Goal: Task Accomplishment & Management: Use online tool/utility

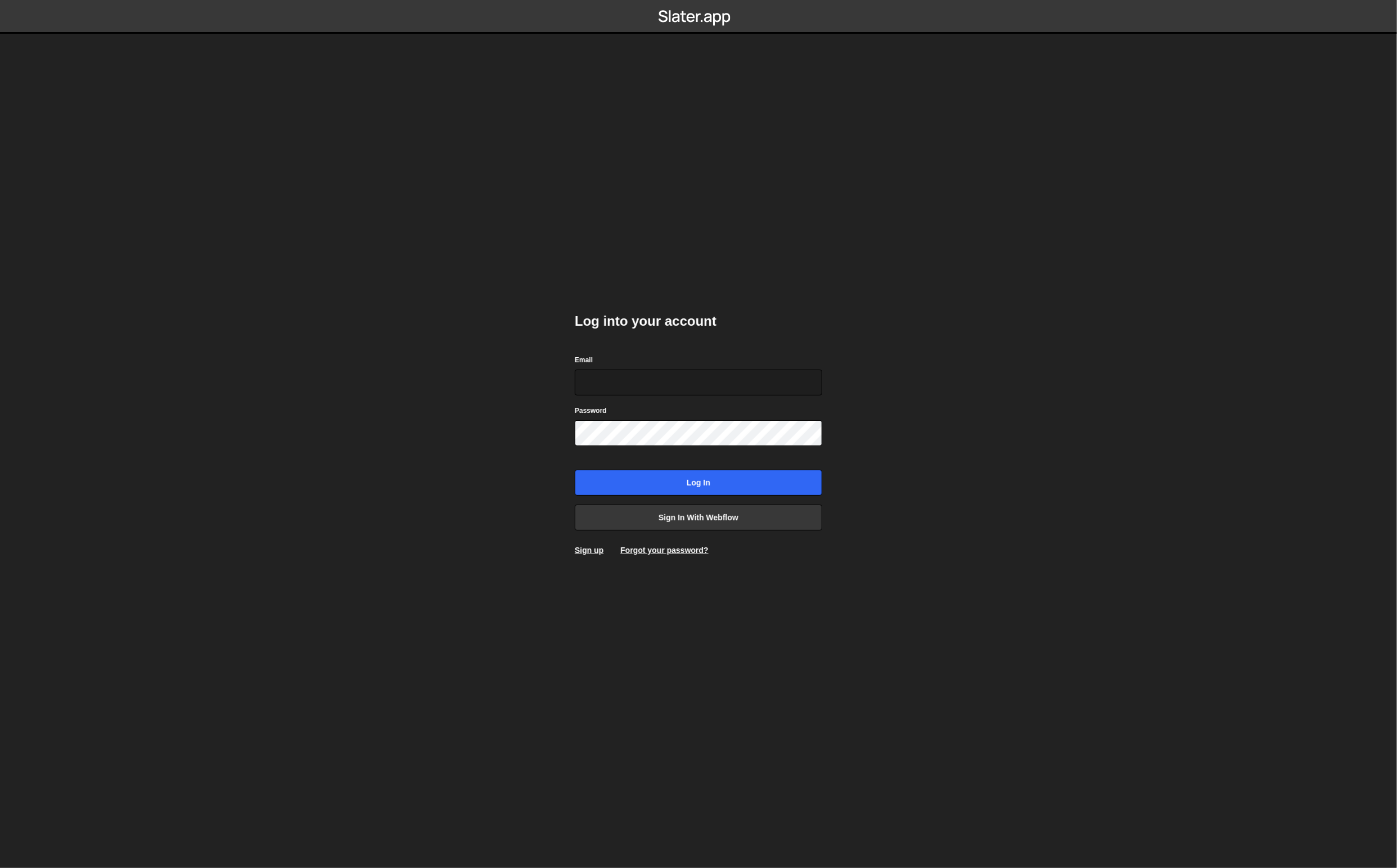
type input "pierre@bolk.studio"
click at [699, 477] on input "Log in" at bounding box center [698, 482] width 248 height 26
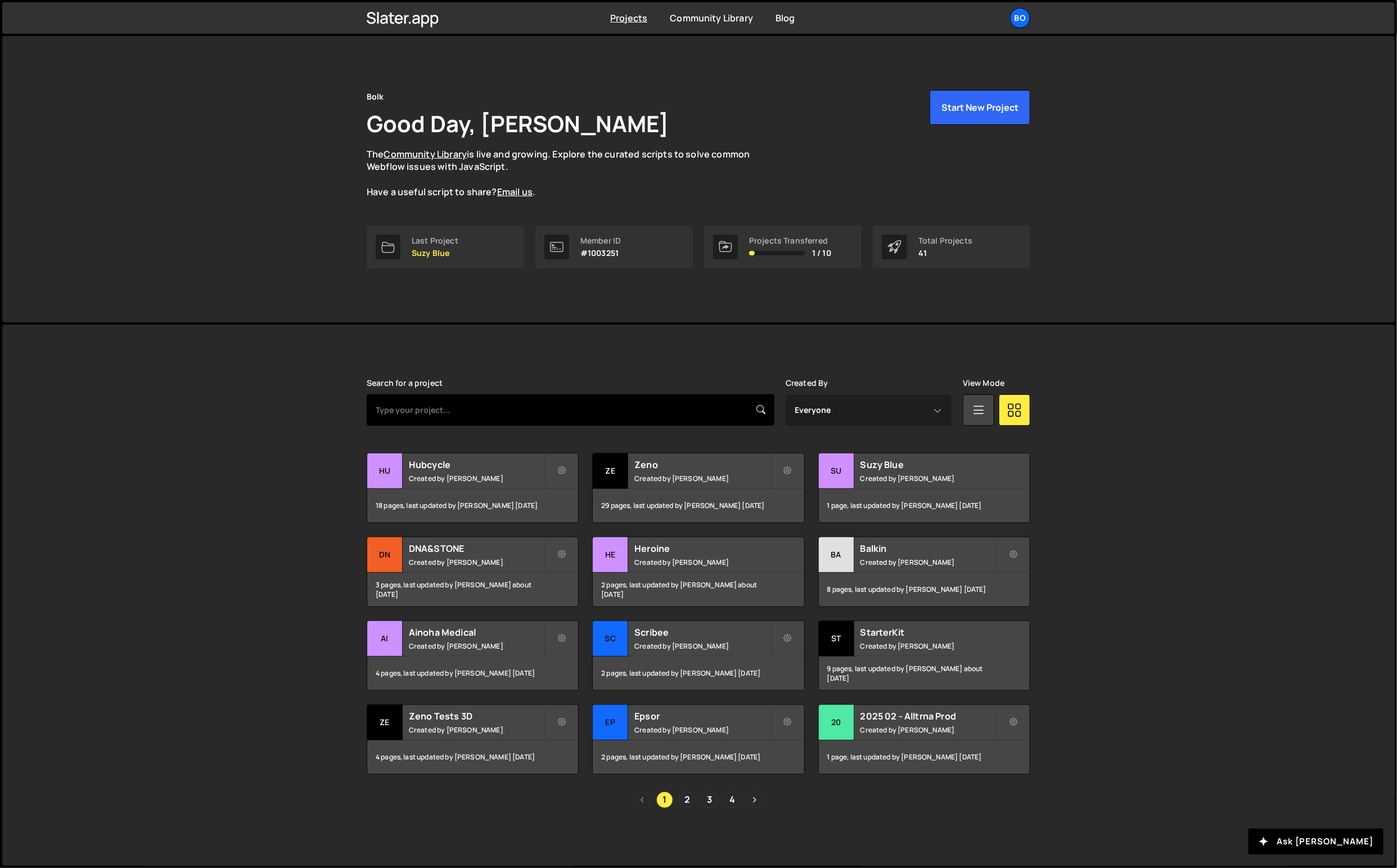
click at [663, 413] on input "text" at bounding box center [570, 409] width 408 height 32
type input "pact"
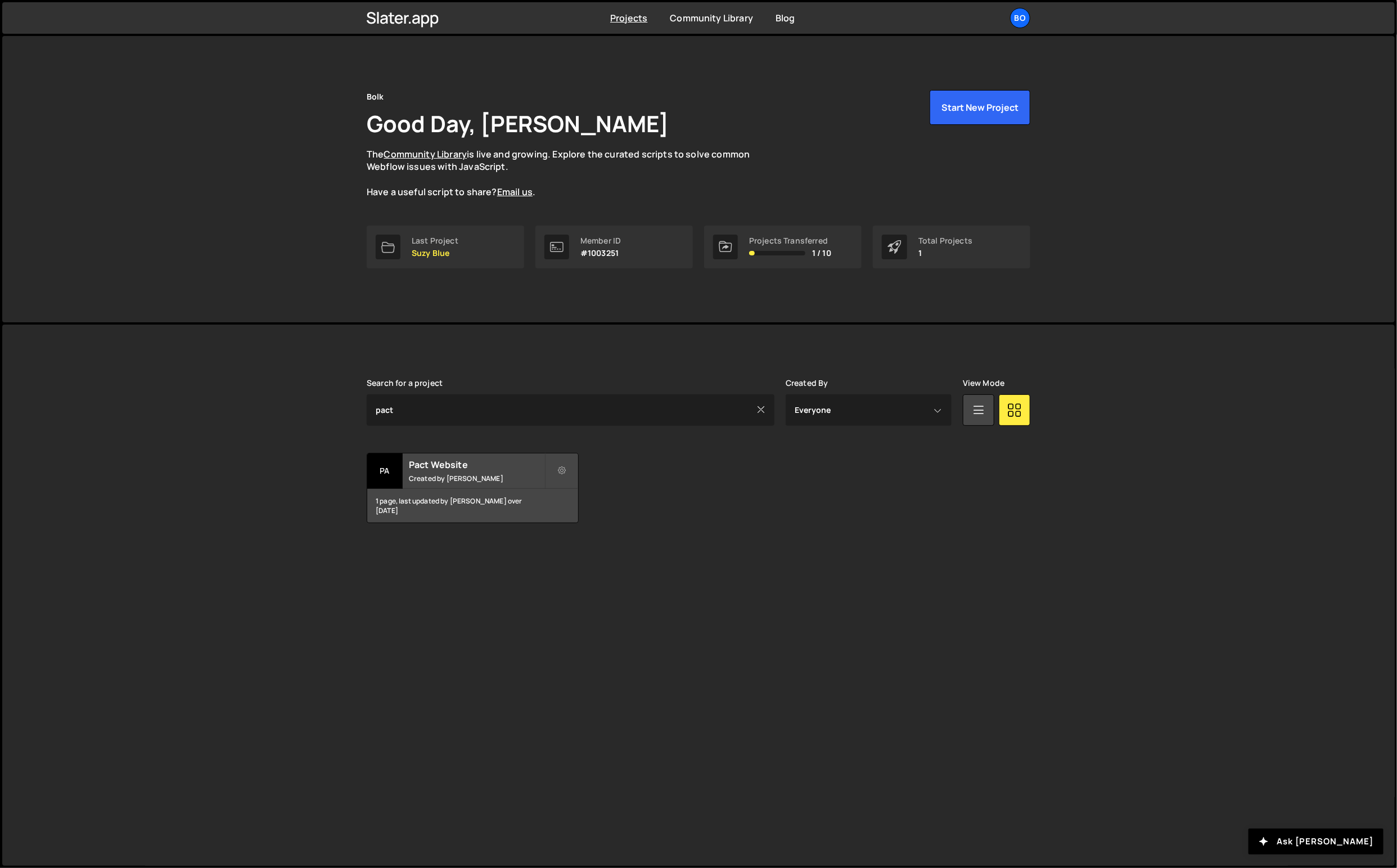
click at [468, 453] on div "Pact Website Created by Pierre Vandekerckhove" at bounding box center [472, 470] width 211 height 35
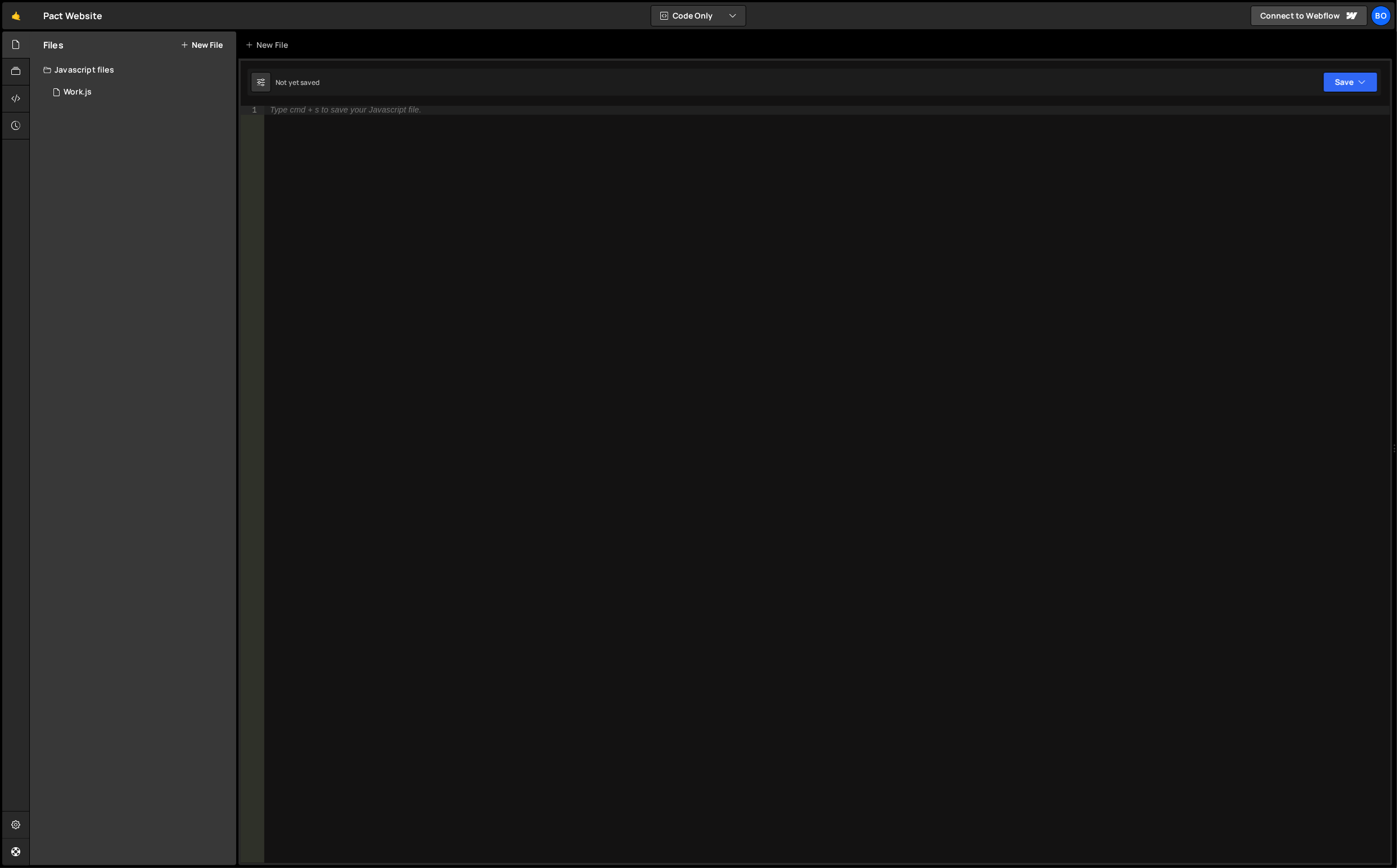
click at [122, 87] on div "1 Work.js 0" at bounding box center [140, 92] width 193 height 22
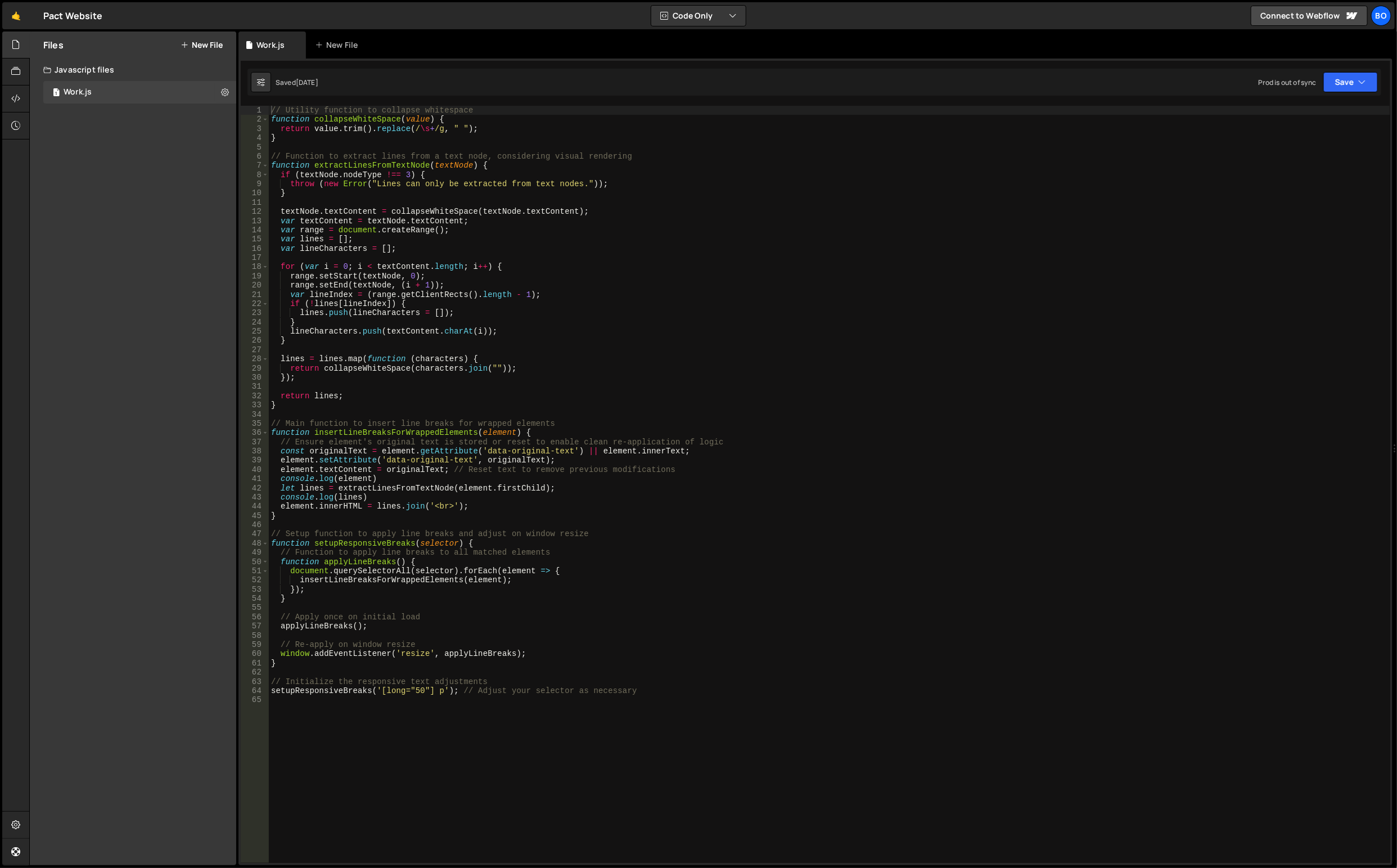
click at [219, 93] on button at bounding box center [224, 92] width 20 height 20
type input "Work"
radio input "true"
click at [280, 122] on button "Edit File Settings" at bounding box center [293, 116] width 110 height 22
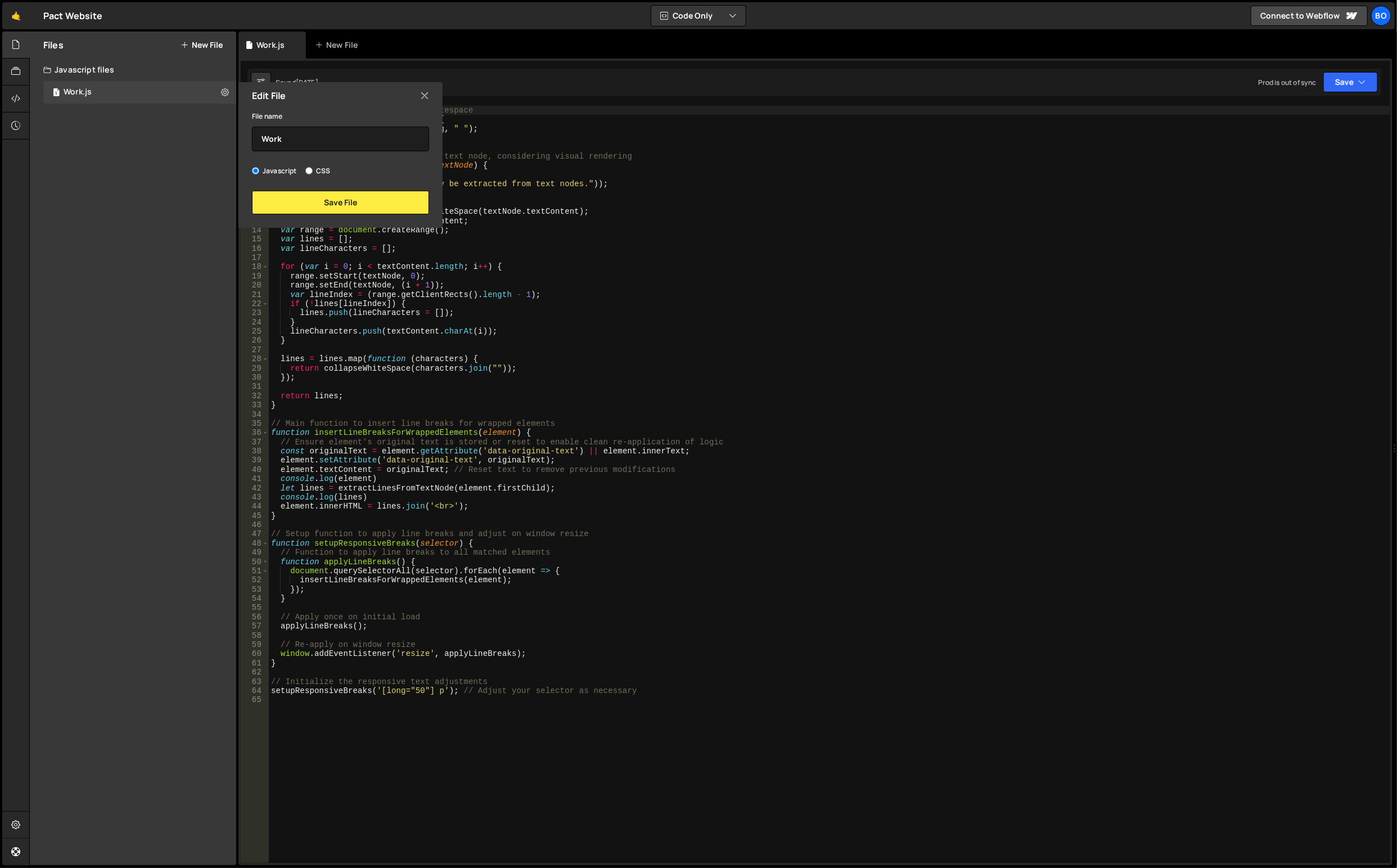
click at [423, 93] on icon at bounding box center [424, 95] width 9 height 13
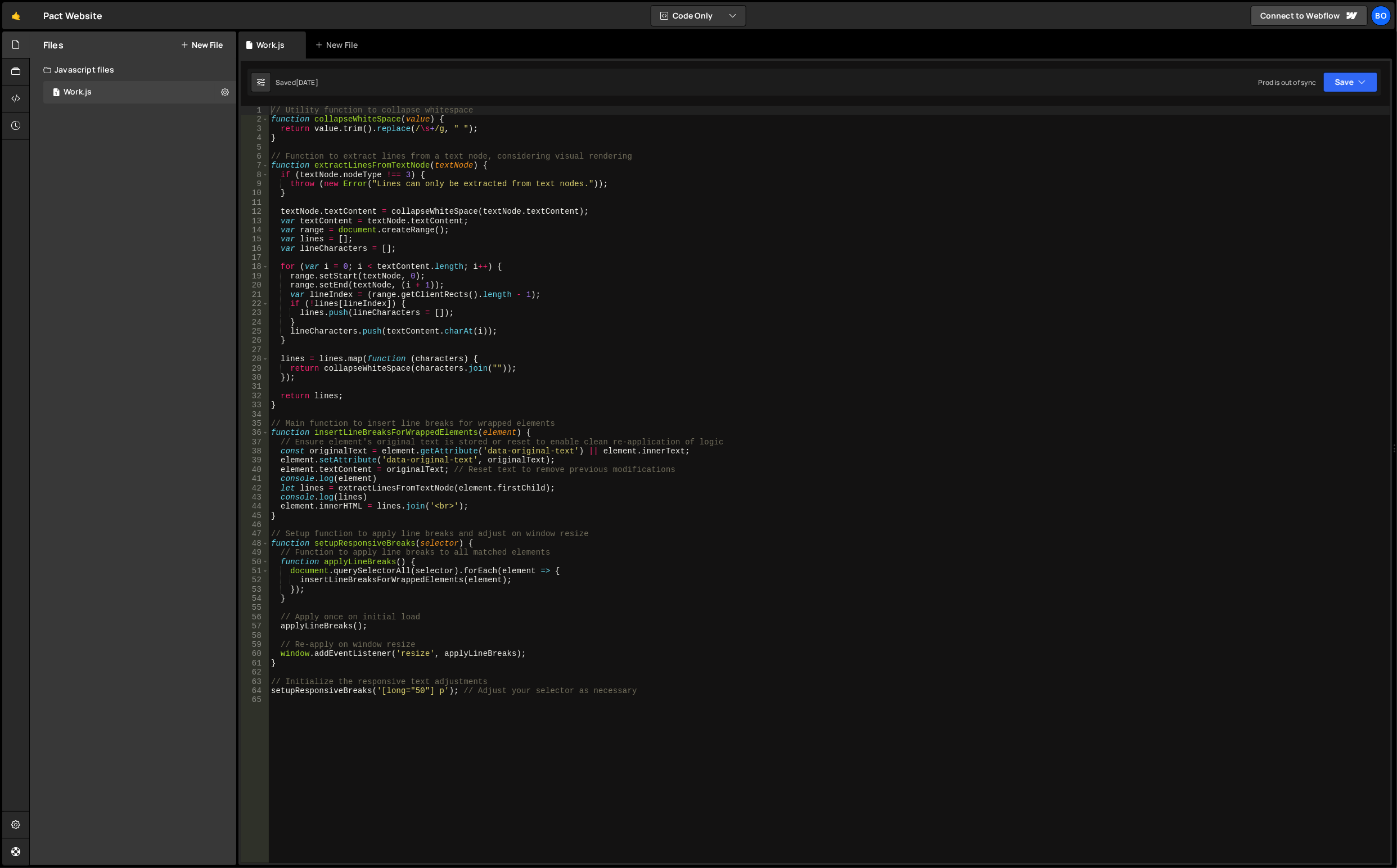
click at [221, 92] on icon at bounding box center [224, 92] width 8 height 11
drag, startPoint x: 319, startPoint y: 136, endPoint x: 145, endPoint y: 227, distance: 196.4
click at [145, 227] on div "Files New File Javascript files 1 Work.js 0 CSS files Copy share link Edit File…" at bounding box center [133, 448] width 206 height 833
click at [11, 24] on link "🤙" at bounding box center [15, 15] width 28 height 27
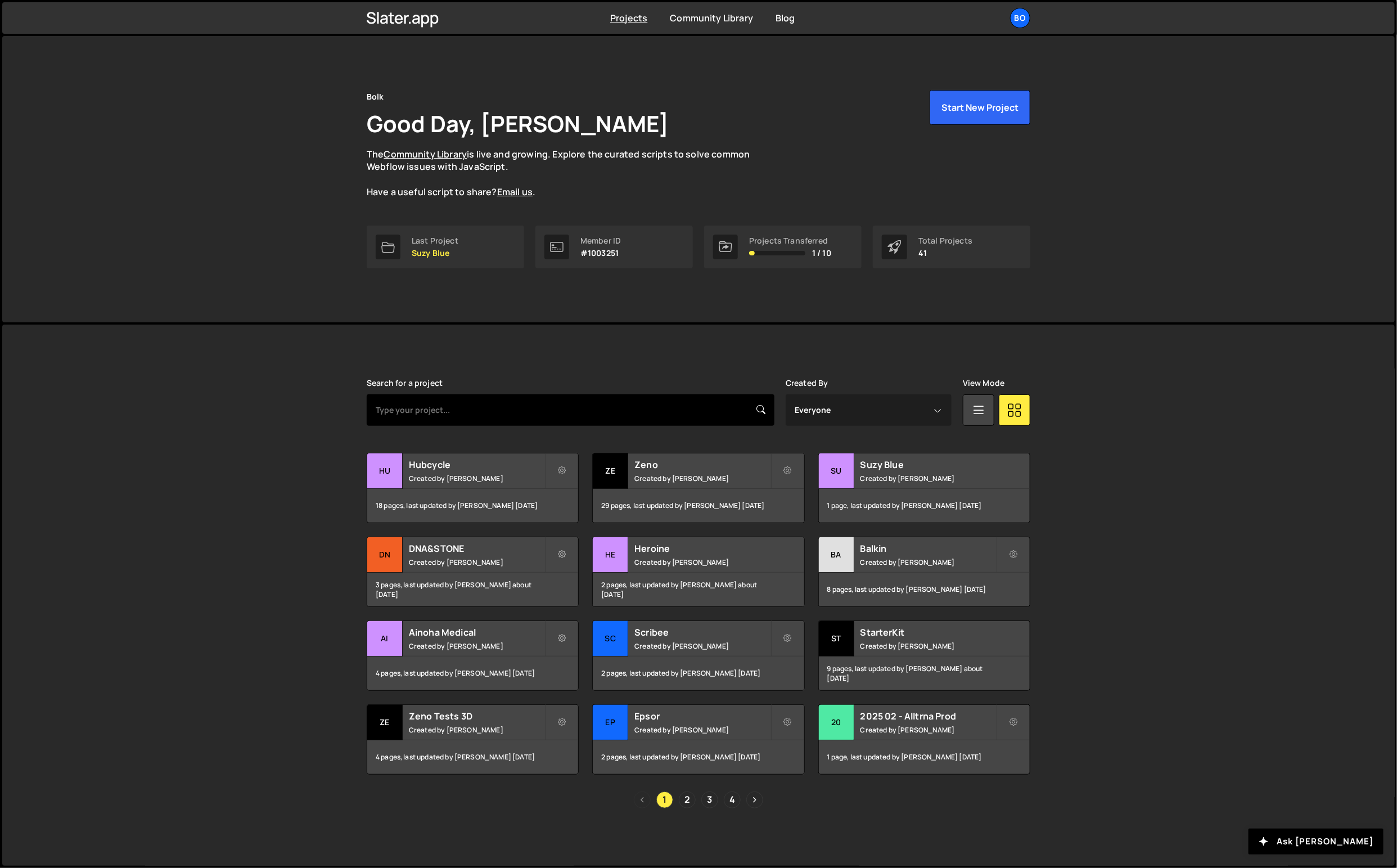
click at [478, 403] on input "text" at bounding box center [570, 409] width 408 height 32
type input "pact"
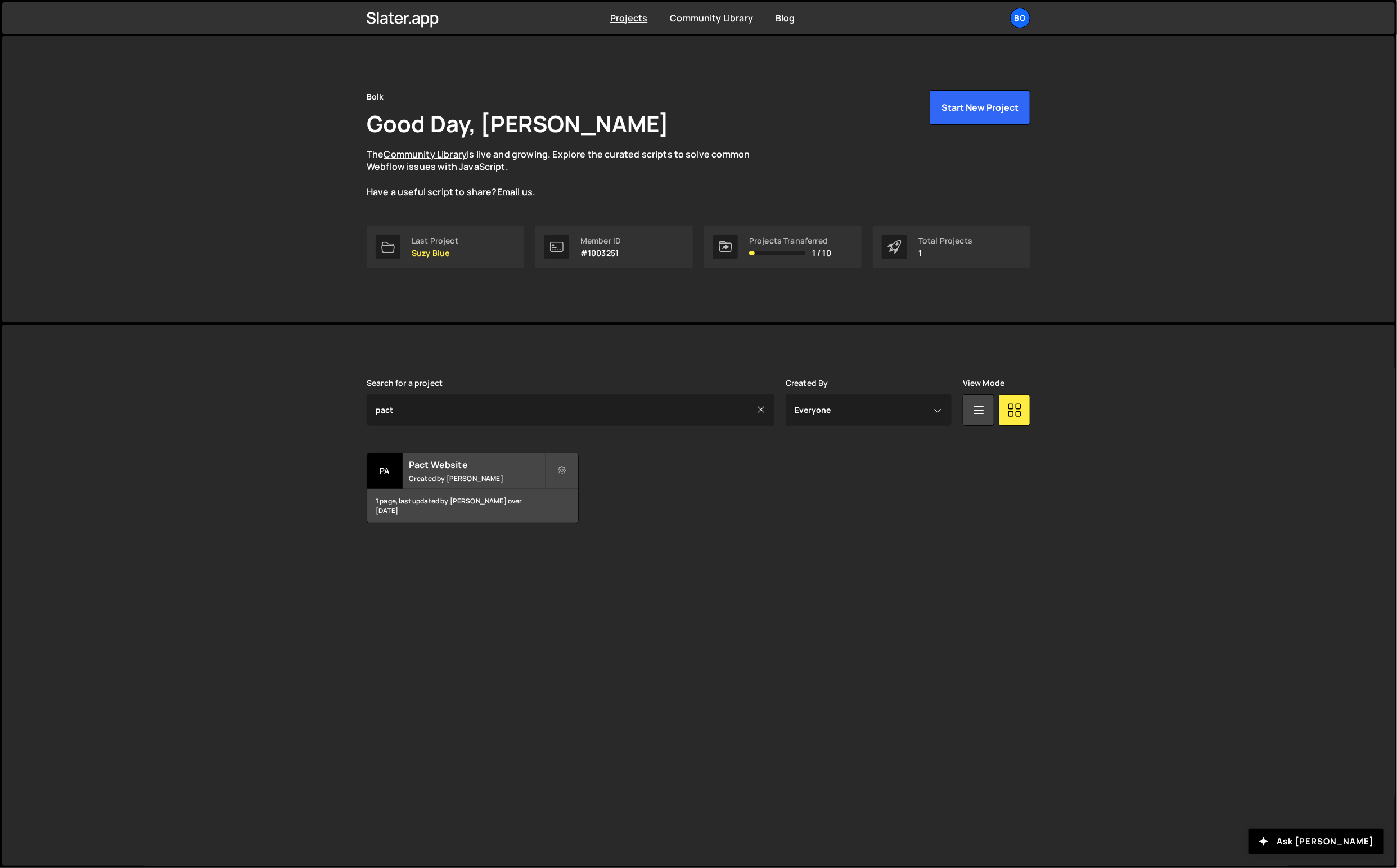
click at [565, 469] on icon at bounding box center [562, 471] width 8 height 12
click at [455, 459] on h2 "Pact Website" at bounding box center [476, 464] width 136 height 13
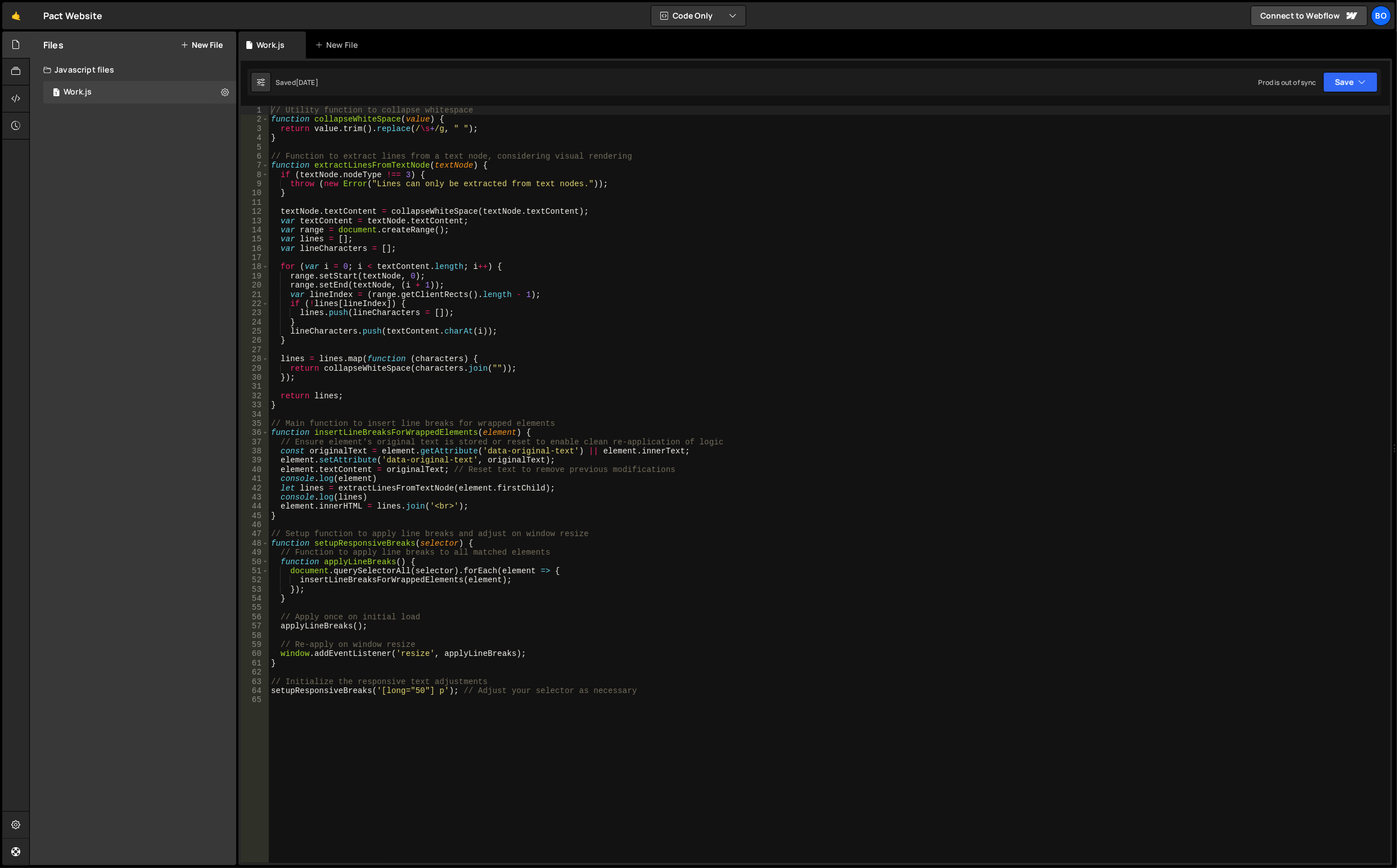
click at [197, 48] on button "New File" at bounding box center [201, 44] width 42 height 9
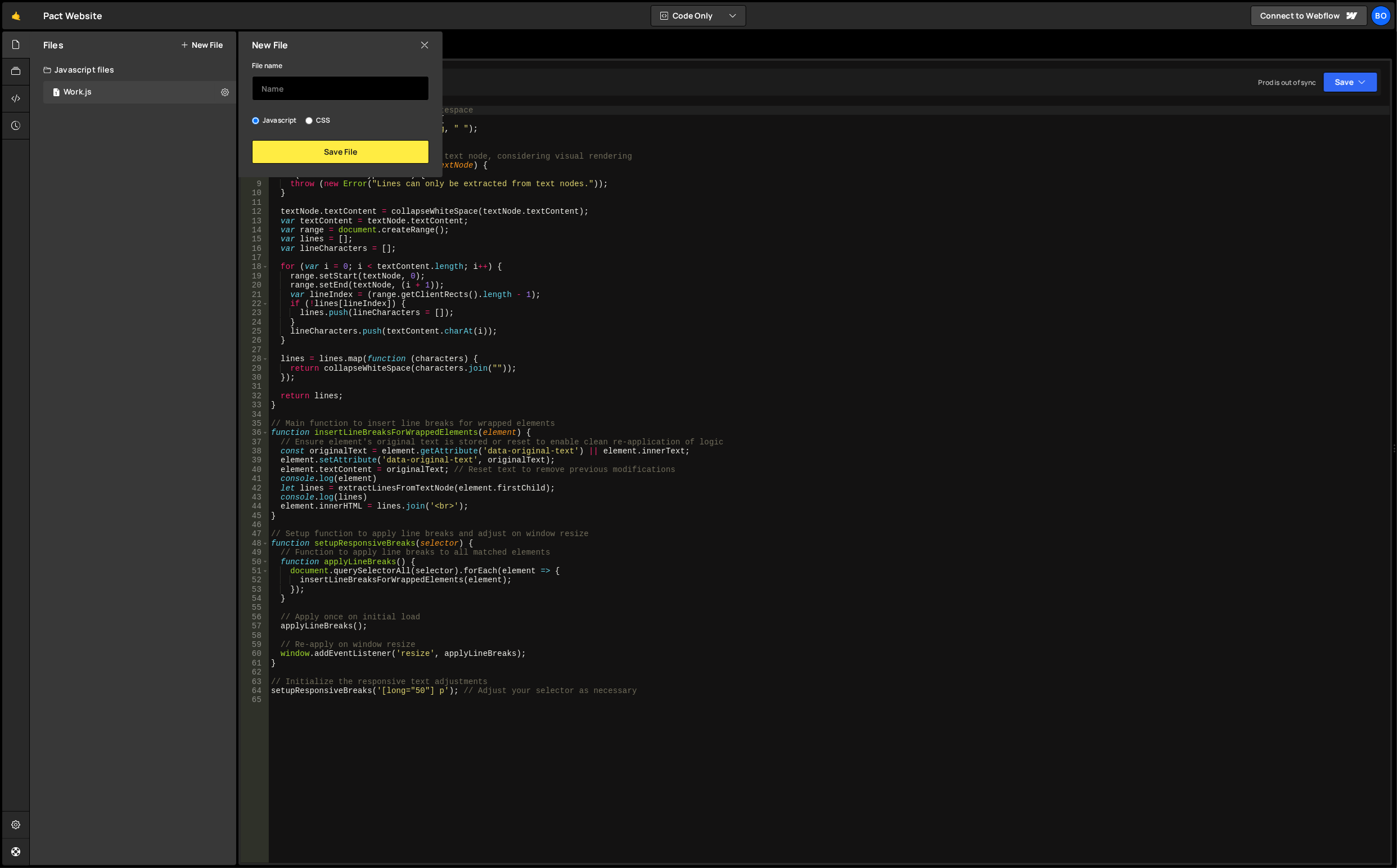
click at [312, 100] on input "text" at bounding box center [341, 89] width 177 height 25
type input "Global"
click at [351, 147] on button "Save File" at bounding box center [341, 151] width 177 height 24
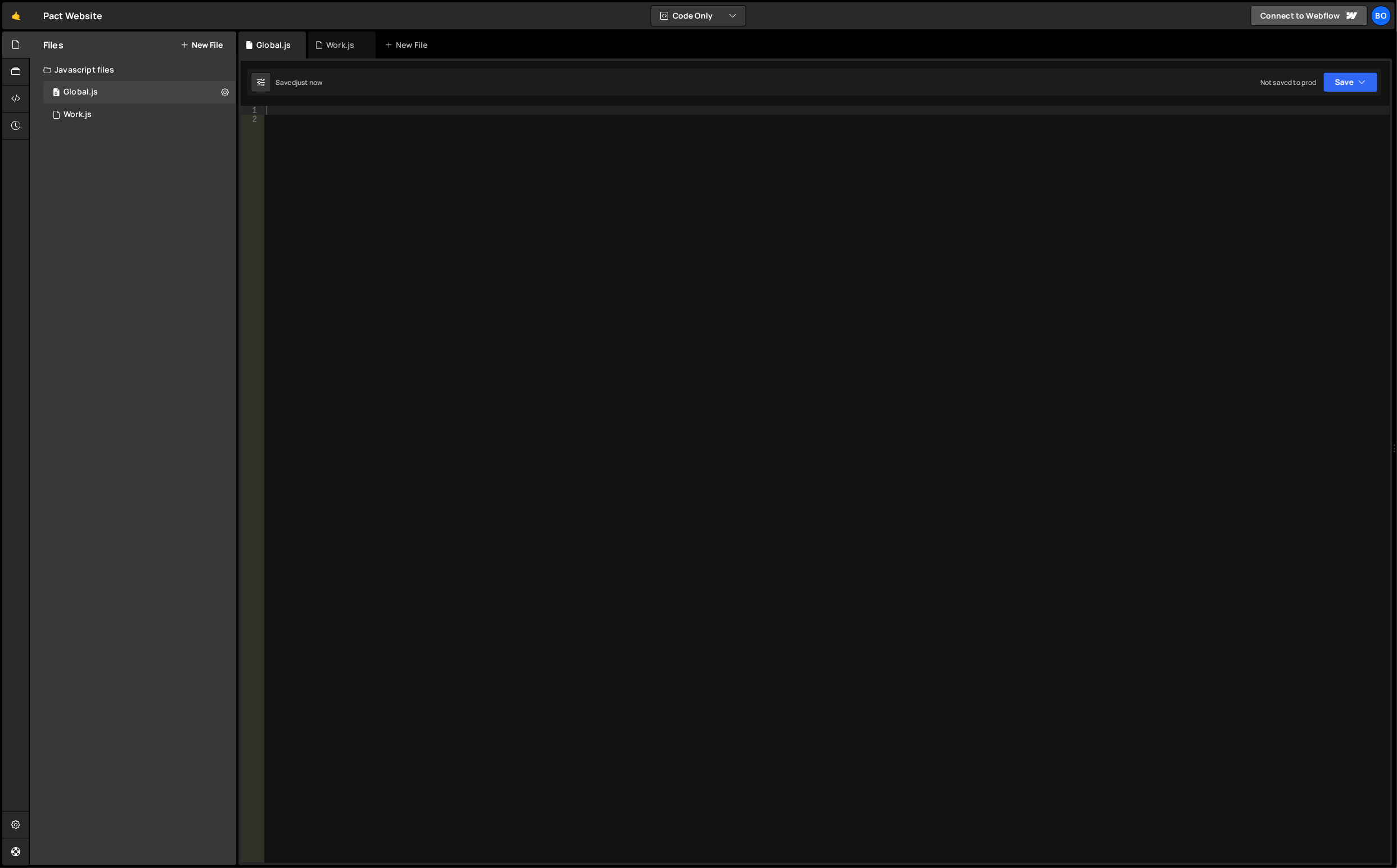
click at [1325, 11] on link "Connect to Webflow" at bounding box center [1308, 15] width 117 height 20
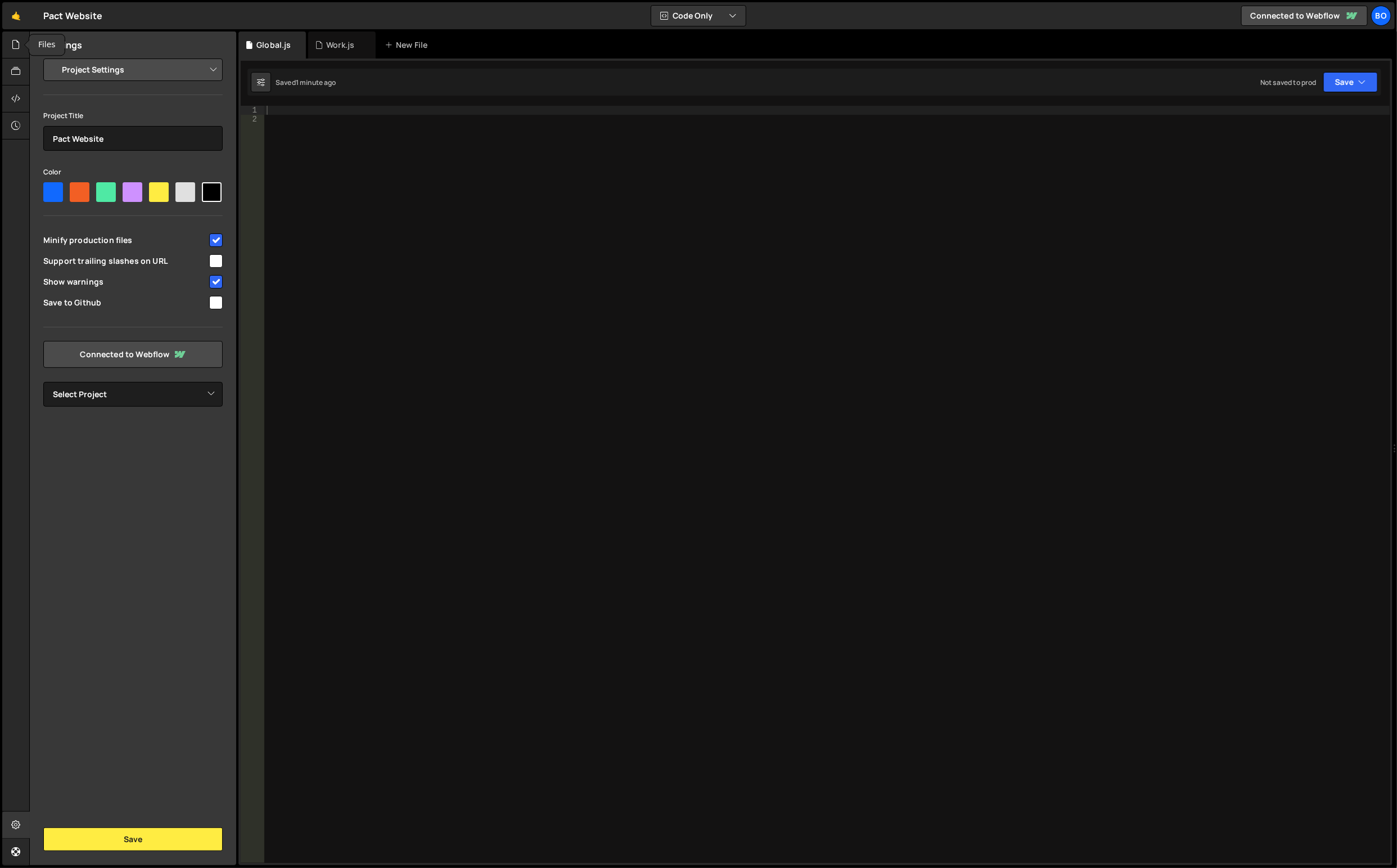
click at [15, 45] on icon at bounding box center [15, 44] width 9 height 13
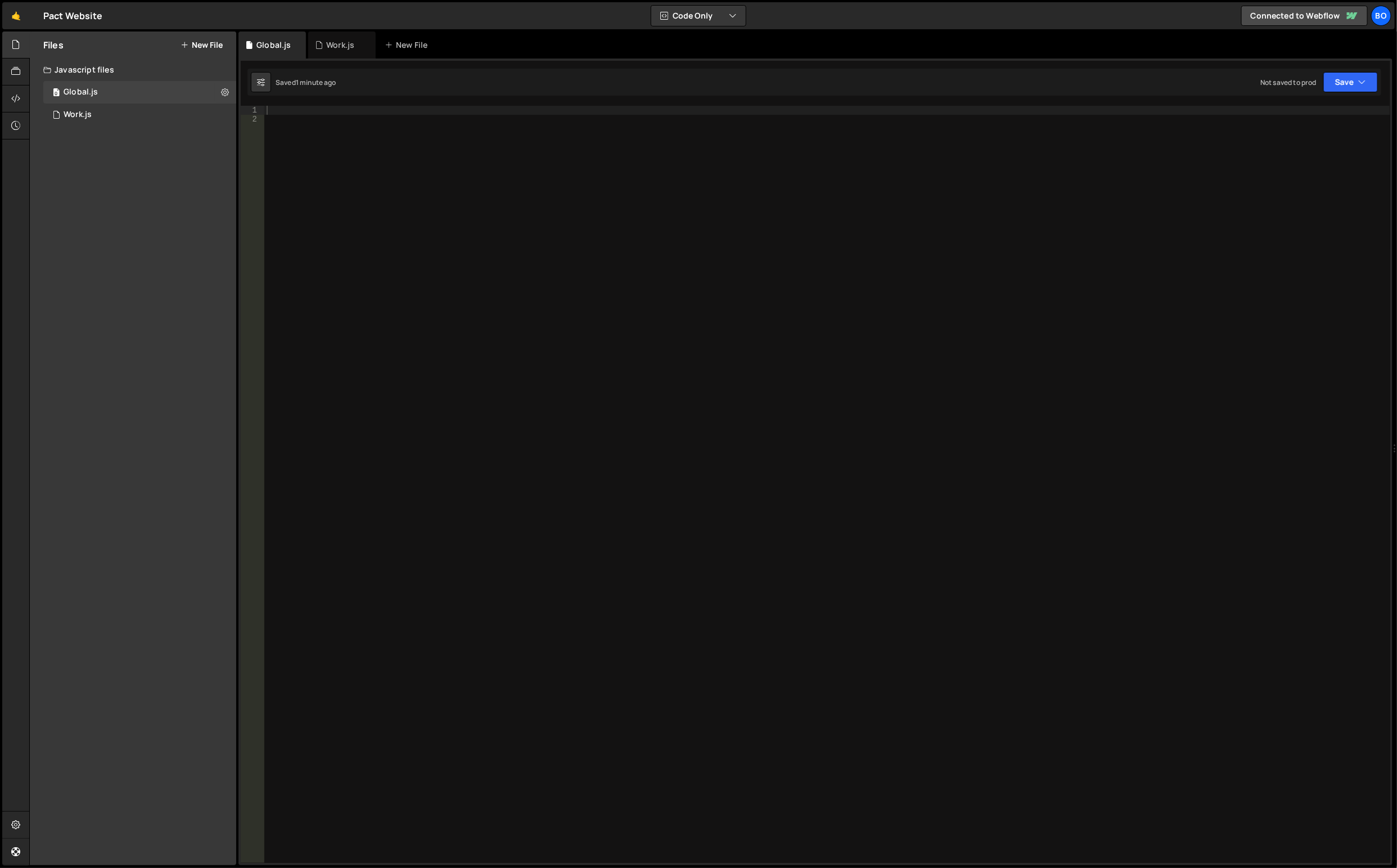
click at [234, 116] on div "1 Work.js 0" at bounding box center [140, 114] width 193 height 22
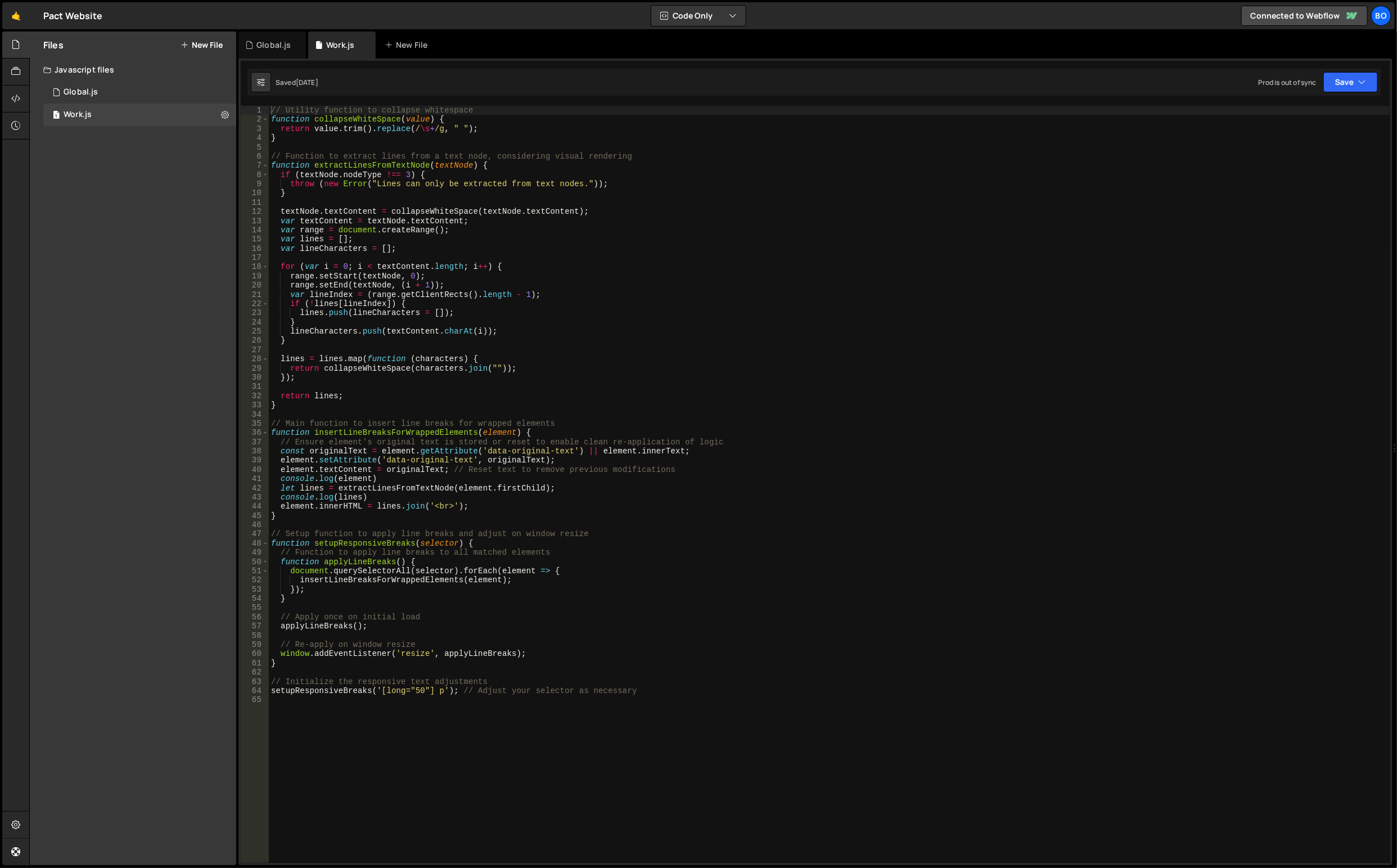
click at [224, 113] on icon at bounding box center [224, 114] width 8 height 11
type input "Work"
radio input "true"
click at [278, 137] on button "Edit File Settings" at bounding box center [293, 138] width 110 height 22
click at [10, 96] on div at bounding box center [15, 99] width 28 height 27
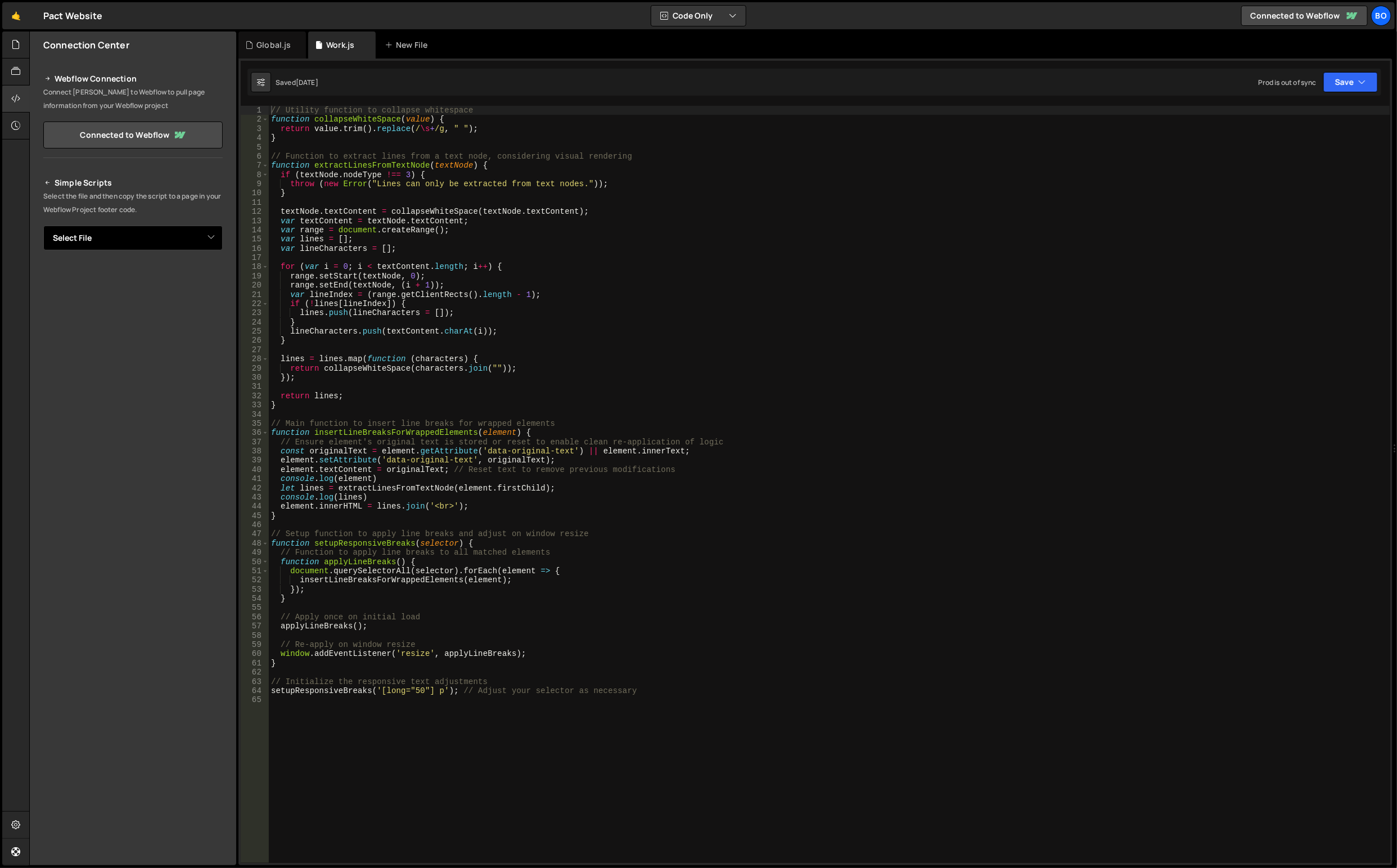
click at [143, 231] on select "Select File Global.js Work.js" at bounding box center [133, 238] width 179 height 25
click at [119, 231] on select "Select File Global.js Work.js" at bounding box center [133, 238] width 179 height 25
click at [15, 11] on link "🤙" at bounding box center [15, 15] width 28 height 27
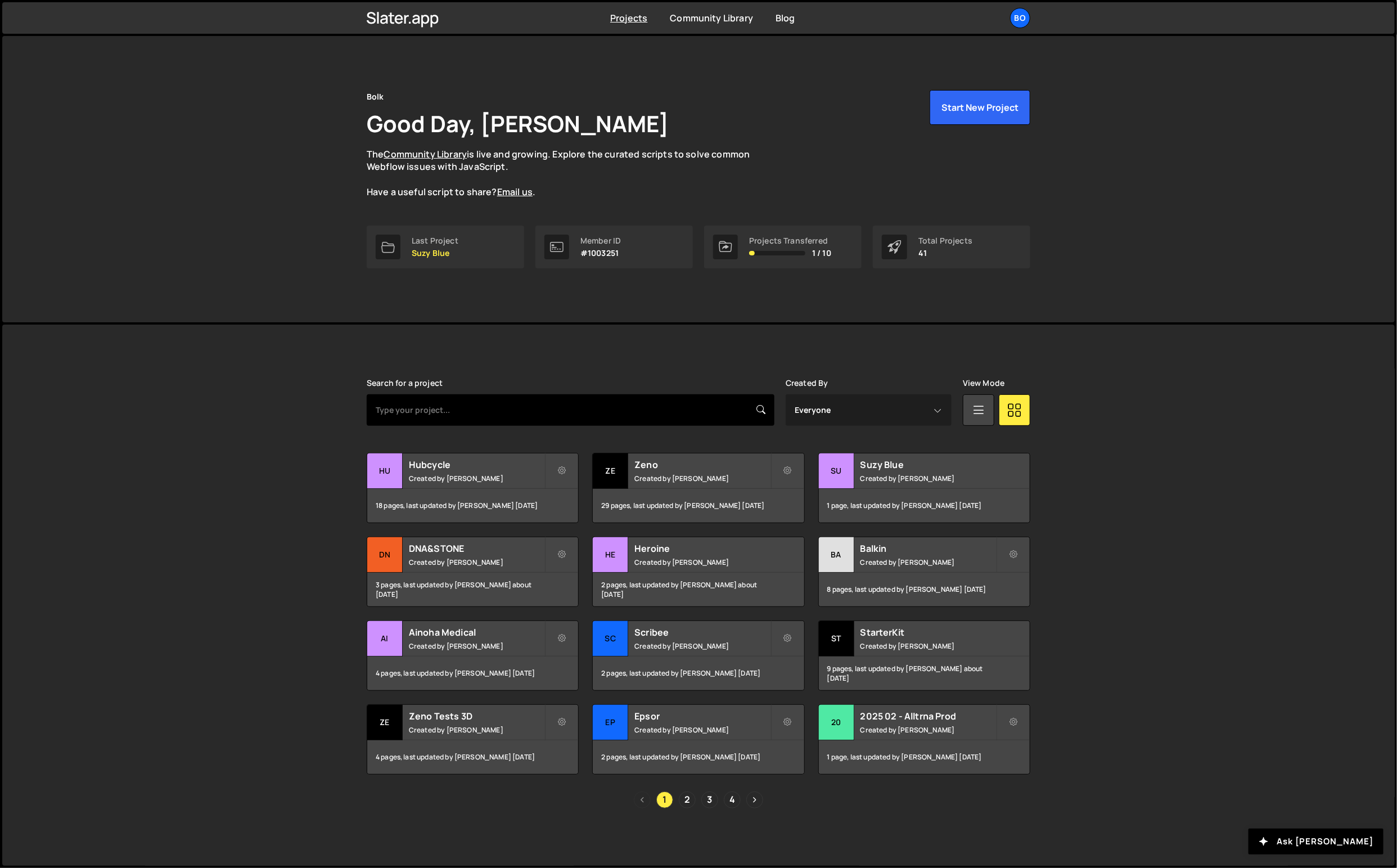
click at [603, 396] on input "text" at bounding box center [570, 409] width 408 height 32
type input "pact"
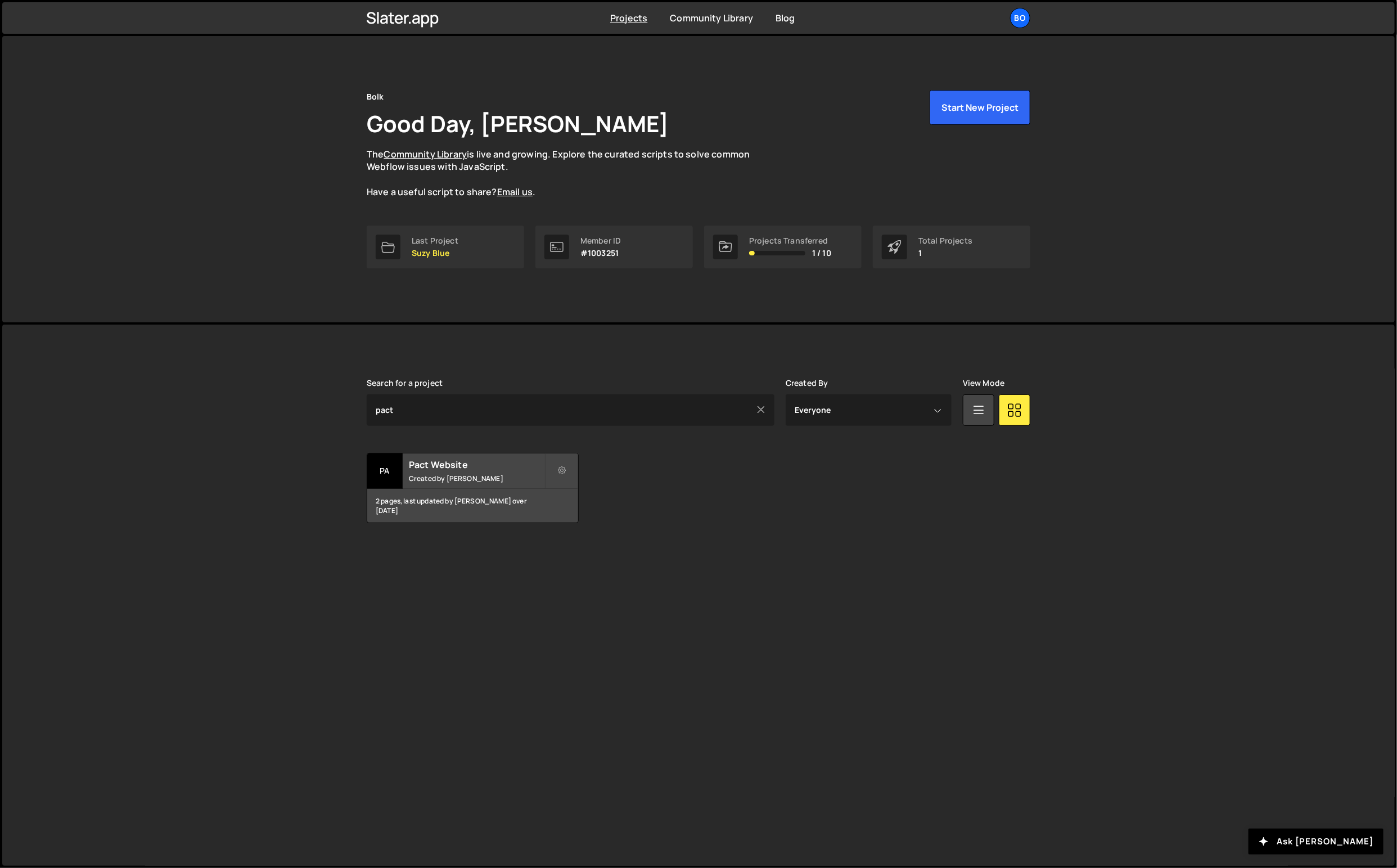
click at [478, 466] on h2 "Pact Website" at bounding box center [476, 464] width 136 height 13
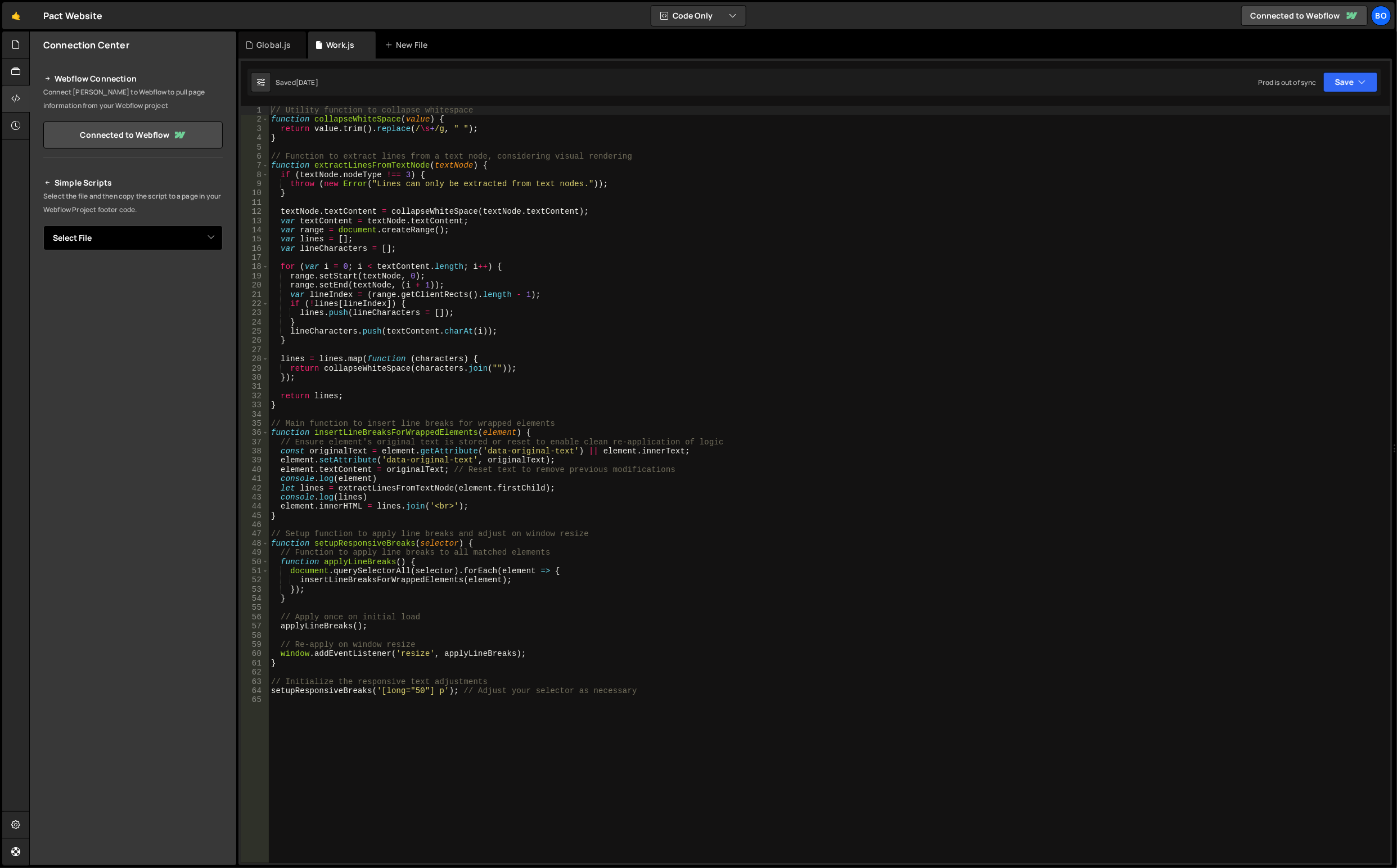
click at [127, 227] on select "Select File Global.js Work.js" at bounding box center [133, 238] width 179 height 25
click at [126, 228] on select "Select File Global.js Work.js" at bounding box center [133, 238] width 179 height 25
click at [404, 54] on div "New File" at bounding box center [411, 45] width 67 height 27
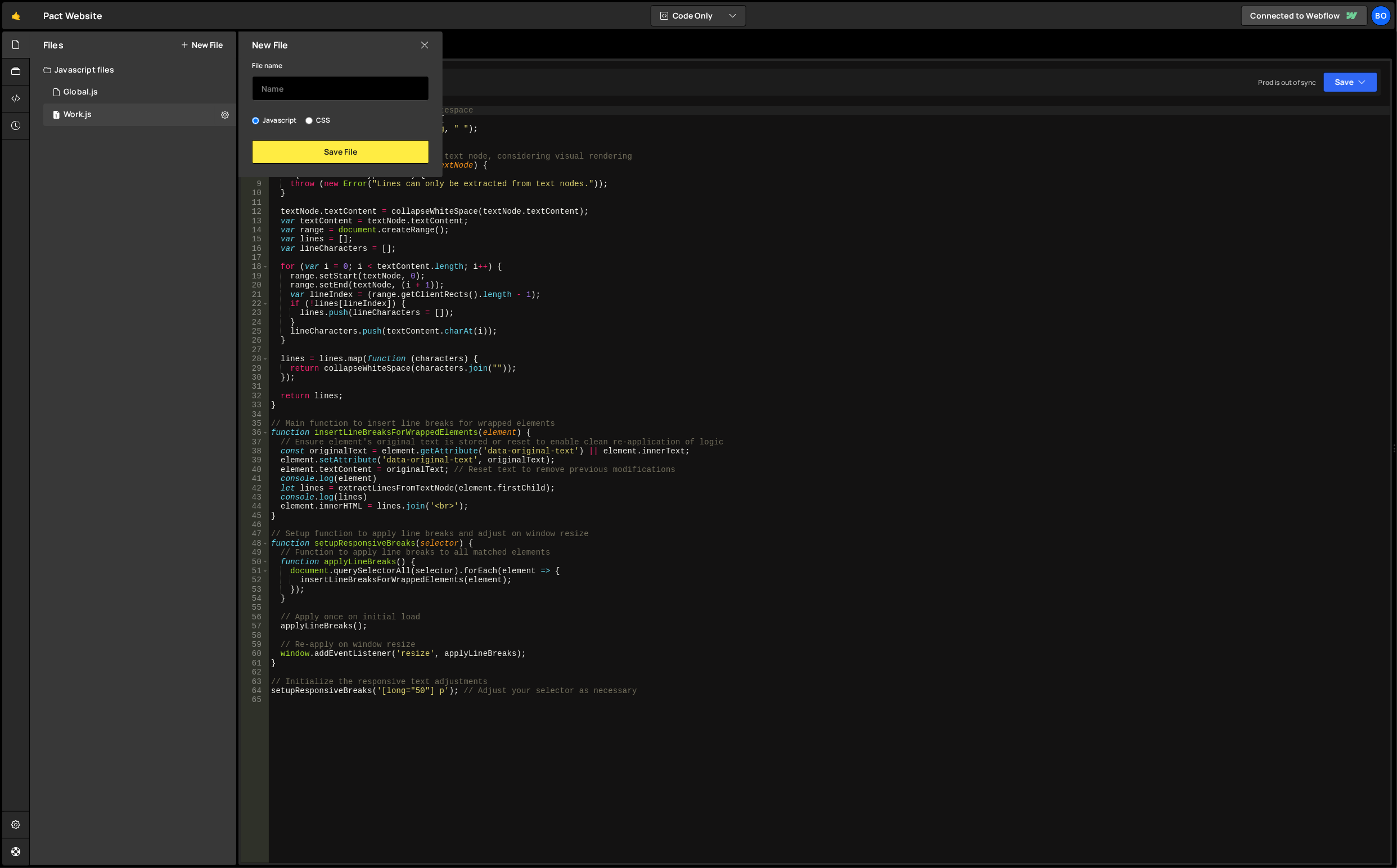
click at [321, 79] on input "text" at bounding box center [341, 89] width 177 height 25
type input "Video"
click at [335, 151] on button "Save File" at bounding box center [341, 151] width 177 height 24
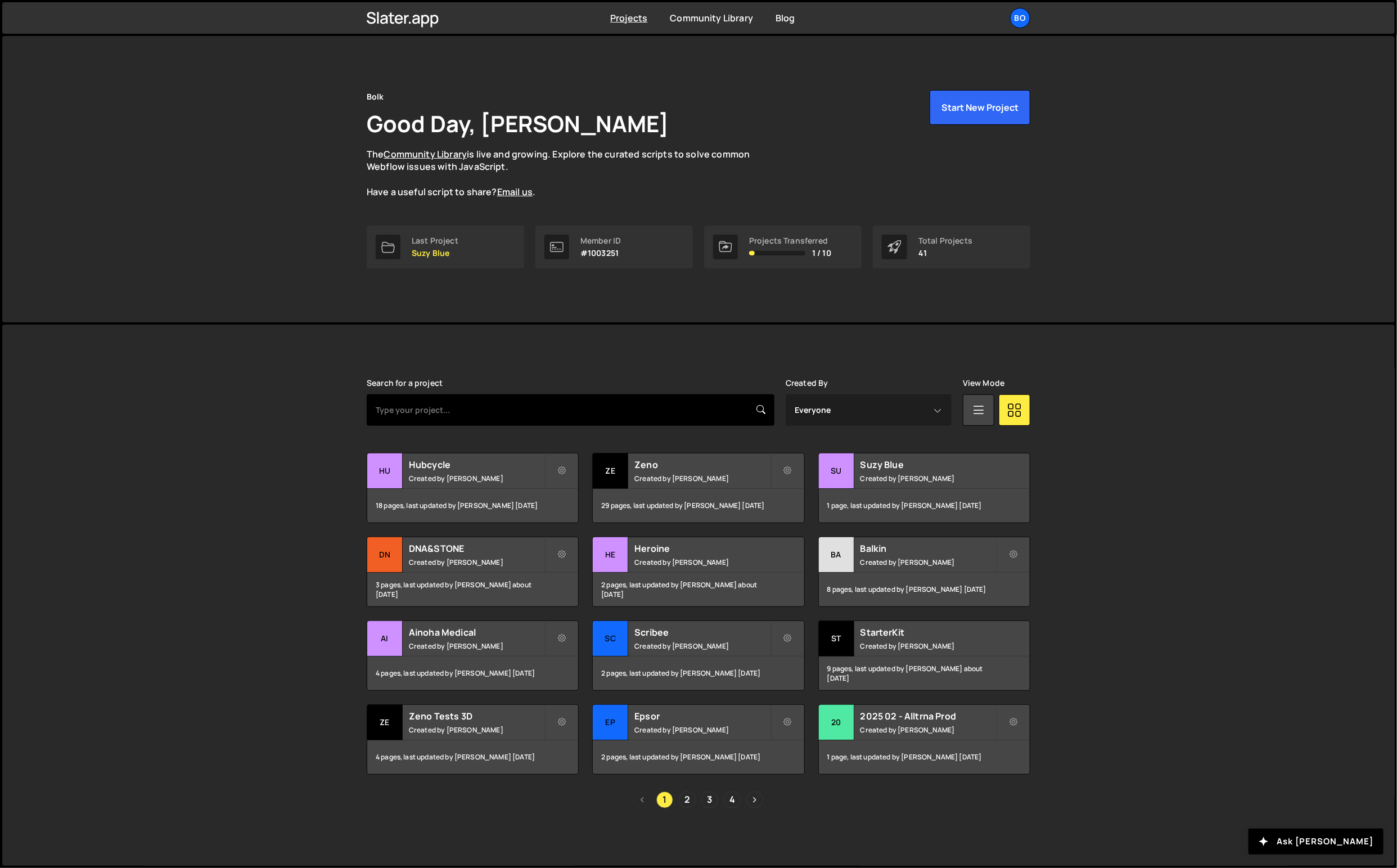
click at [488, 403] on input "text" at bounding box center [570, 409] width 408 height 32
type input "pact"
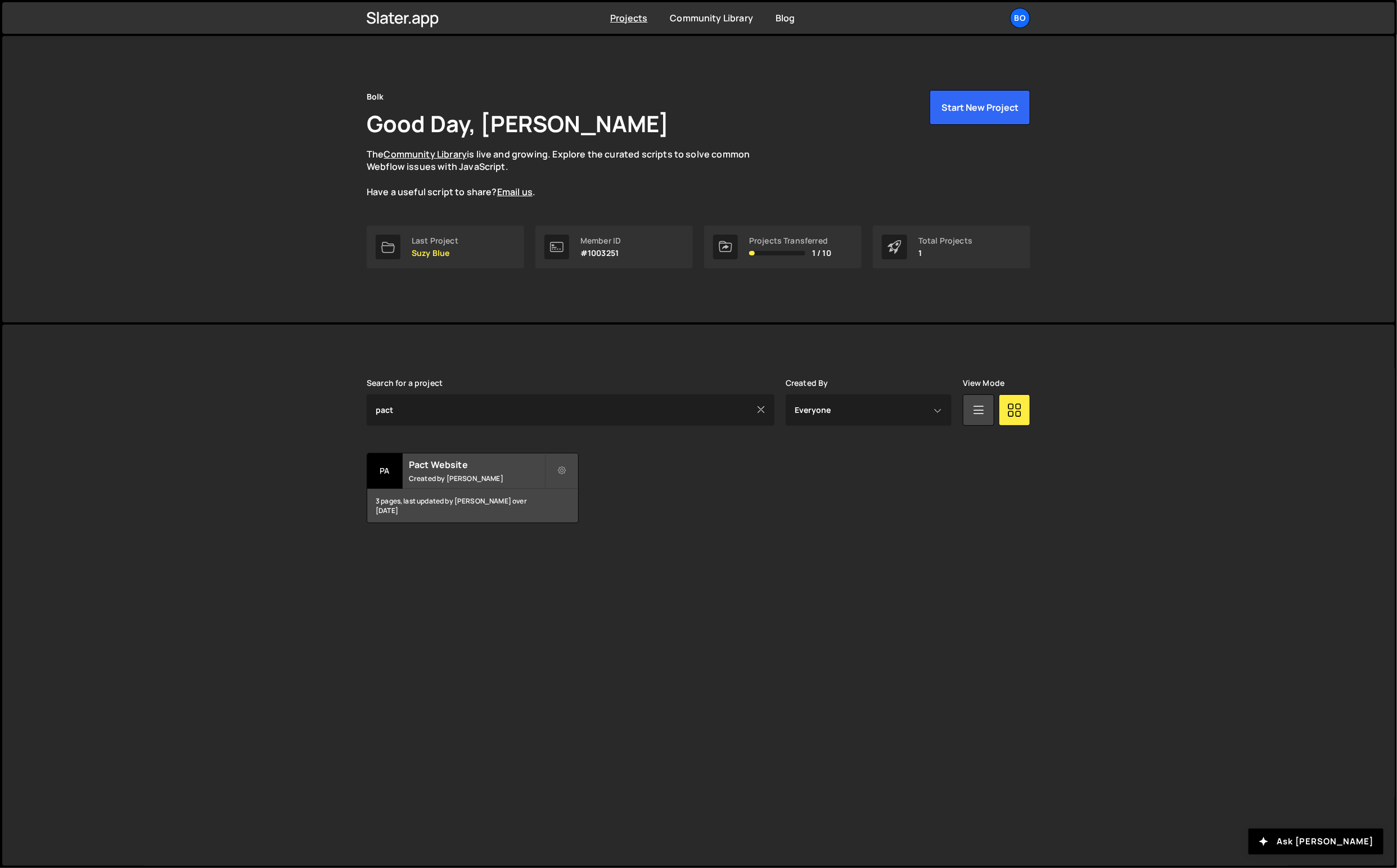
click at [528, 490] on div "3 pages, last updated by [PERSON_NAME] over [DATE]" at bounding box center [472, 505] width 211 height 34
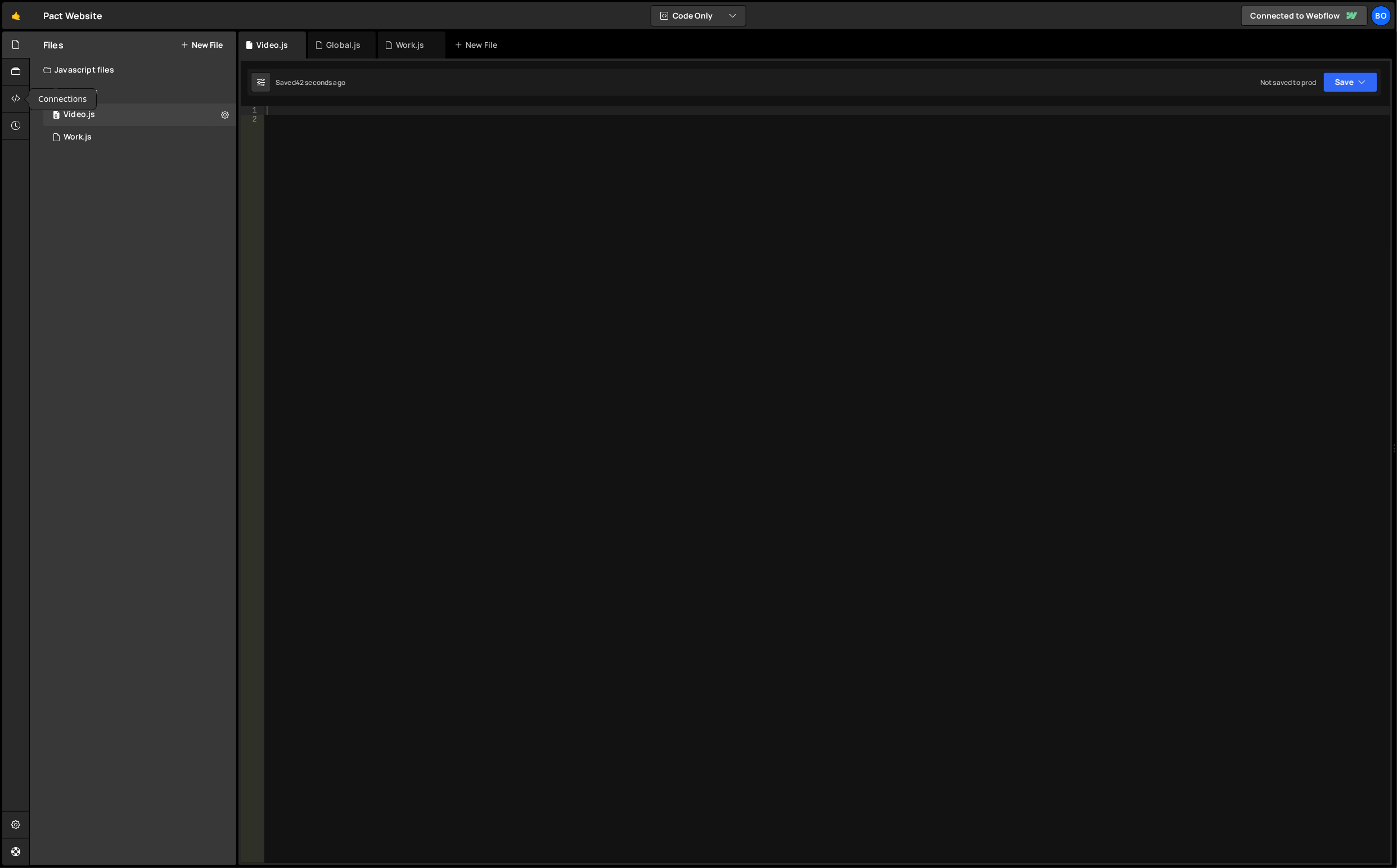
click at [8, 111] on div at bounding box center [15, 99] width 28 height 27
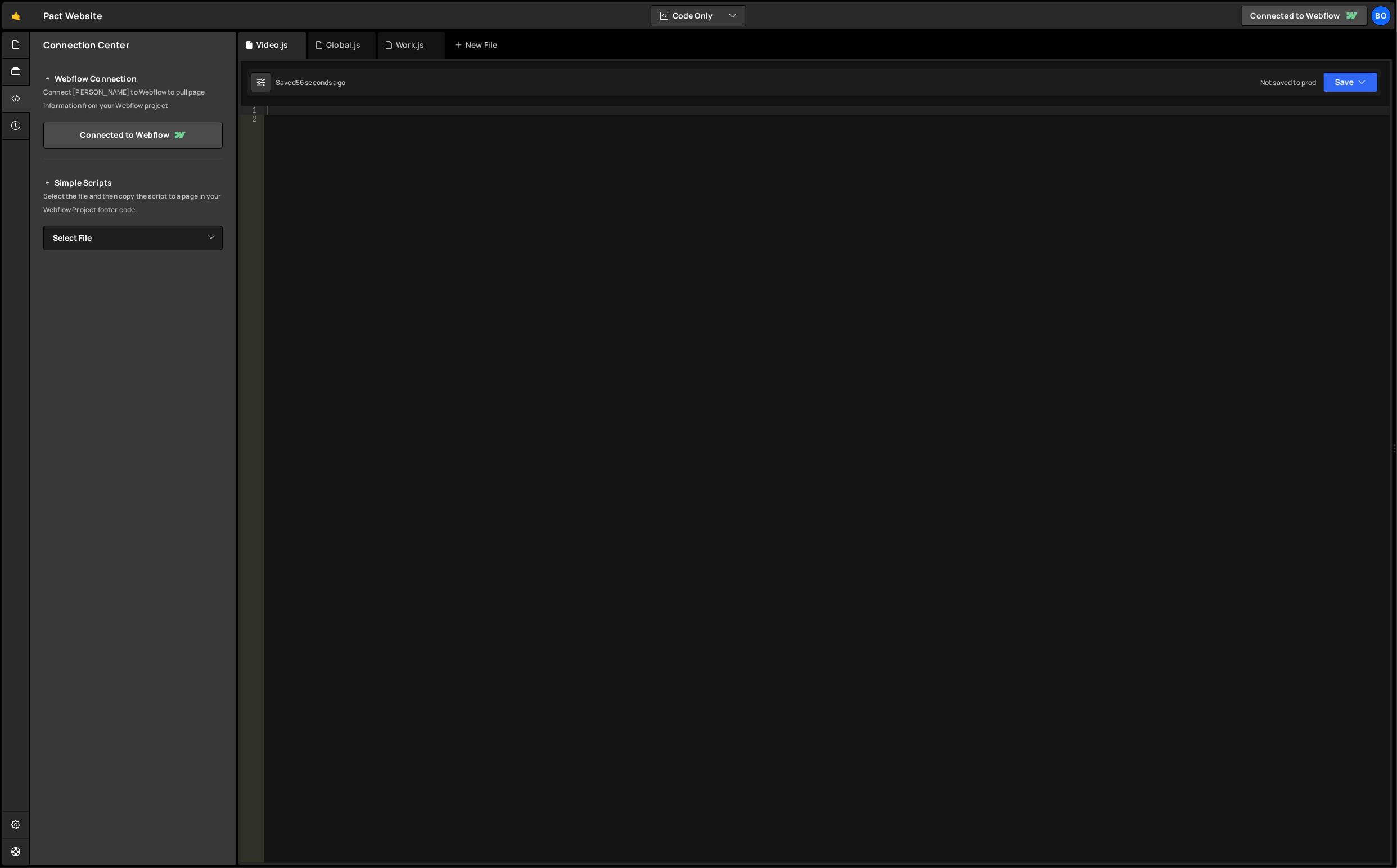
click at [144, 135] on link "Connected to Webflow" at bounding box center [133, 135] width 179 height 27
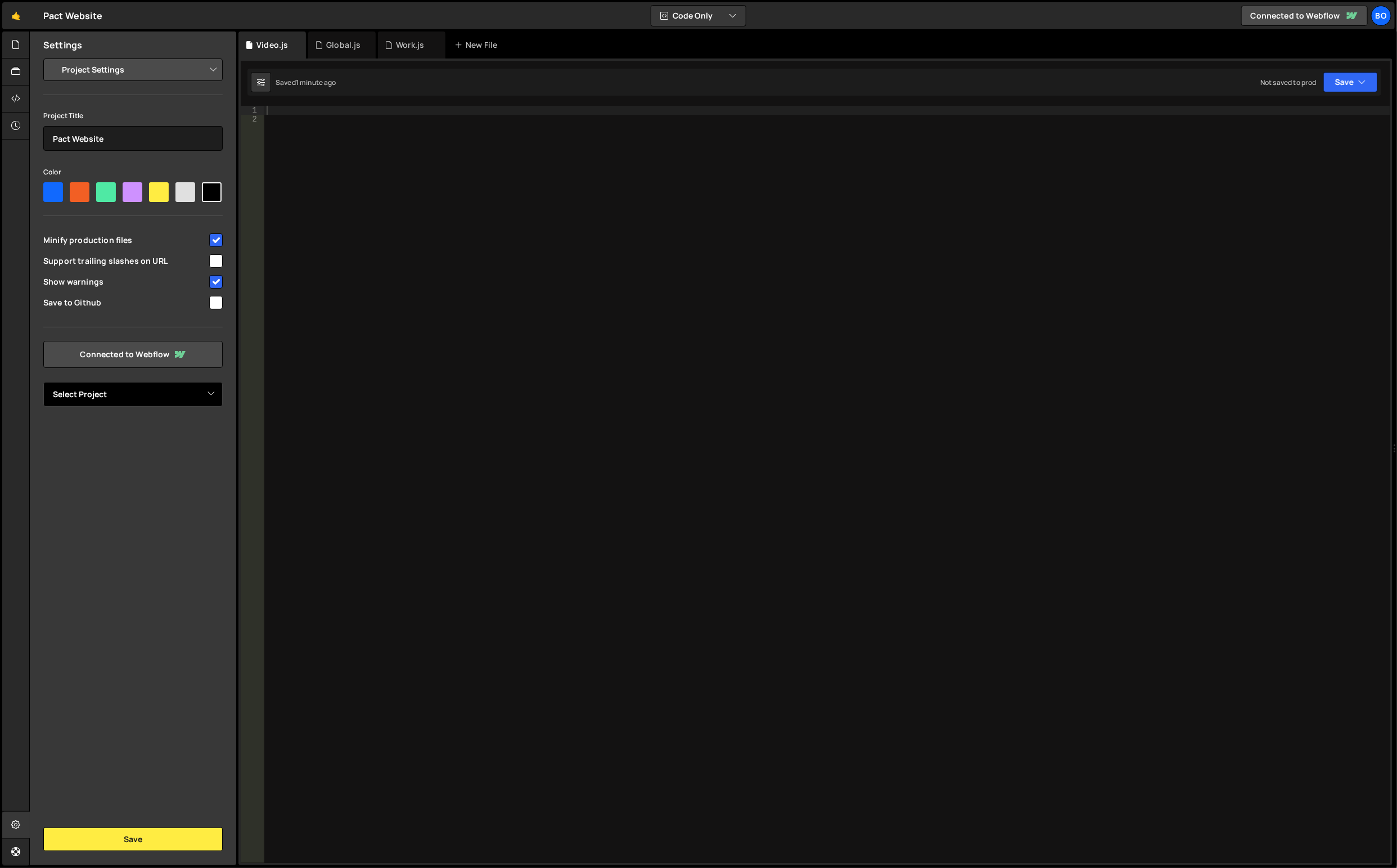
click at [151, 399] on select "Select Project PACT v2" at bounding box center [133, 394] width 179 height 25
select select "64637bd655dfd91e82c9fcf0"
click at [43, 381] on select "Select Project PACT v2" at bounding box center [133, 394] width 179 height 25
click at [125, 847] on button "Save" at bounding box center [133, 839] width 179 height 24
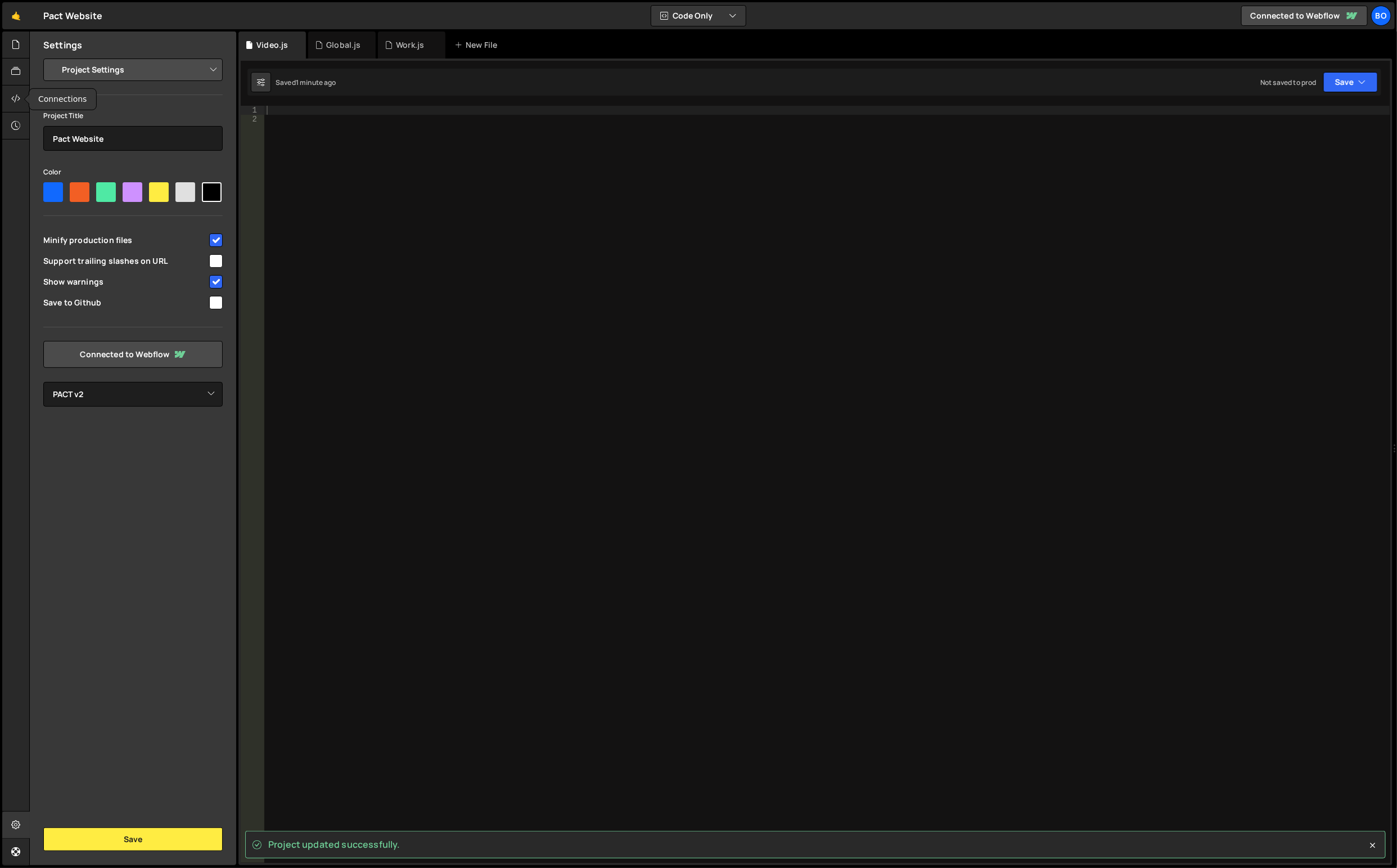
click at [9, 90] on div at bounding box center [15, 99] width 28 height 27
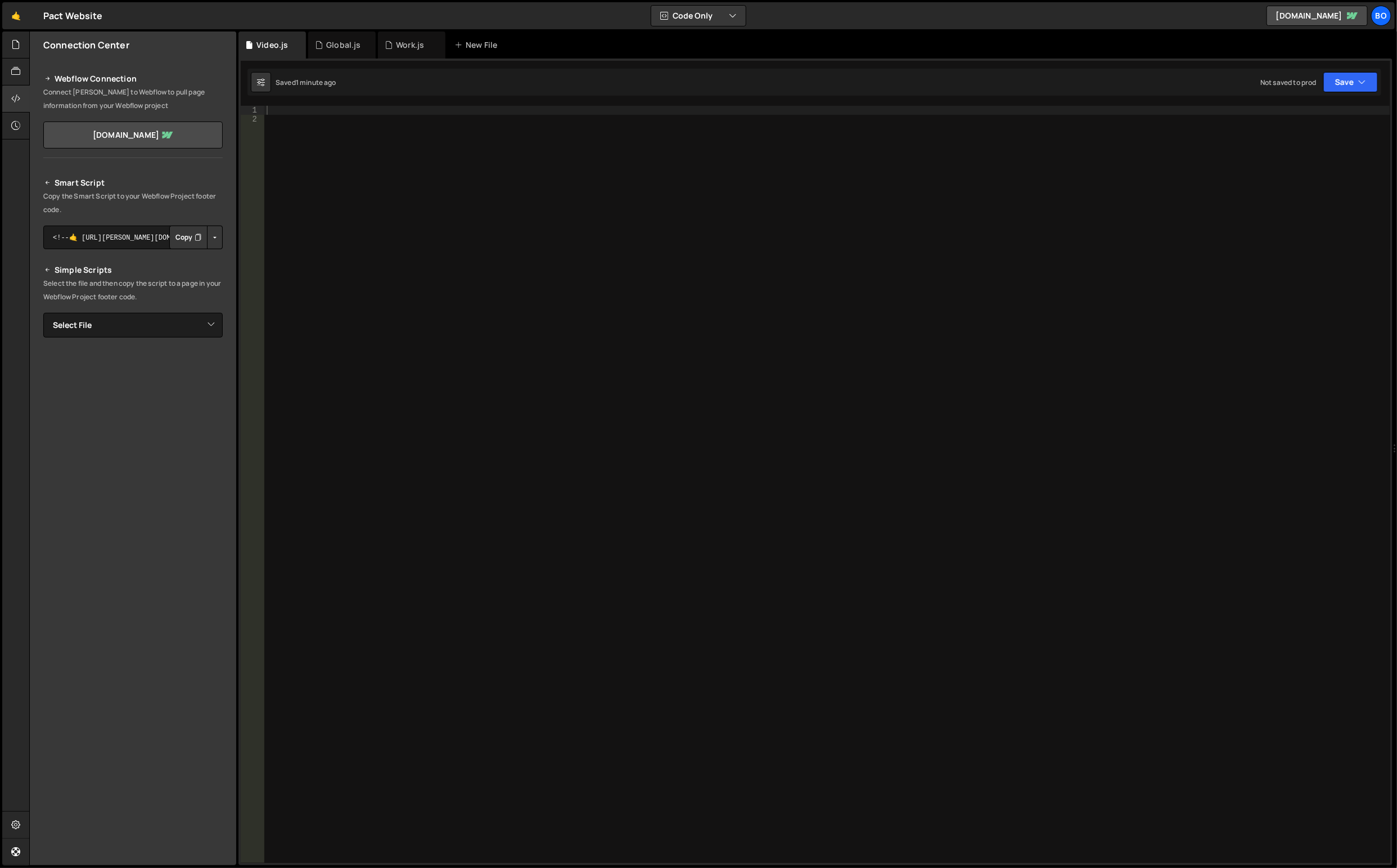
click at [192, 238] on button "Copy" at bounding box center [189, 237] width 39 height 24
click at [9, 53] on div at bounding box center [15, 45] width 28 height 27
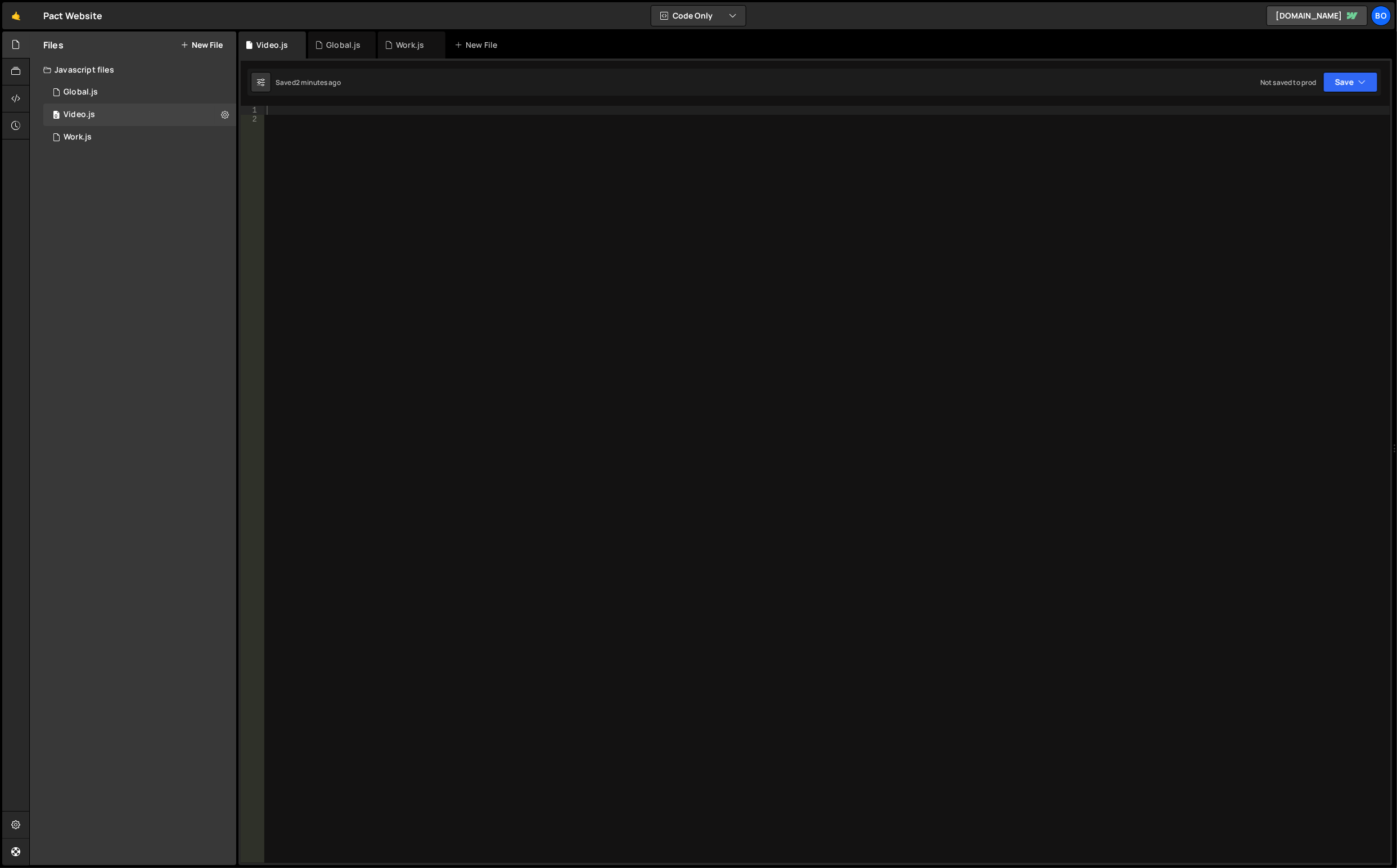
click at [213, 133] on div "1 Work.js 0" at bounding box center [140, 137] width 193 height 22
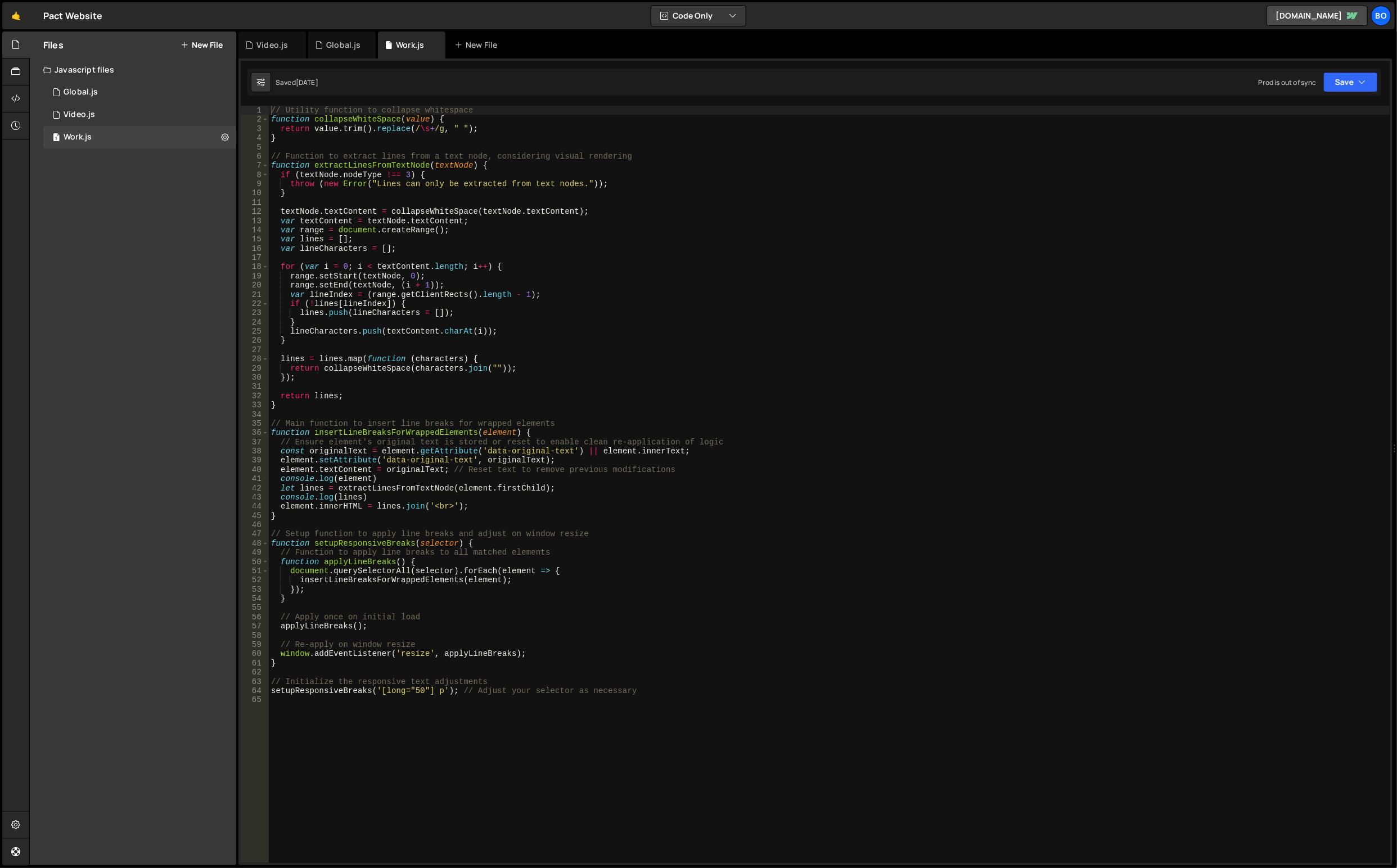
click at [221, 137] on icon at bounding box center [224, 137] width 8 height 11
type input "Work"
radio input "true"
click at [308, 162] on button "Edit File Settings" at bounding box center [293, 160] width 110 height 22
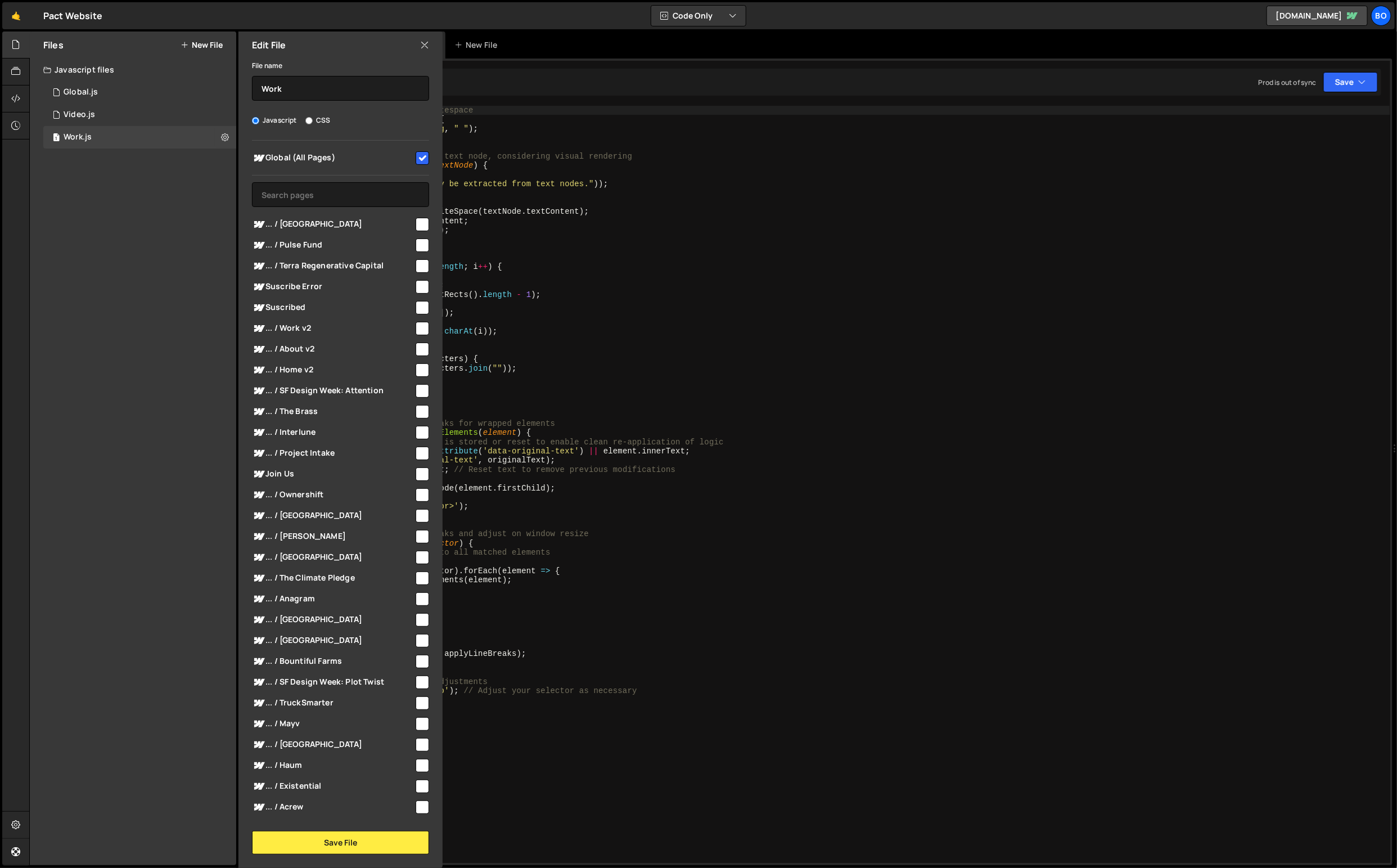
drag, startPoint x: 432, startPoint y: 159, endPoint x: 419, endPoint y: 157, distance: 13.2
click at [432, 160] on div "Global (All Pages) ... / Little Village" at bounding box center [340, 479] width 204 height 676
click at [419, 157] on input "checkbox" at bounding box center [422, 158] width 13 height 13
checkbox input "false"
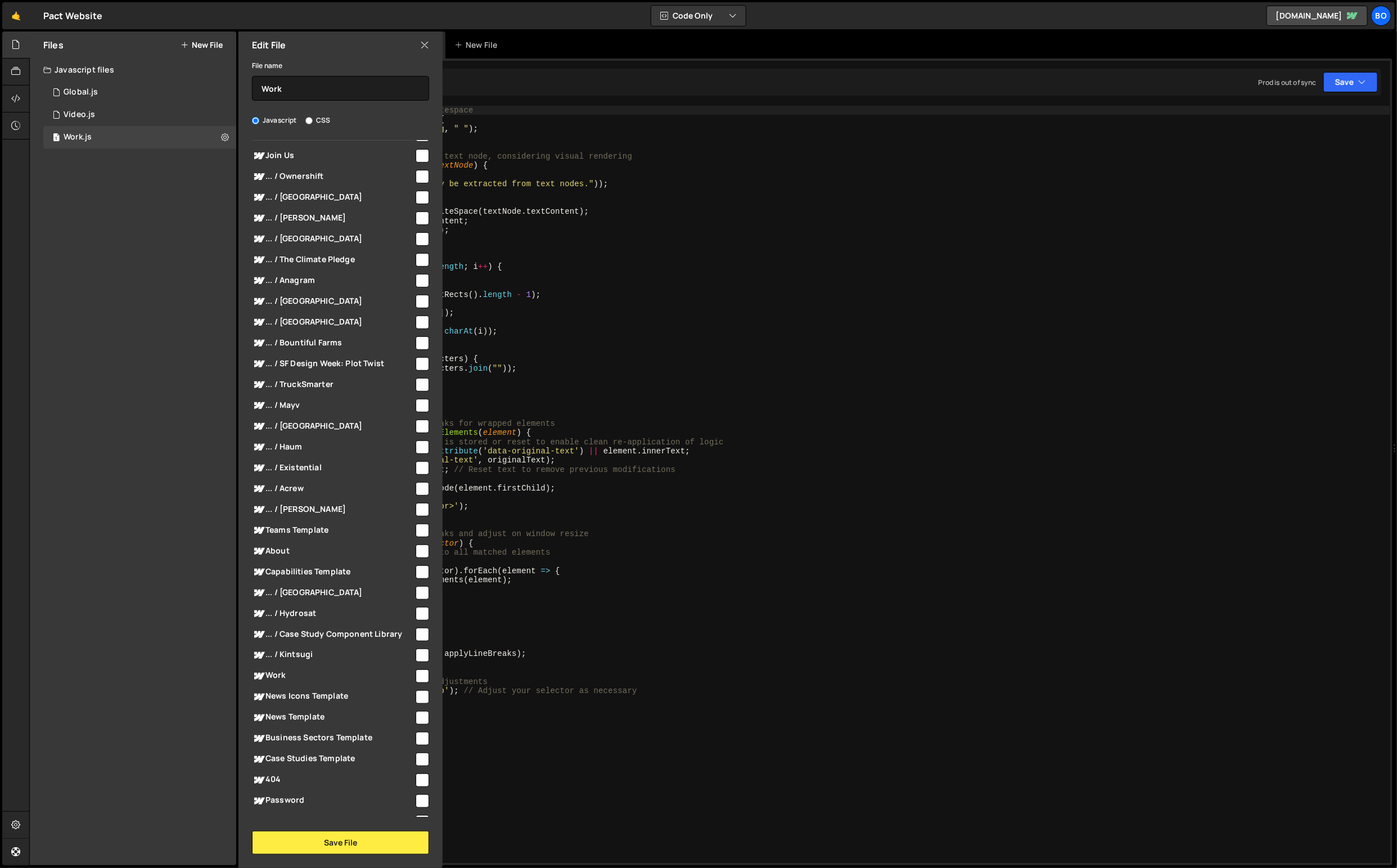
scroll to position [369, 0]
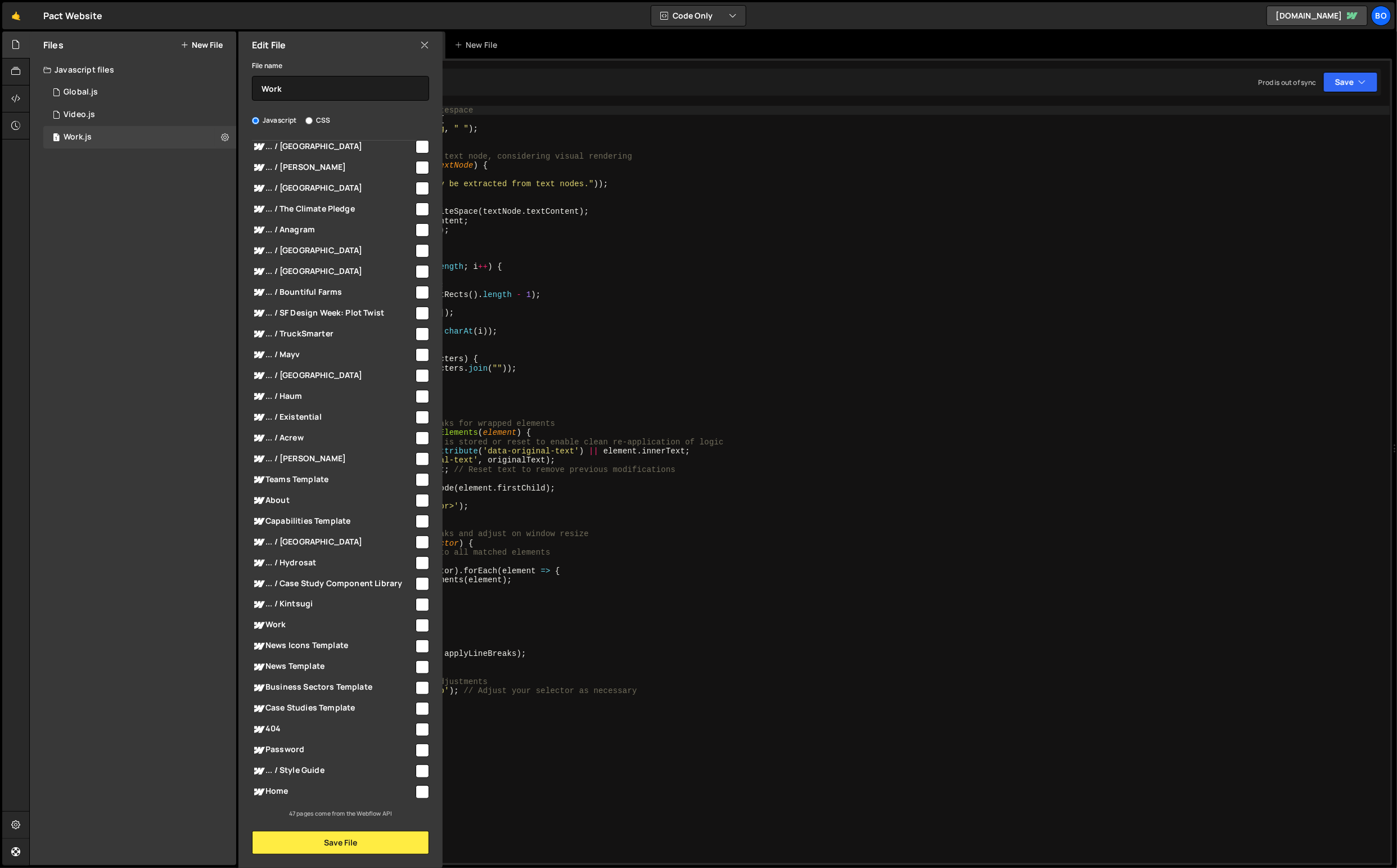
click at [419, 626] on input "checkbox" at bounding box center [422, 625] width 13 height 13
checkbox input "true"
click at [402, 831] on button "Save File" at bounding box center [341, 842] width 177 height 24
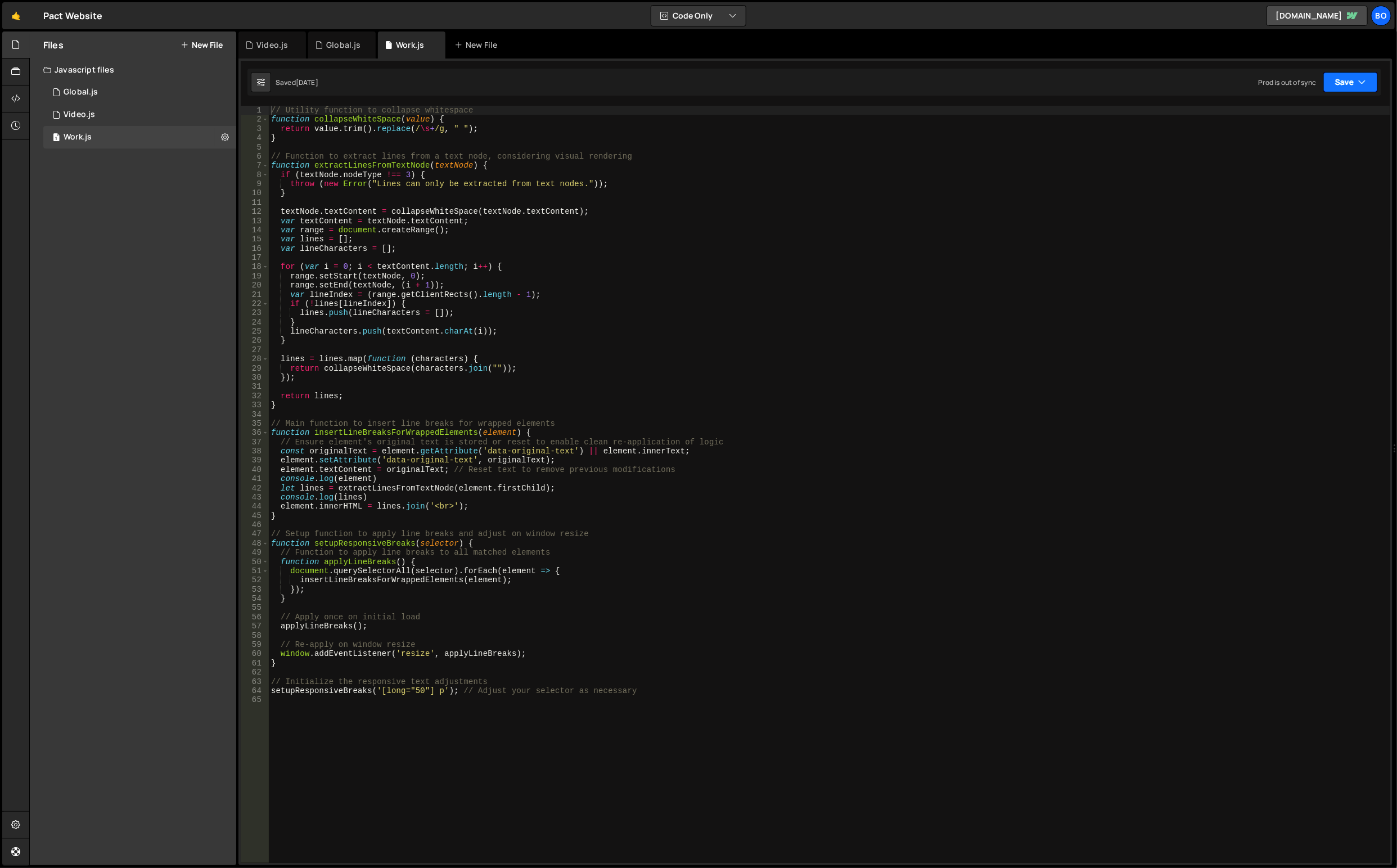
click at [1334, 92] on button "Save" at bounding box center [1351, 82] width 55 height 20
click at [1272, 114] on div "Save to Staging S" at bounding box center [1312, 110] width 117 height 12
click at [1340, 86] on button "Save" at bounding box center [1351, 82] width 55 height 20
click at [1344, 87] on button "Save" at bounding box center [1351, 82] width 55 height 20
click at [123, 98] on div "0 Global.js 0" at bounding box center [140, 92] width 193 height 22
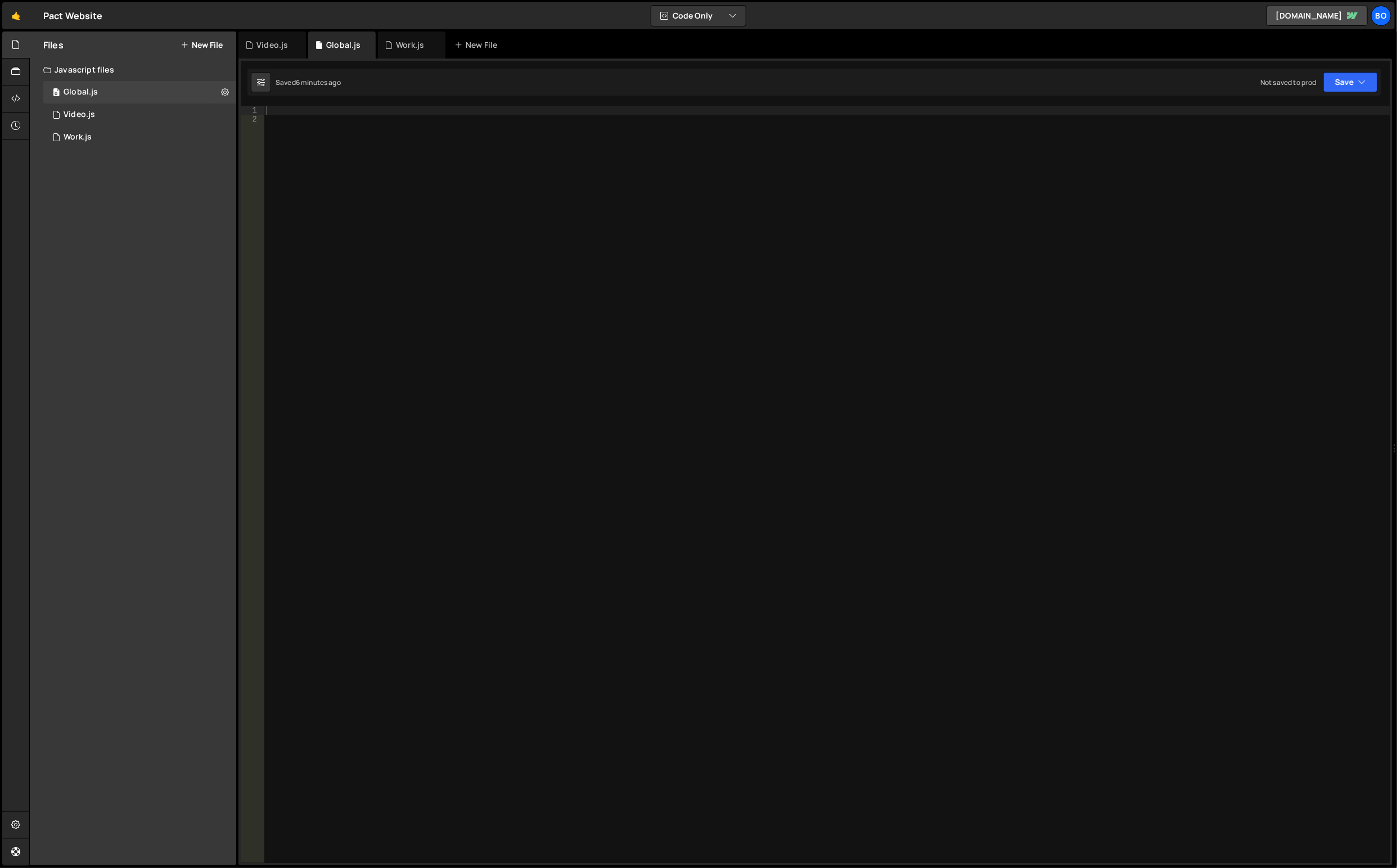
click at [80, 124] on div "0 Video.js 0" at bounding box center [140, 114] width 193 height 22
click at [344, 35] on div "Global.js" at bounding box center [342, 45] width 67 height 27
click at [387, 220] on div at bounding box center [828, 494] width 1127 height 776
paste textarea "$(document).on('contextmenu', 'img', function() {return false;})"
type textarea "$(document).on('contextmenu', 'img', function() {return false;})"
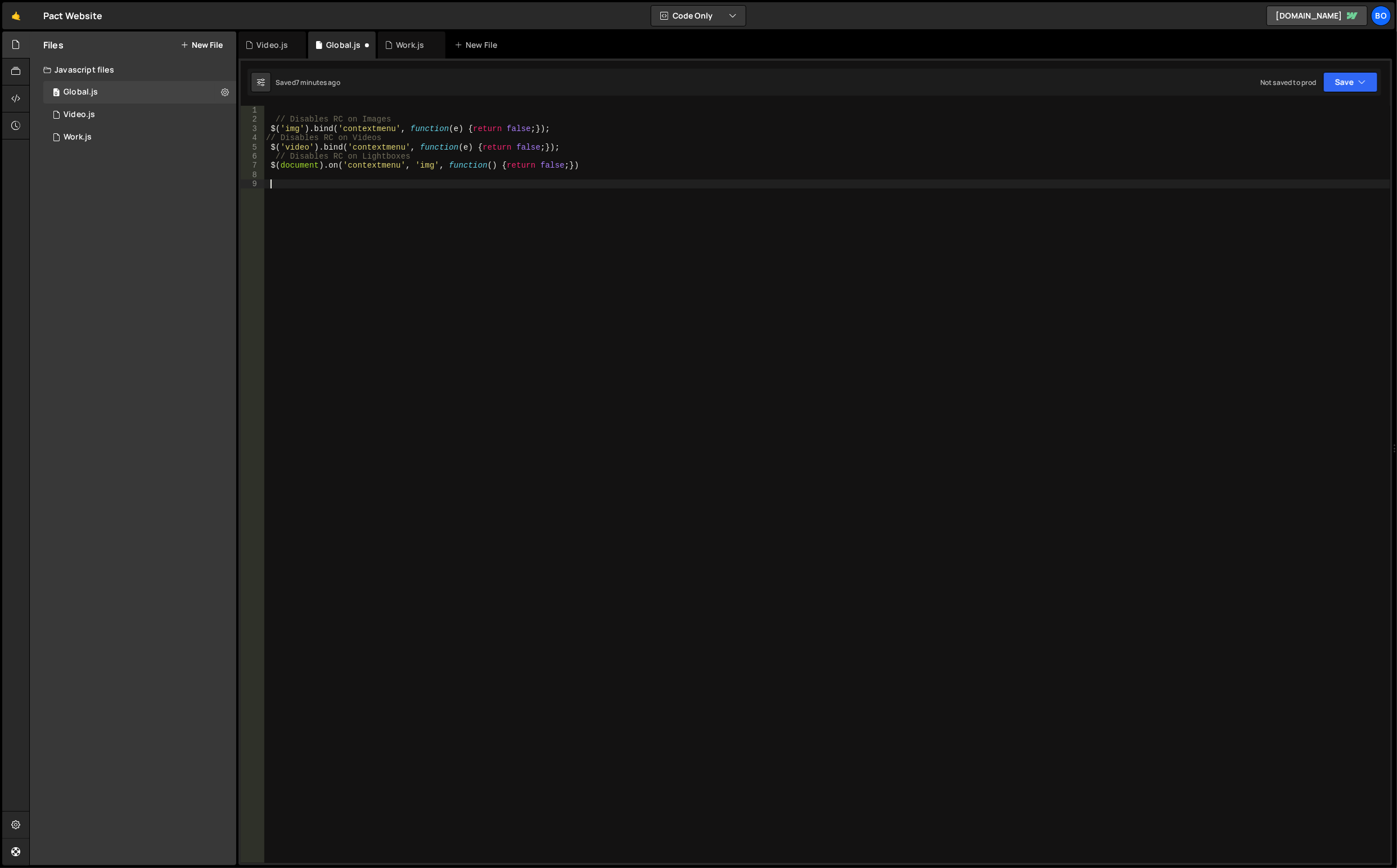
paste textarea "}"
type textarea "}"
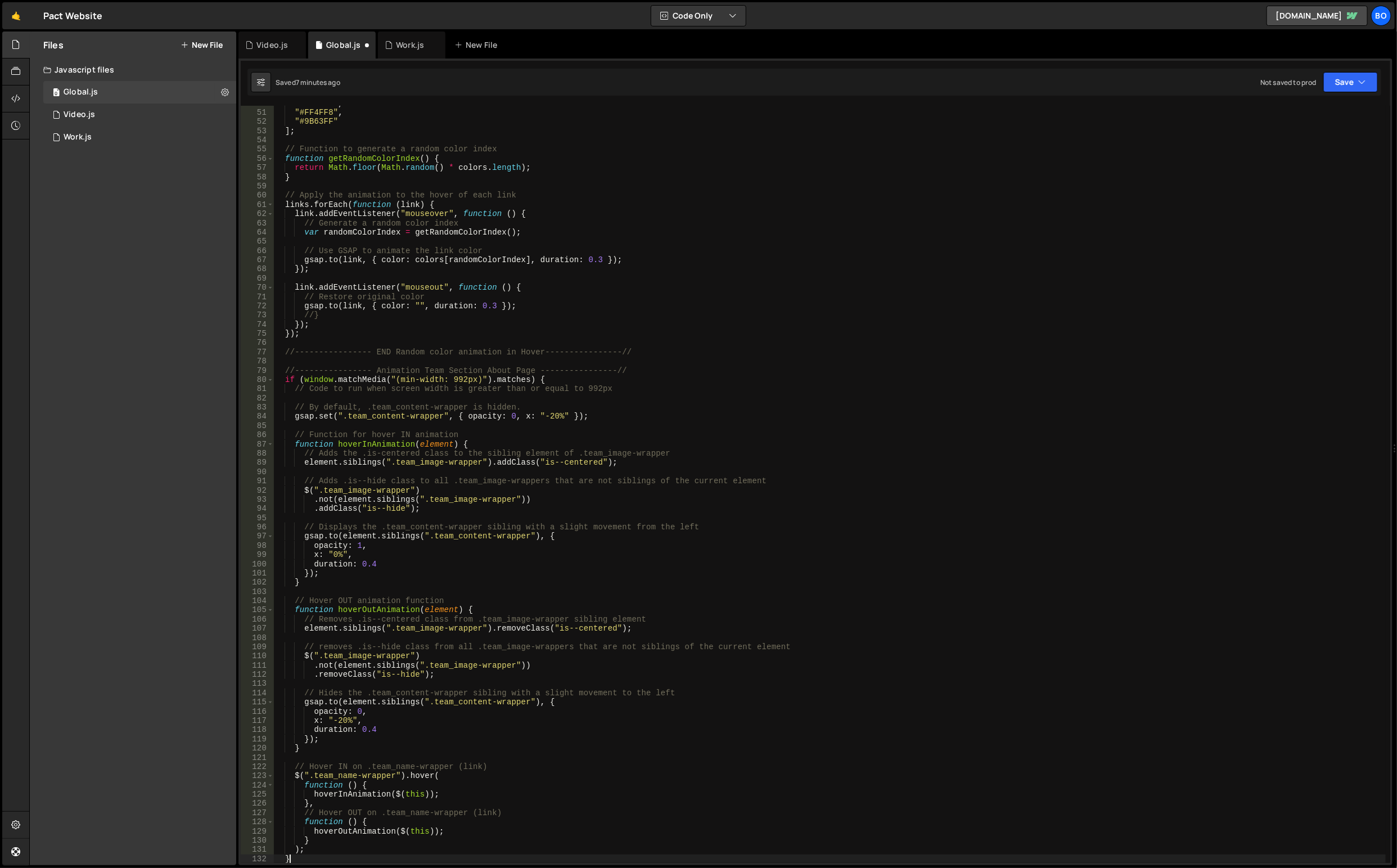
scroll to position [458, 0]
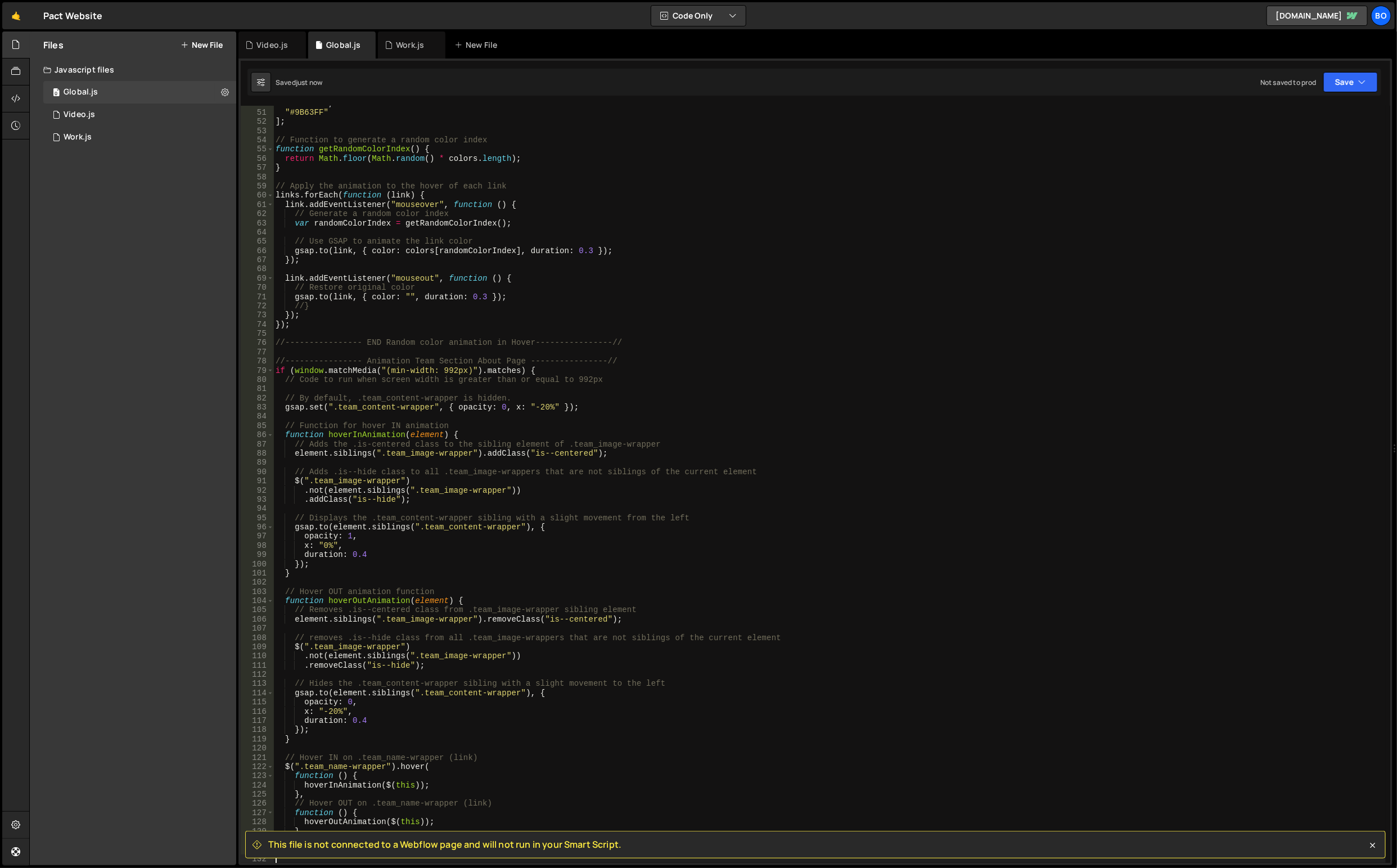
click at [224, 93] on icon at bounding box center [224, 92] width 8 height 11
type input "Global"
radio input "true"
click at [263, 121] on button "Edit File Settings" at bounding box center [293, 116] width 110 height 22
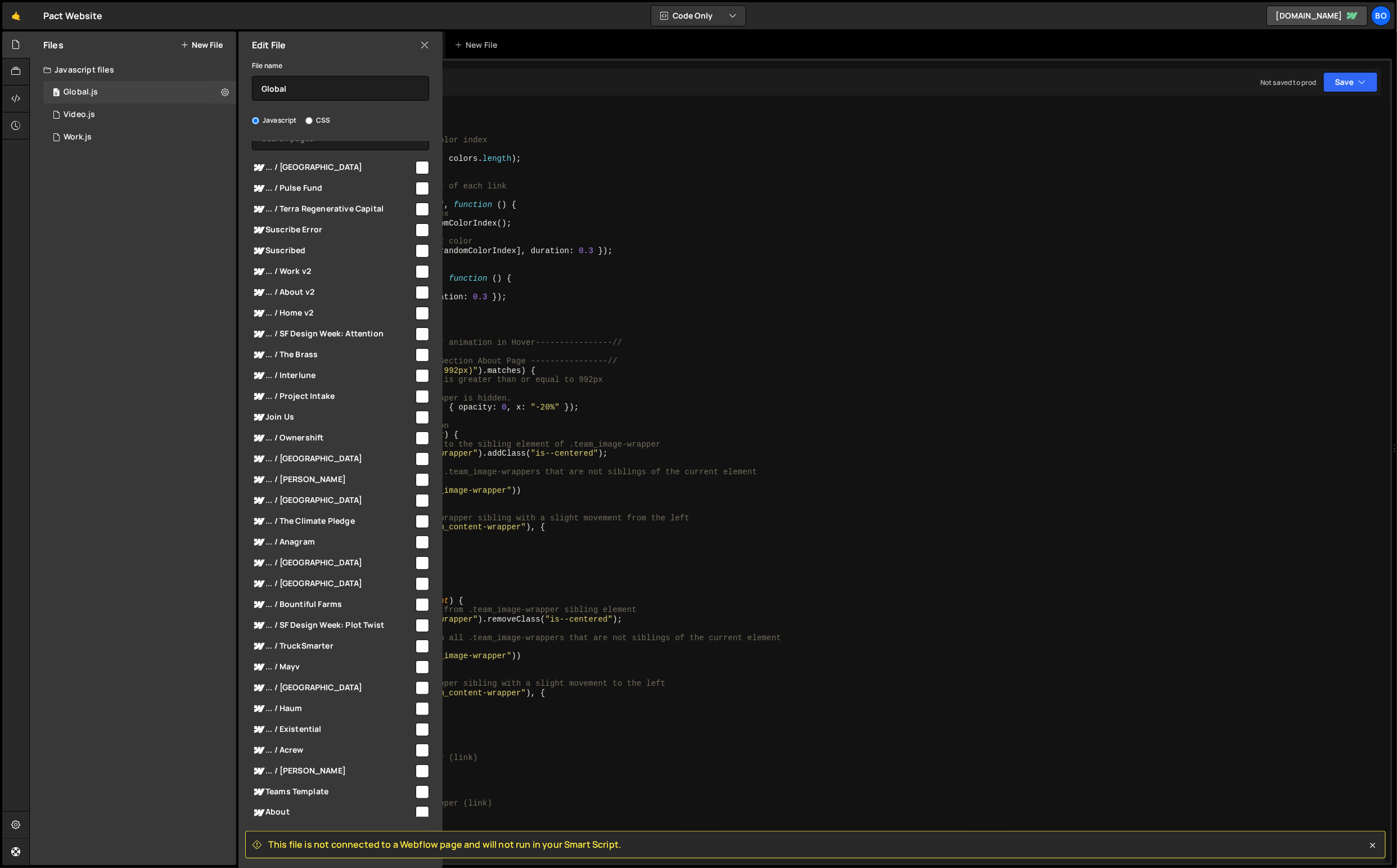
scroll to position [0, 0]
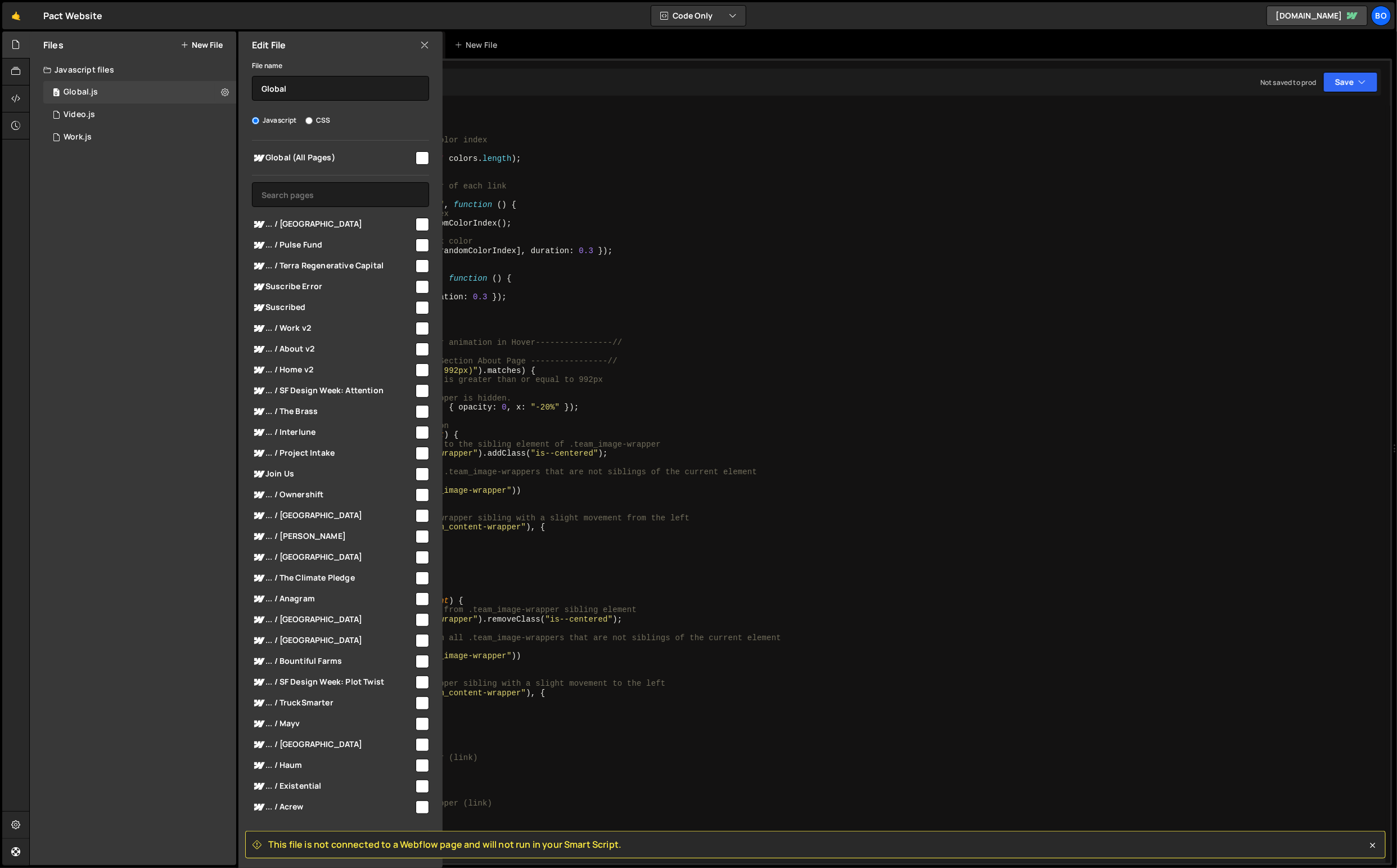
click at [415, 160] on input "checkbox" at bounding box center [422, 158] width 13 height 13
checkbox input "true"
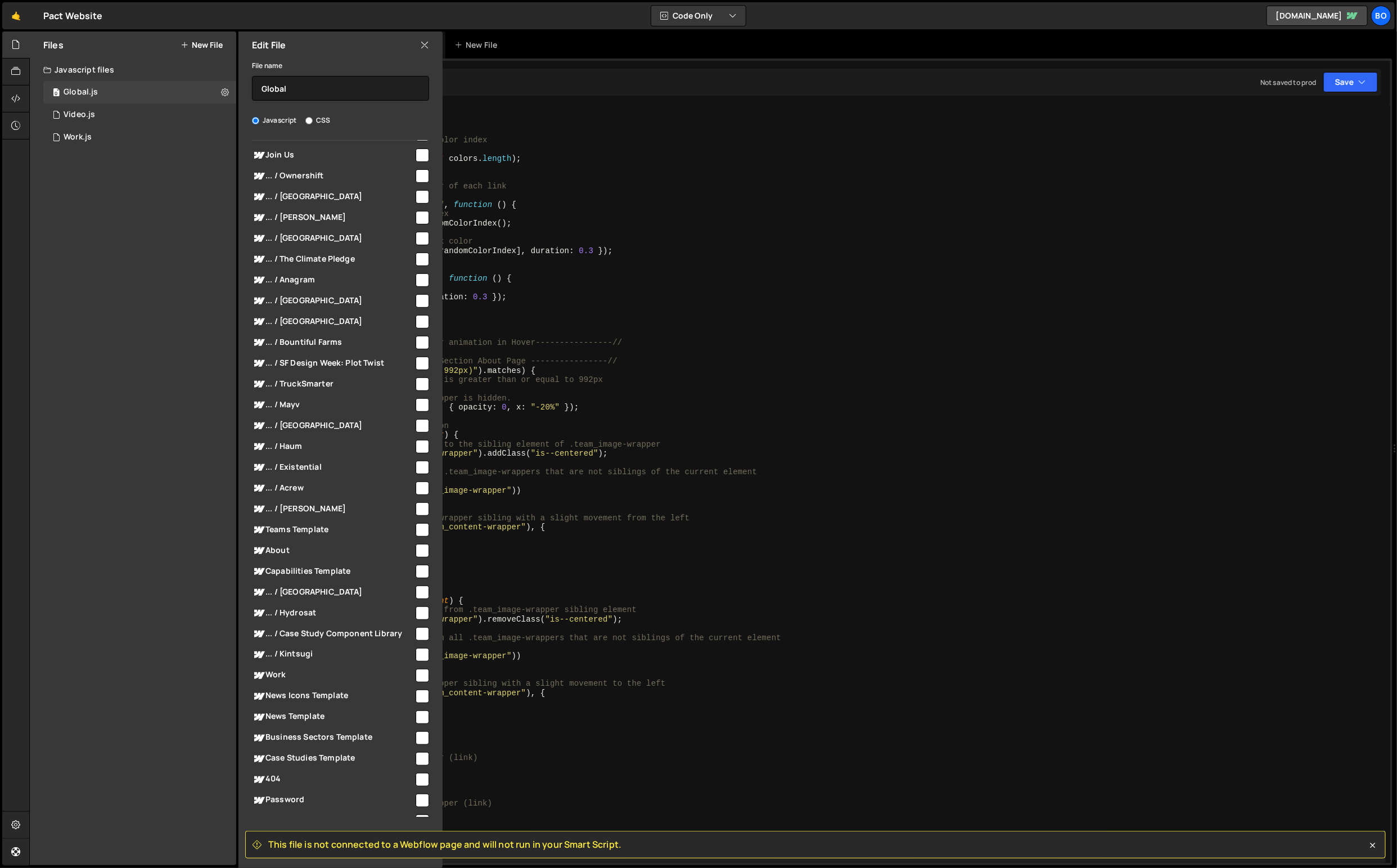
scroll to position [369, 0]
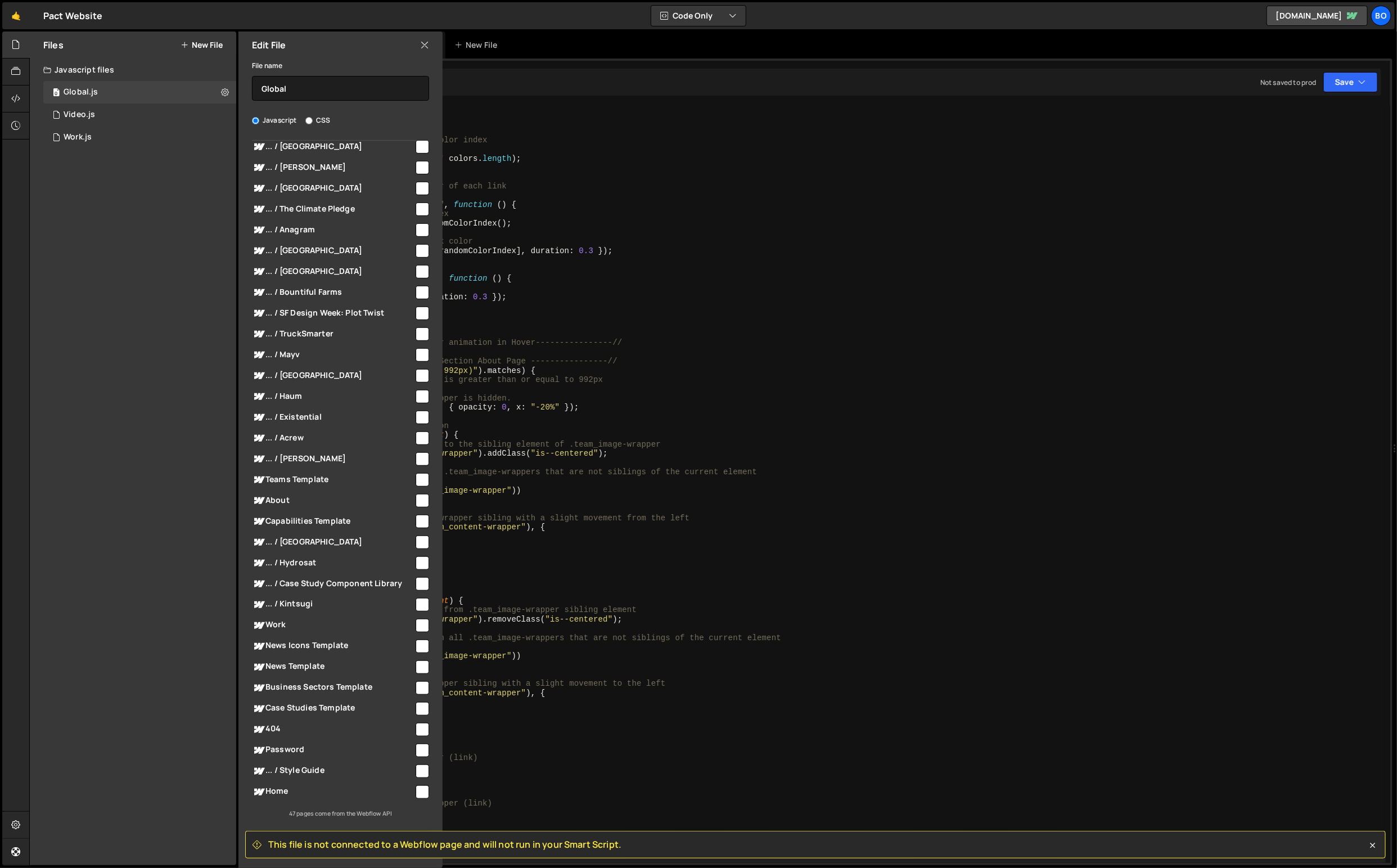
click at [1380, 846] on div "This file is not connected to a Webflow page and will not run in your Smart Scr…" at bounding box center [816, 844] width 1141 height 28
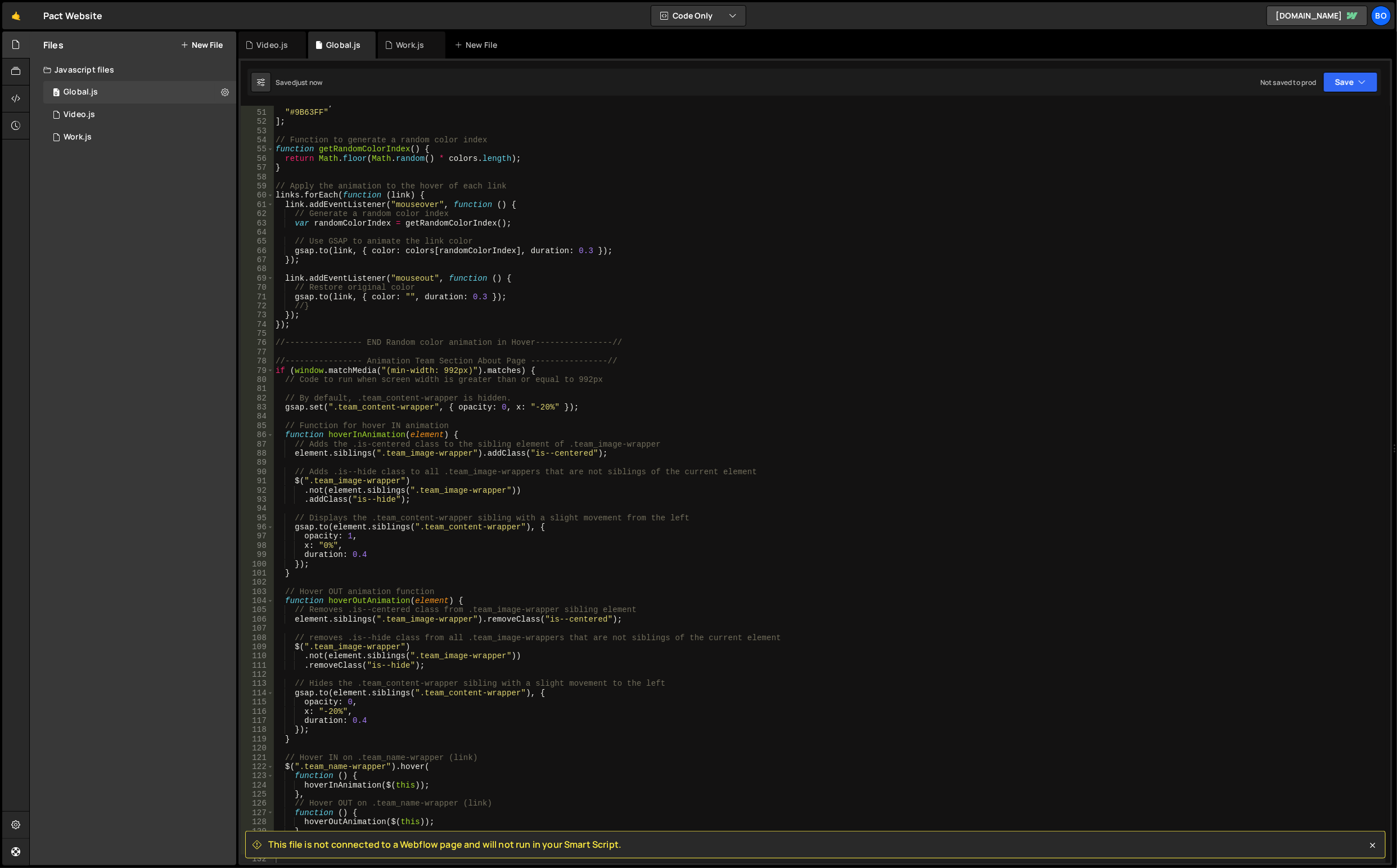
click at [1371, 840] on icon at bounding box center [1373, 846] width 12 height 12
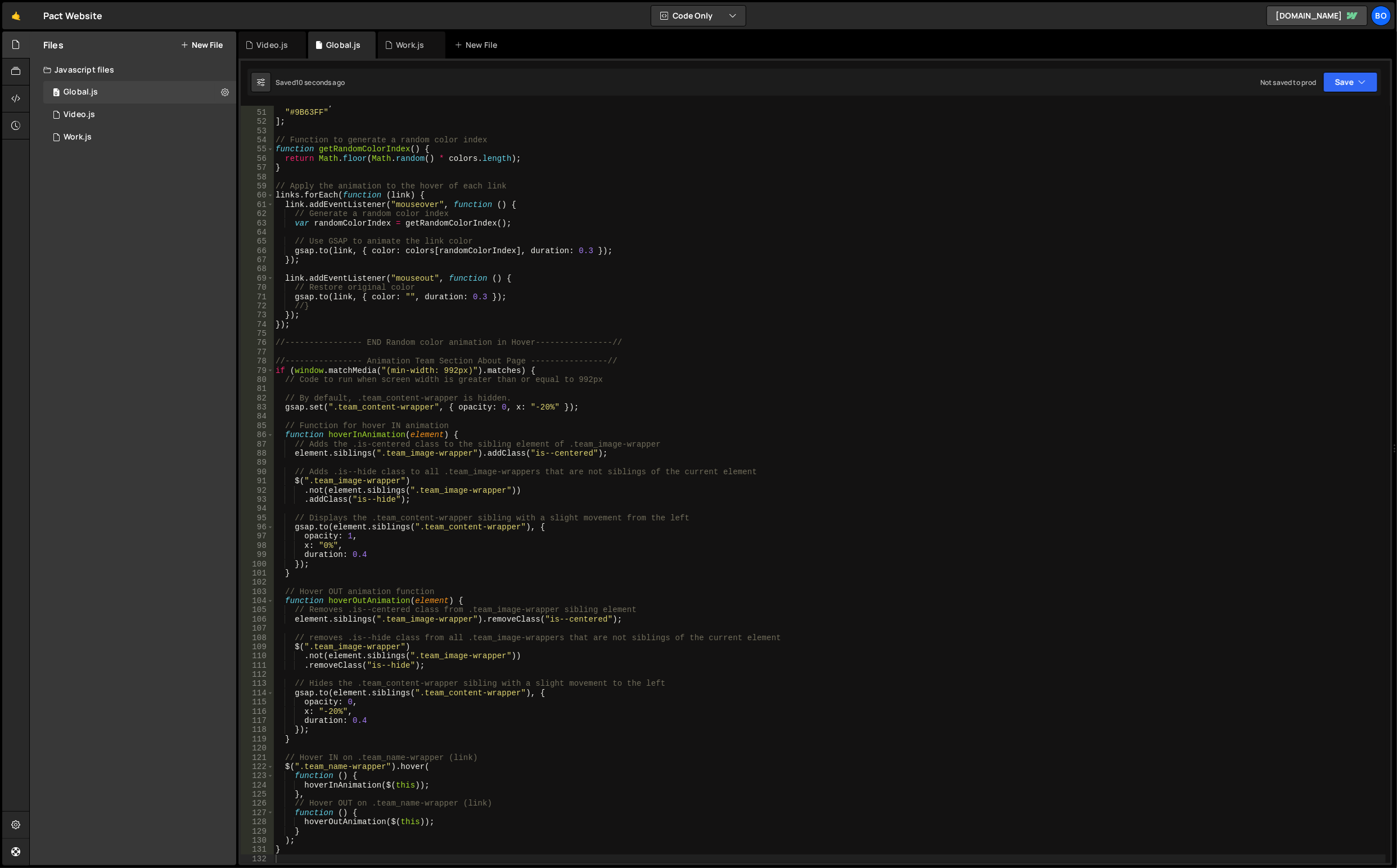
click at [234, 84] on button at bounding box center [224, 92] width 20 height 20
type input "Global"
radio input "true"
drag, startPoint x: 267, startPoint y: 130, endPoint x: 268, endPoint y: 114, distance: 16.0
click at [268, 129] on button "Edit External Scripts" at bounding box center [293, 138] width 110 height 22
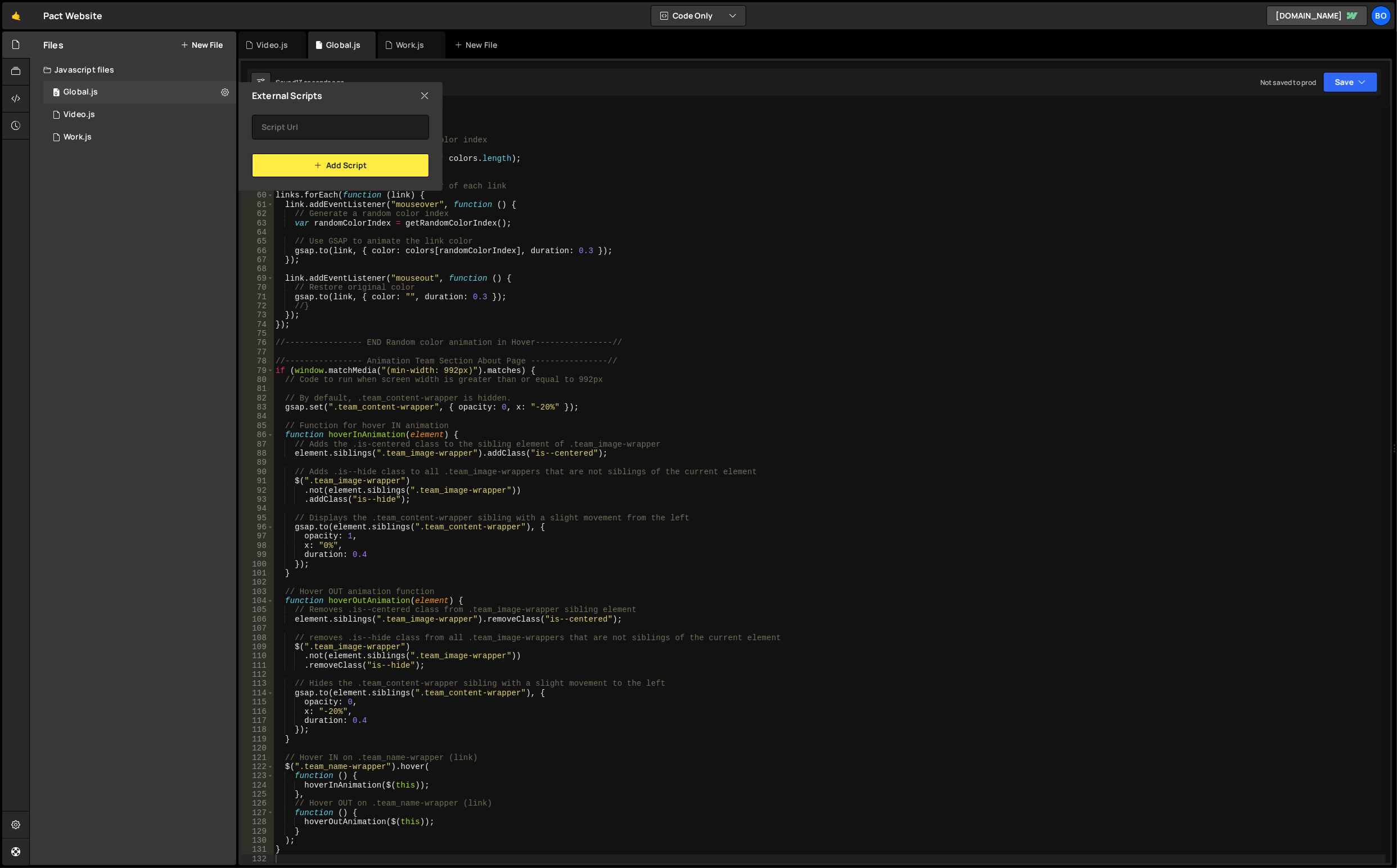
click at [224, 92] on icon at bounding box center [224, 92] width 8 height 11
type input "Global"
radio input "true"
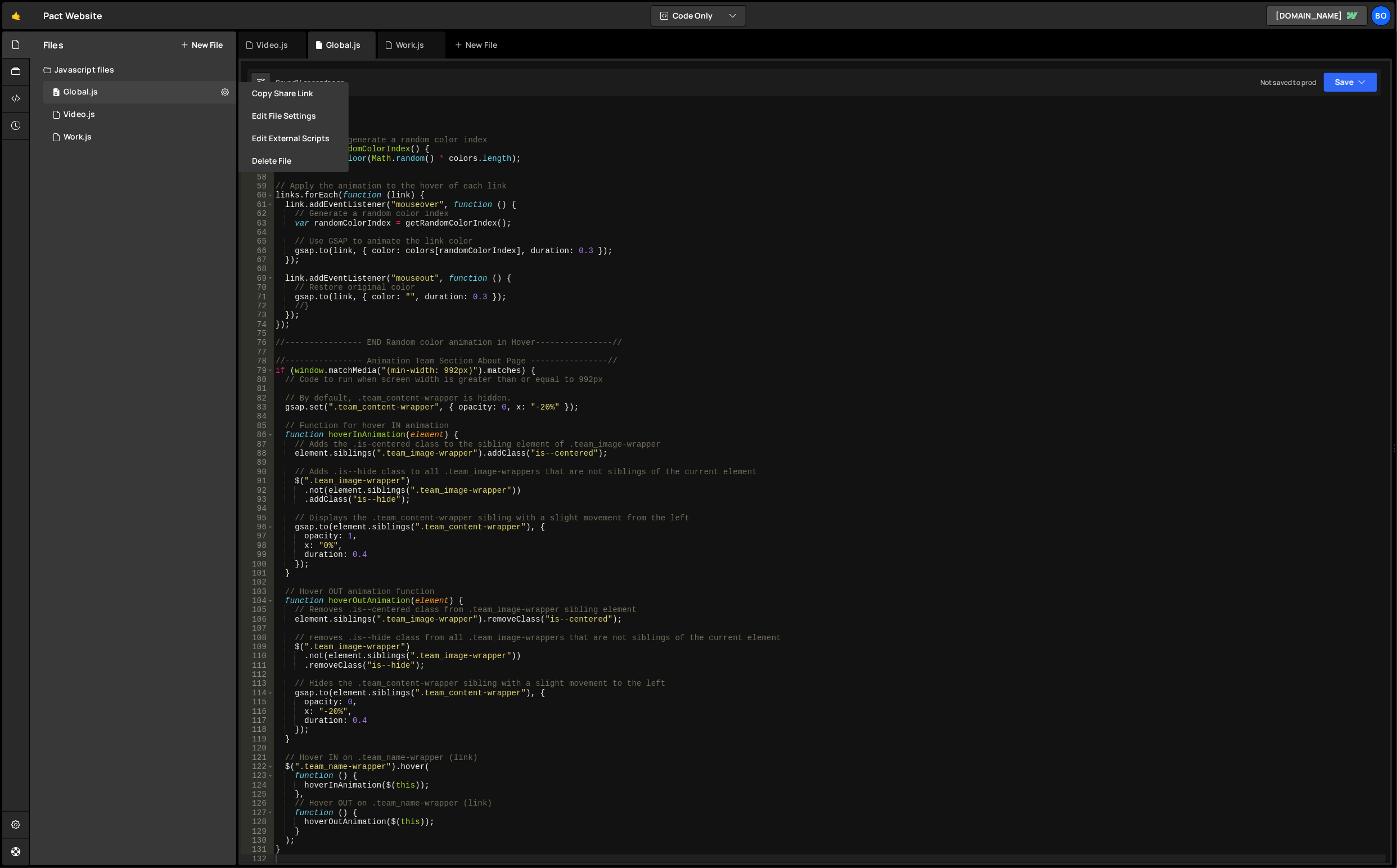
click at [274, 118] on button "Edit File Settings" at bounding box center [293, 116] width 110 height 22
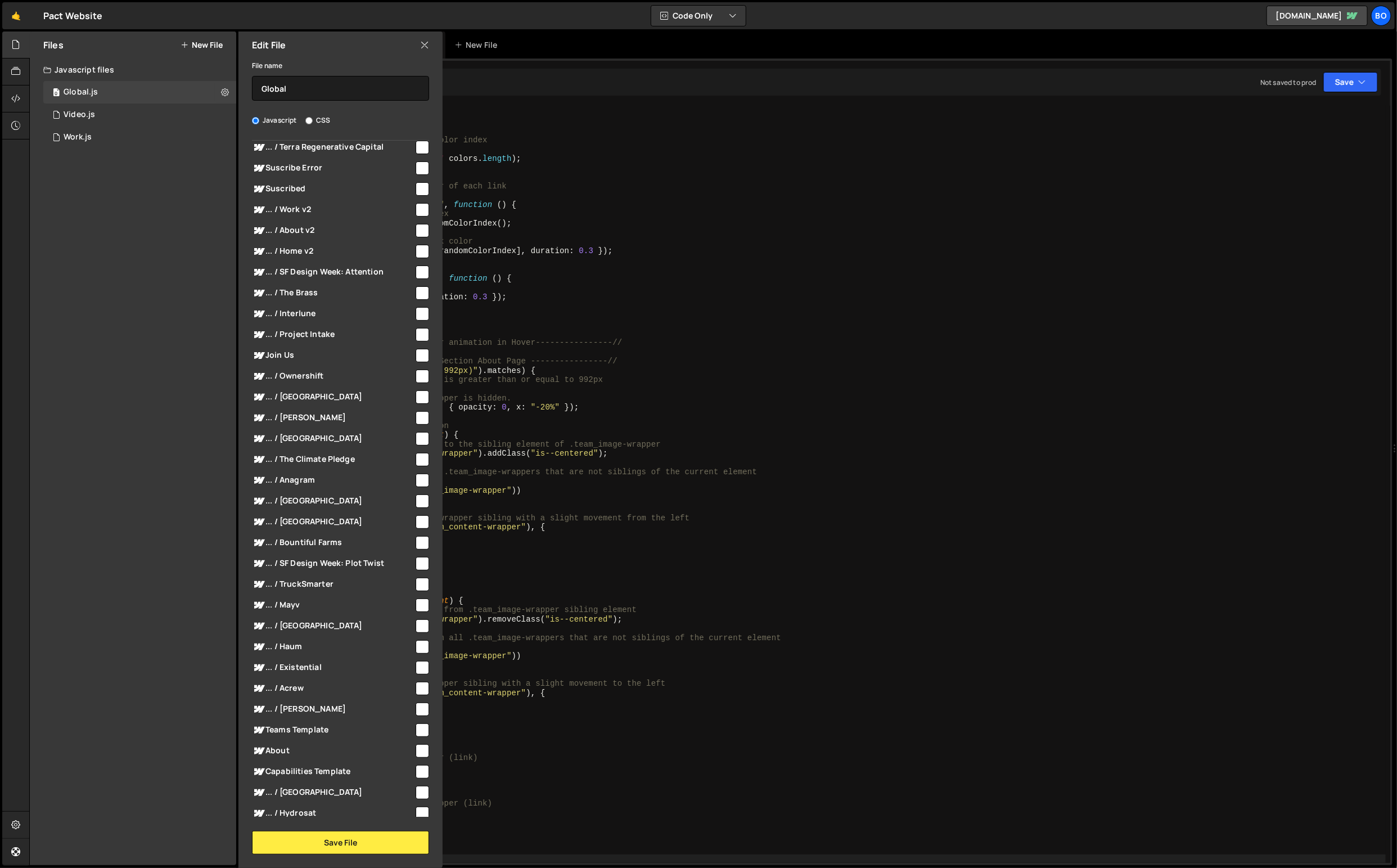
scroll to position [0, 0]
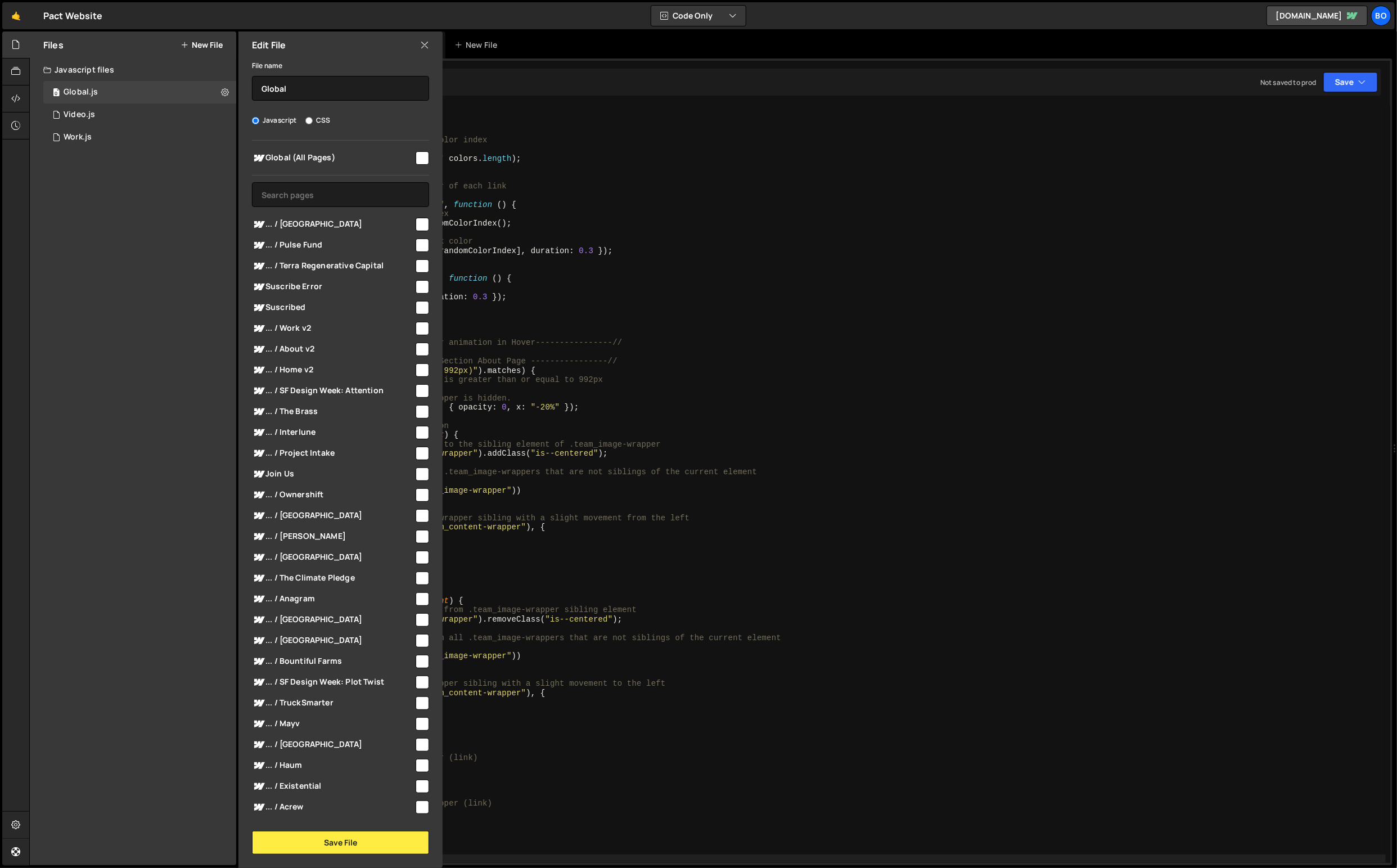
click at [421, 162] on input "checkbox" at bounding box center [422, 158] width 13 height 13
checkbox input "true"
click at [342, 843] on button "Save File" at bounding box center [341, 842] width 177 height 24
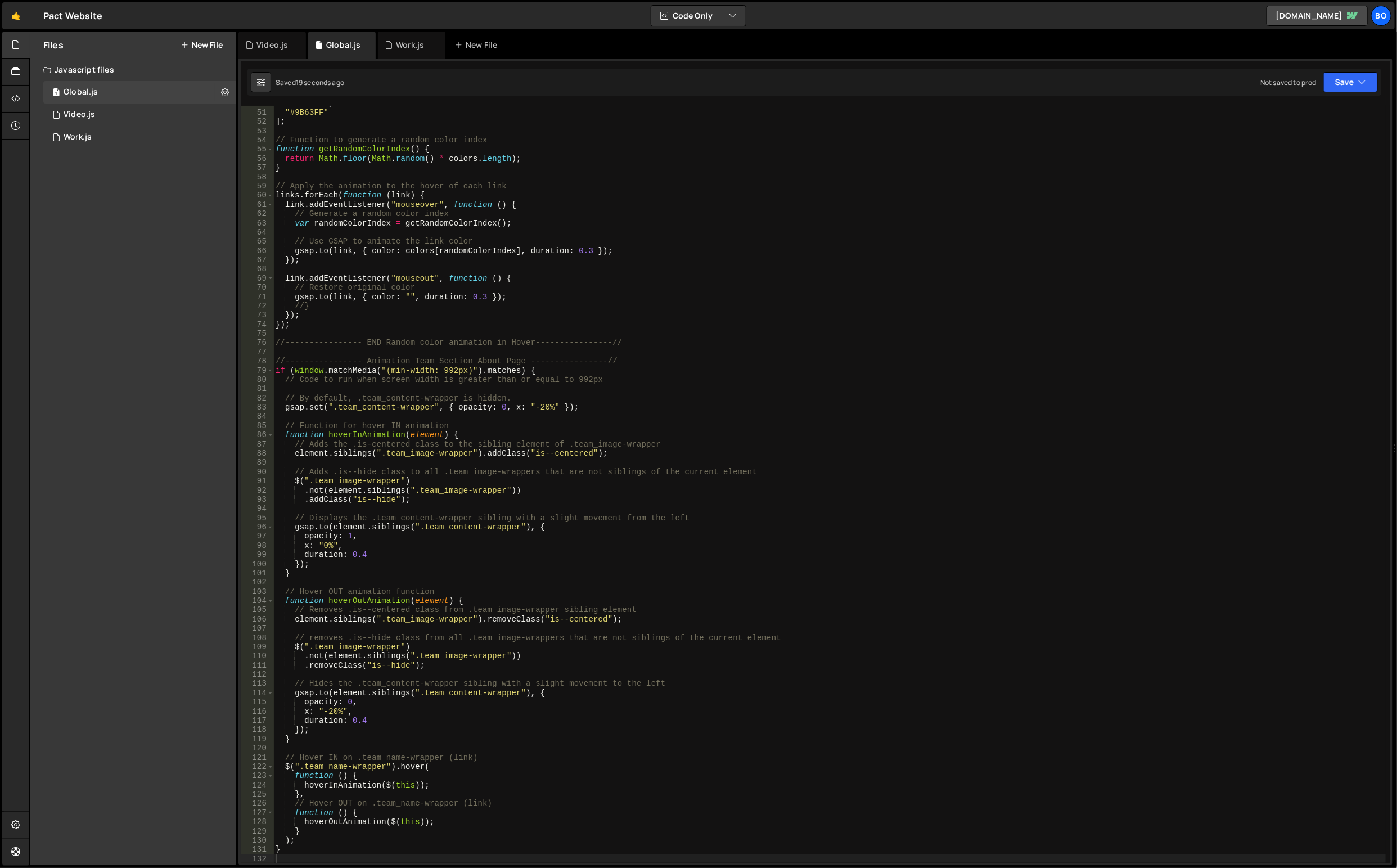
type textarea ""#9B63FF""
drag, startPoint x: 1347, startPoint y: 110, endPoint x: 1348, endPoint y: 92, distance: 18.0
click at [1347, 108] on div ""#FF4FF8" , "#9B63FF" ] ; // Function to generate a random color index function…" at bounding box center [830, 487] width 1114 height 776
click at [1348, 92] on button "Save" at bounding box center [1351, 82] width 55 height 20
click at [1296, 105] on div "Save to Staging S" at bounding box center [1312, 110] width 117 height 12
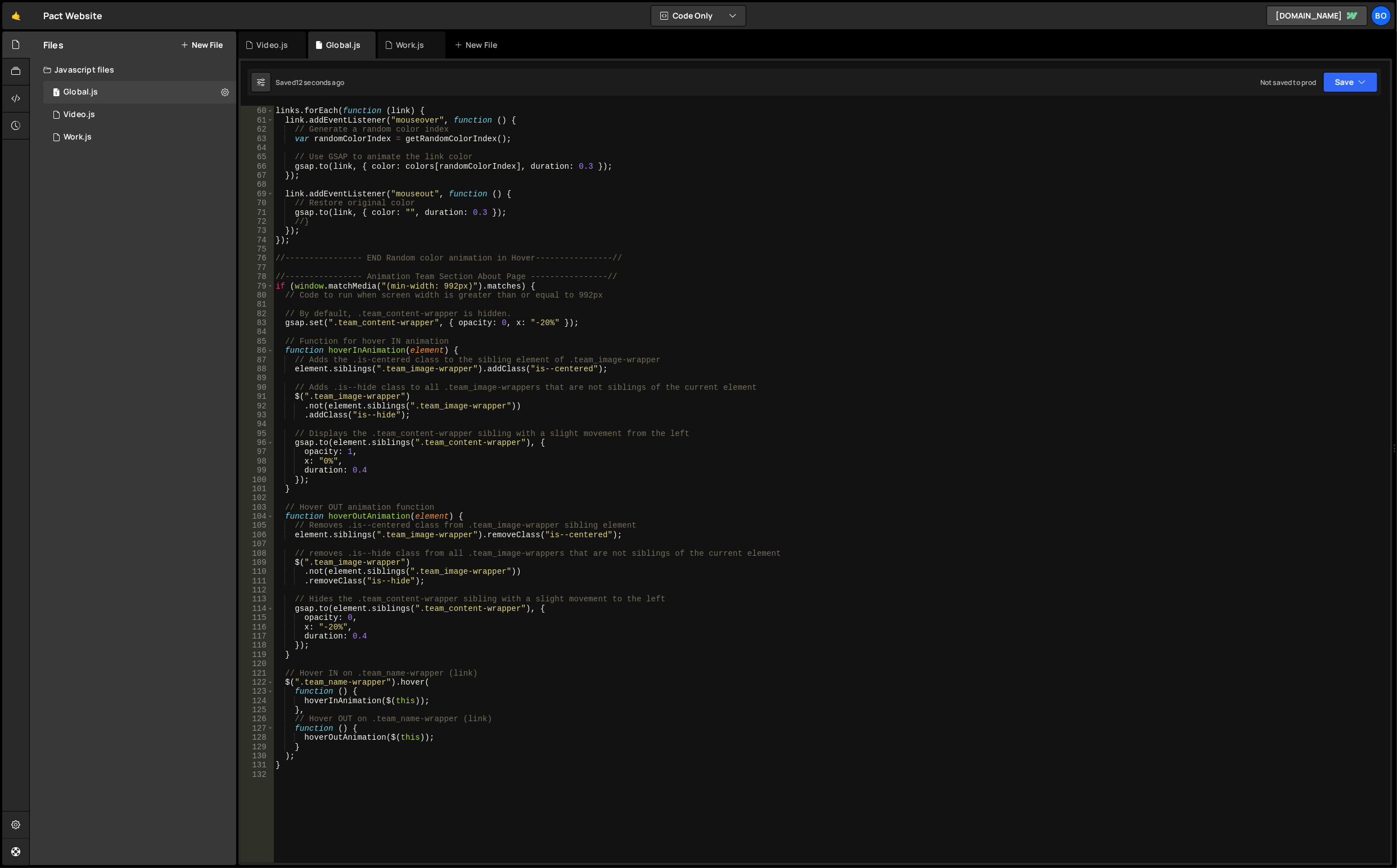
scroll to position [832, 0]
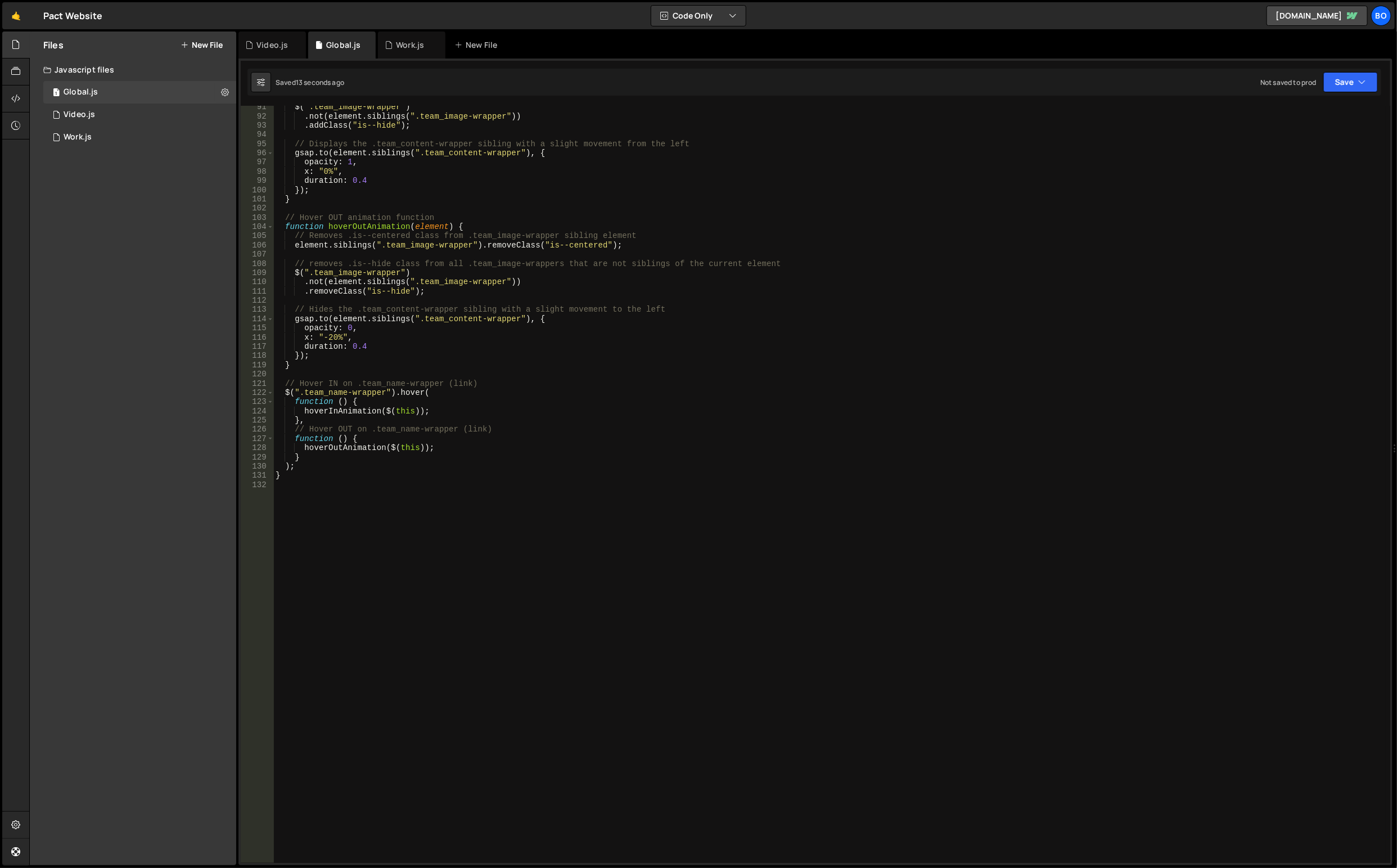
click at [354, 784] on div "$ ( ".team_image-wrapper" ) . not ( element . siblings ( ".team_image-wrapper" …" at bounding box center [830, 490] width 1114 height 776
paste textarea "Static pages Case study redirection to match URLs Collection List"
type textarea "/////////////////////// Static pages Case study redirection to match URLs Colle…"
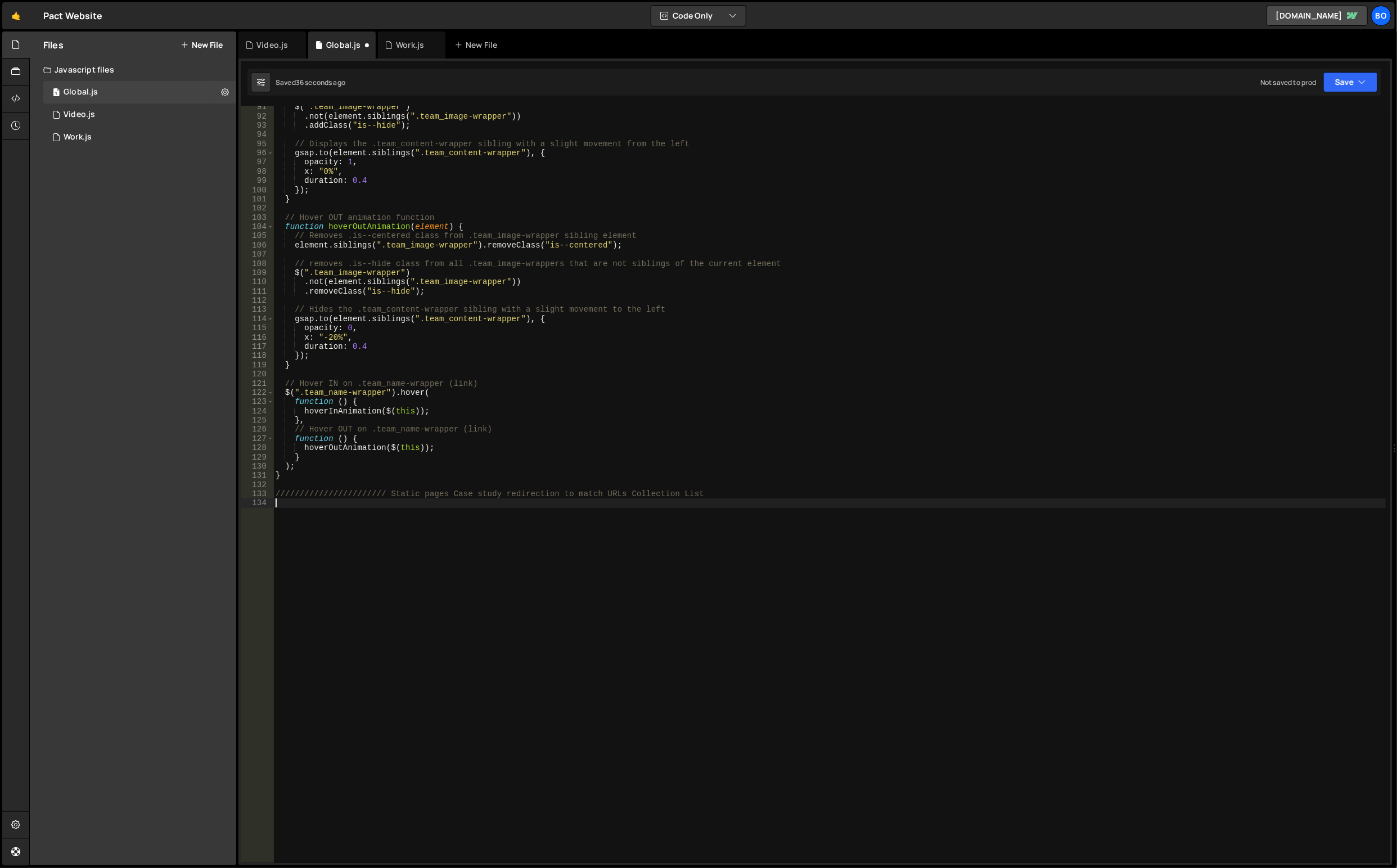
paste textarea "}"
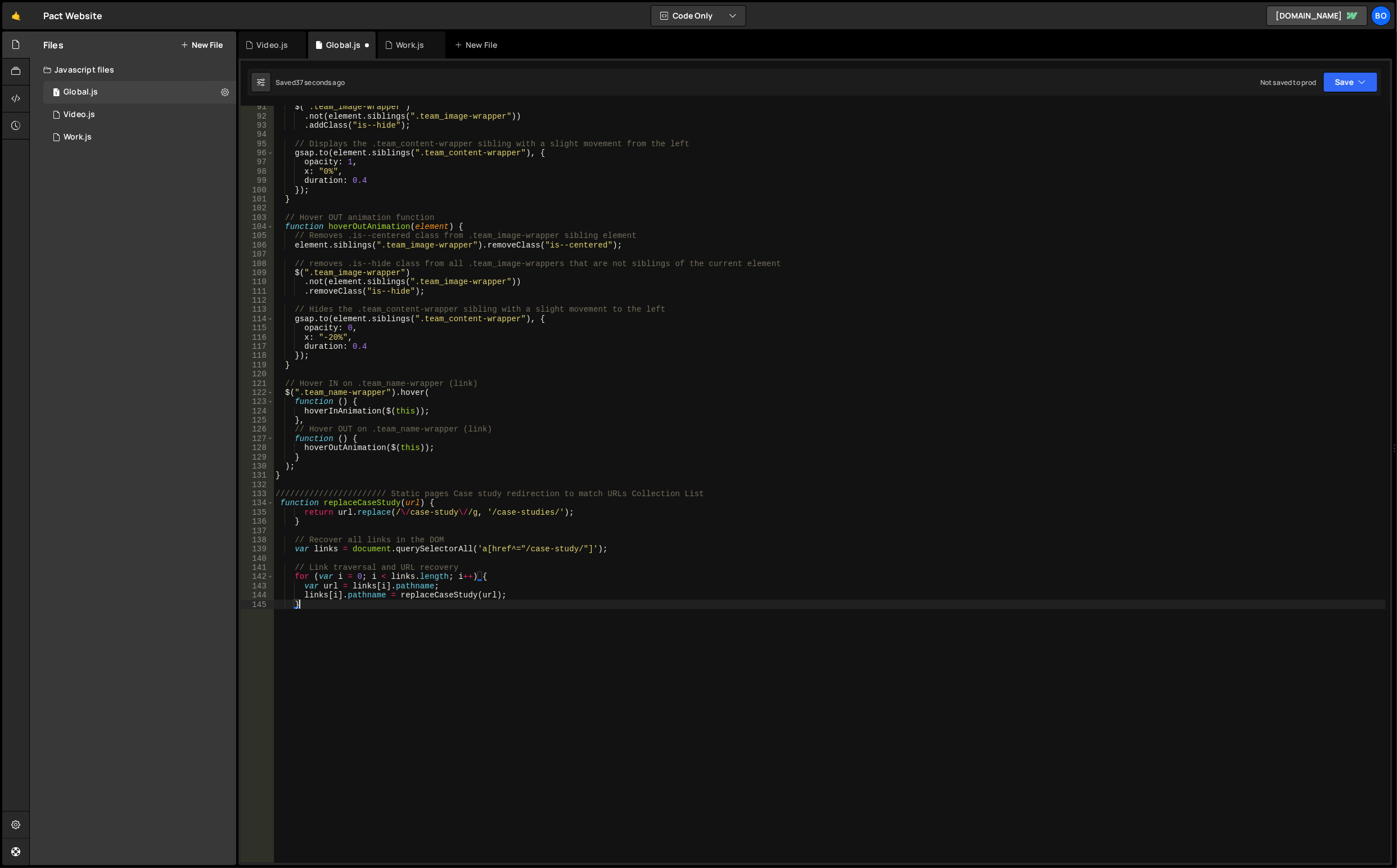
type textarea "}"
click at [92, 105] on div "0 Video.js 0" at bounding box center [140, 114] width 193 height 22
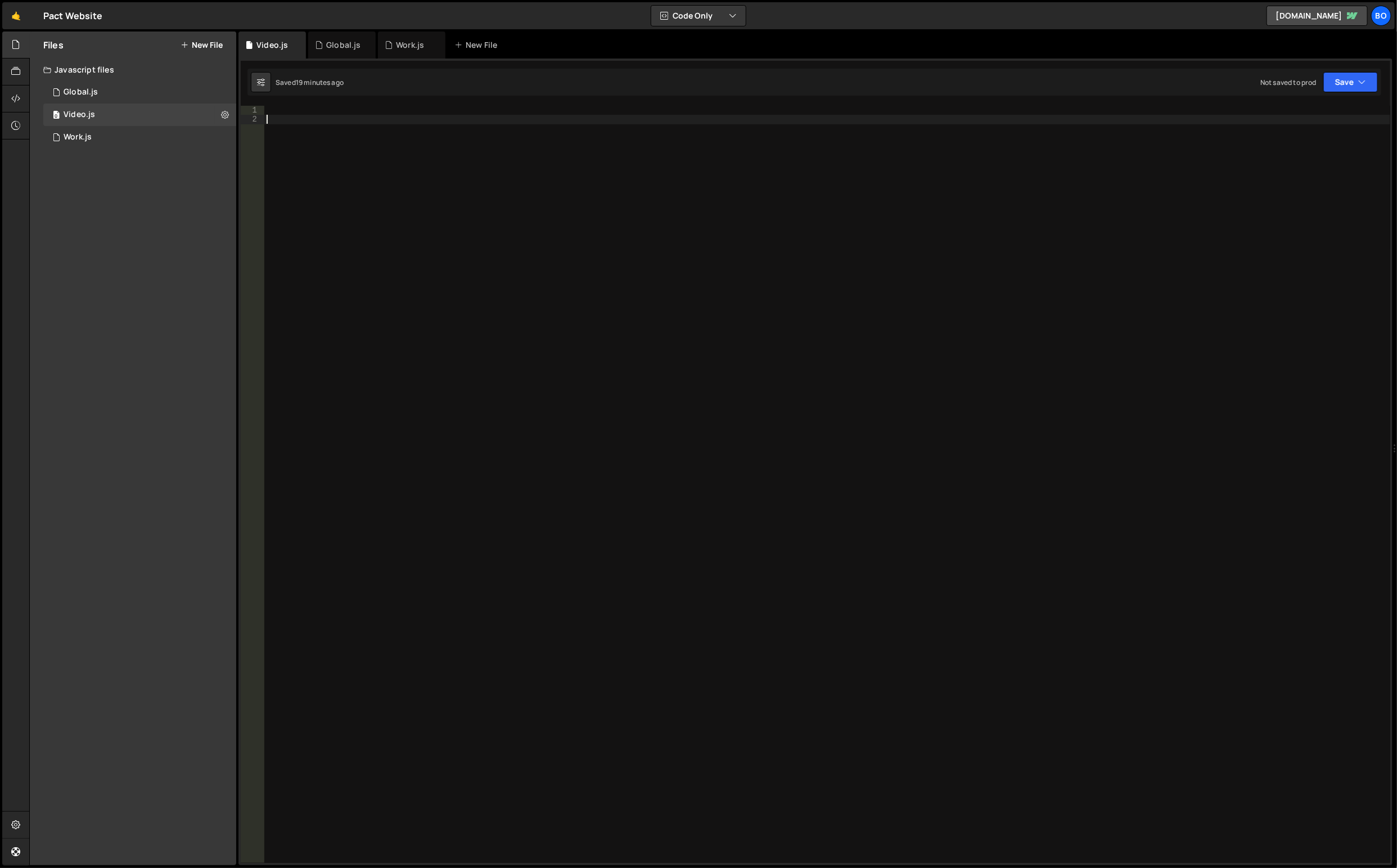
click at [514, 518] on div at bounding box center [828, 494] width 1127 height 776
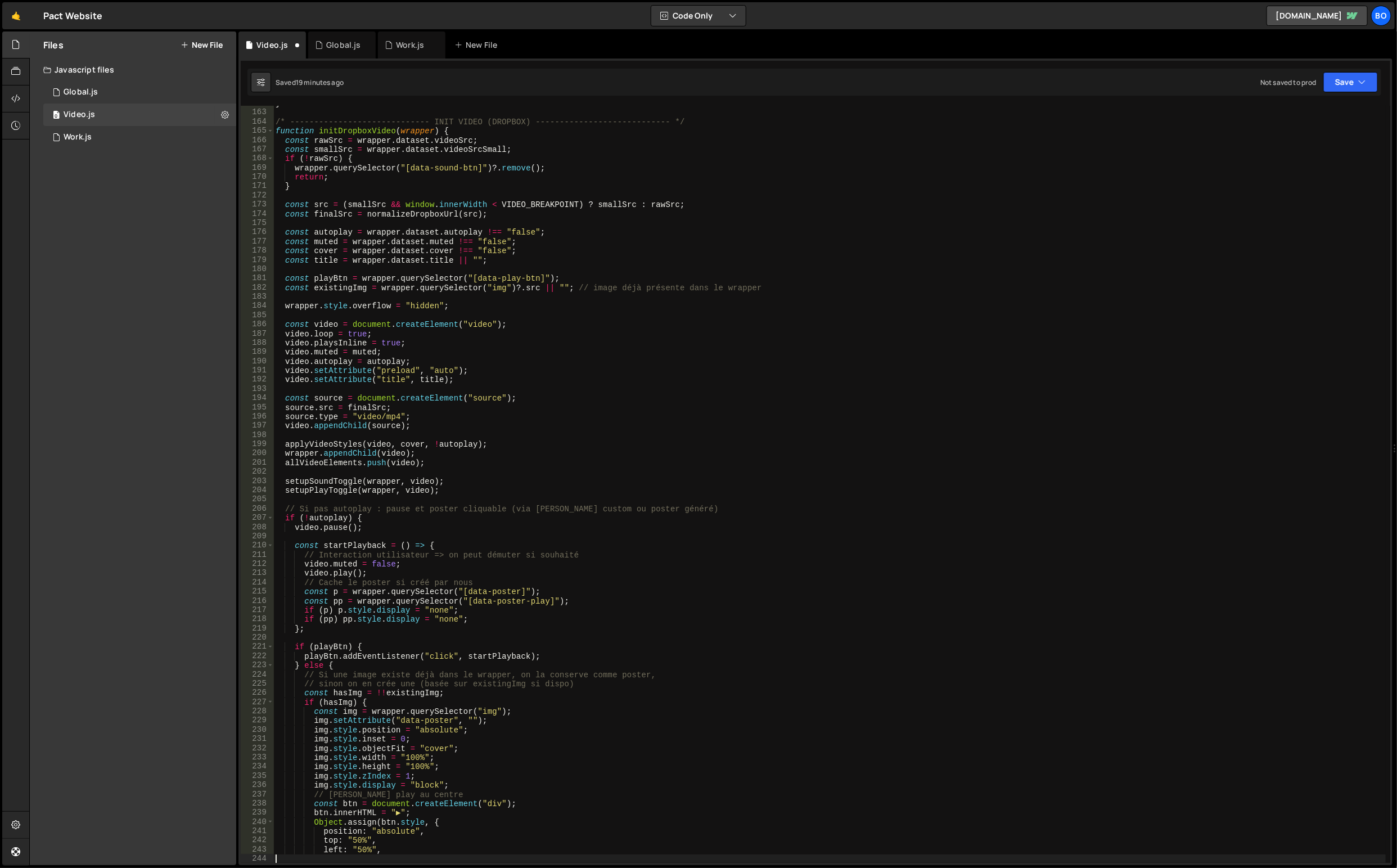
scroll to position [1489, 0]
click at [218, 110] on button at bounding box center [224, 115] width 20 height 20
type input "Video"
radio input "true"
click at [266, 139] on button "Edit File Settings" at bounding box center [293, 138] width 110 height 22
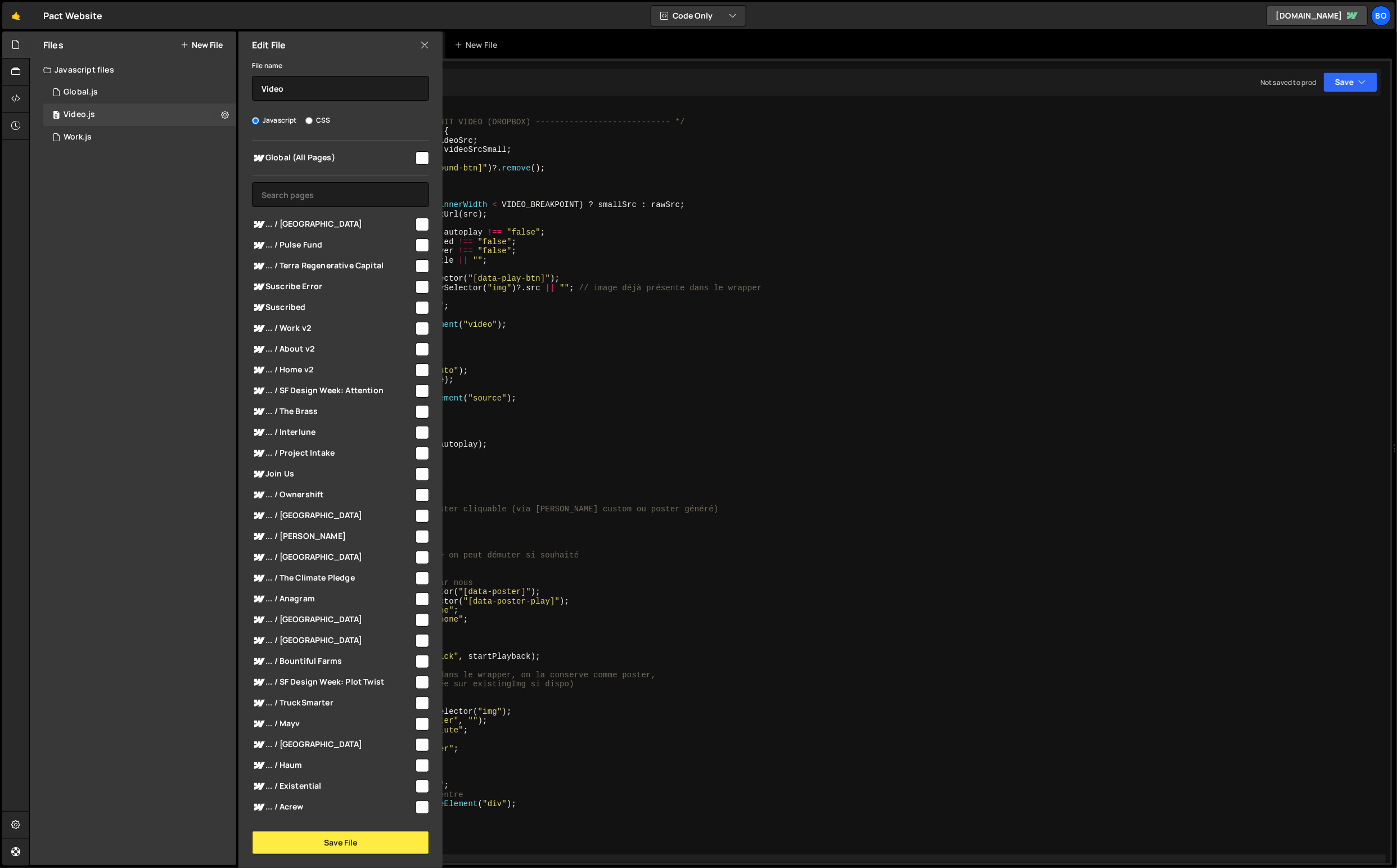
click at [415, 147] on div "Global (All Pages)" at bounding box center [341, 158] width 177 height 21
click at [428, 163] on div "Global (All Pages) ... / Little Village" at bounding box center [340, 479] width 204 height 676
drag, startPoint x: 425, startPoint y: 163, endPoint x: 419, endPoint y: 161, distance: 6.3
click at [419, 161] on div "Global (All Pages) ... / Little Village" at bounding box center [340, 479] width 204 height 676
click at [419, 161] on input "checkbox" at bounding box center [422, 158] width 13 height 13
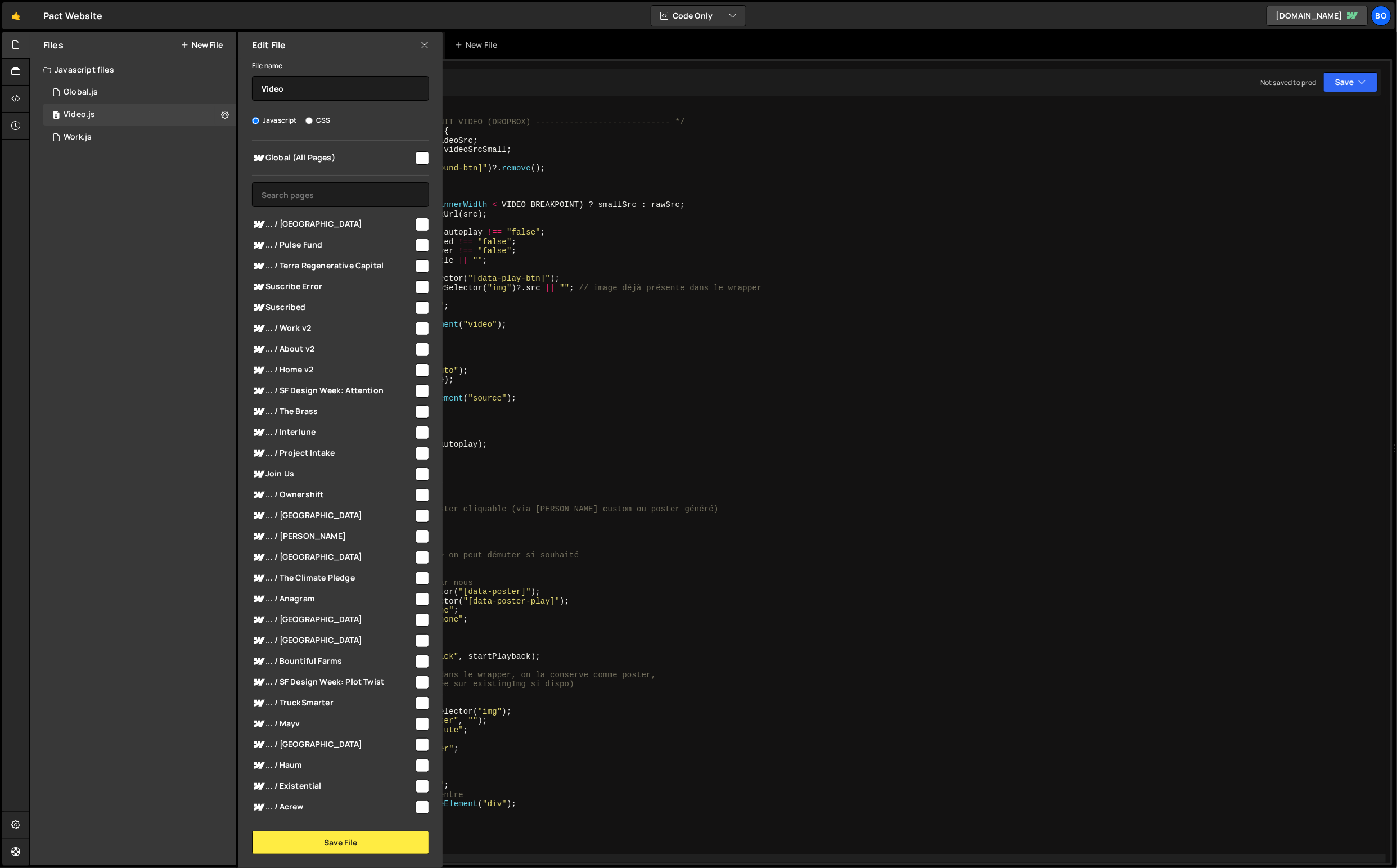
checkbox input "true"
click at [333, 840] on button "Save File" at bounding box center [341, 842] width 177 height 24
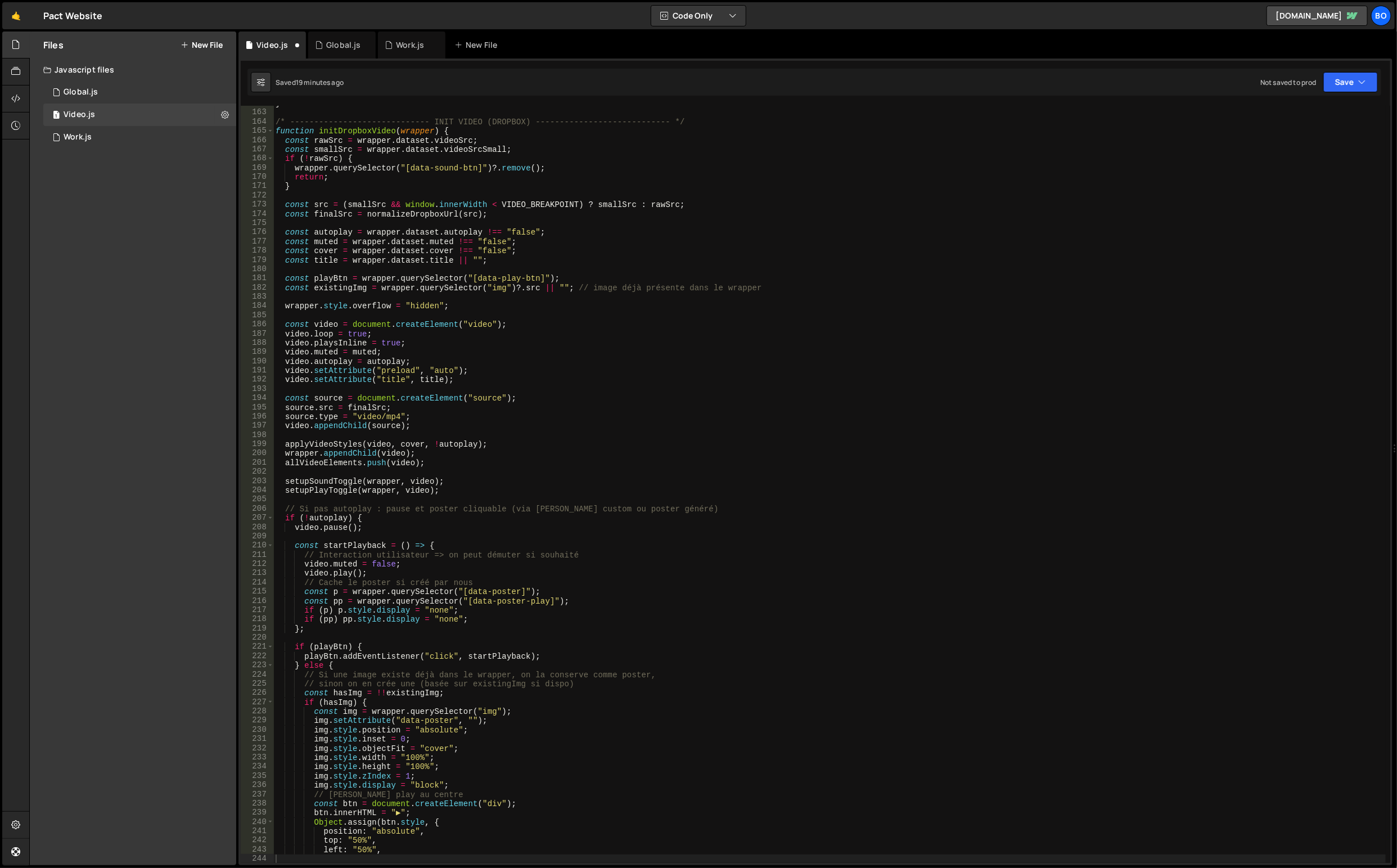
click at [1348, 102] on div "1 2 3 4 5 6 7 8 9 10 11 12 13 14 15 16 17 18 19 20 21 22 23 24 25 26 27 28 29 3…" at bounding box center [815, 461] width 1154 height 806
click at [1348, 89] on button "Save" at bounding box center [1351, 82] width 55 height 20
click at [1252, 119] on button "Save to Staging S Saved 19 minutes ago" at bounding box center [1312, 117] width 135 height 37
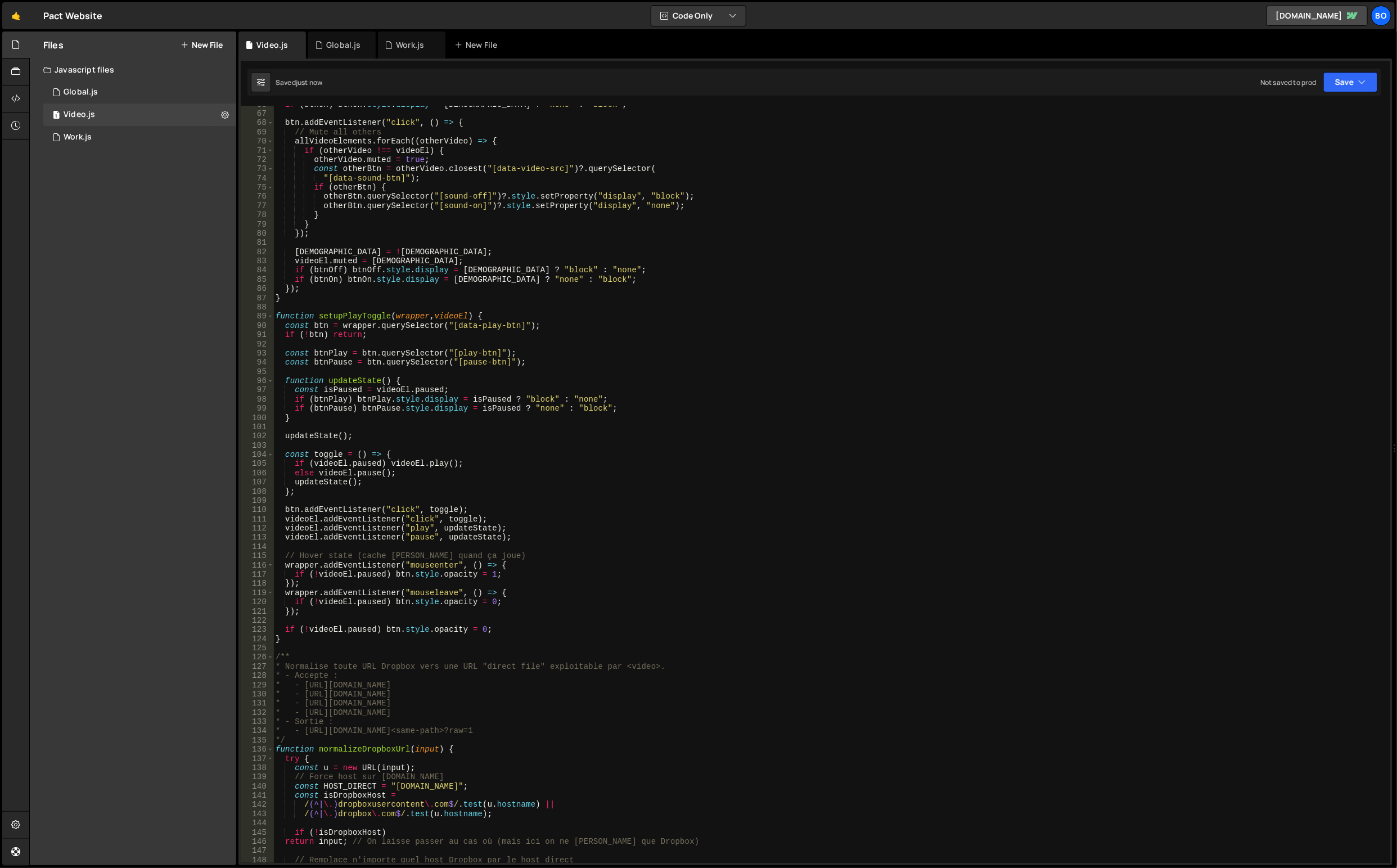
scroll to position [267, 0]
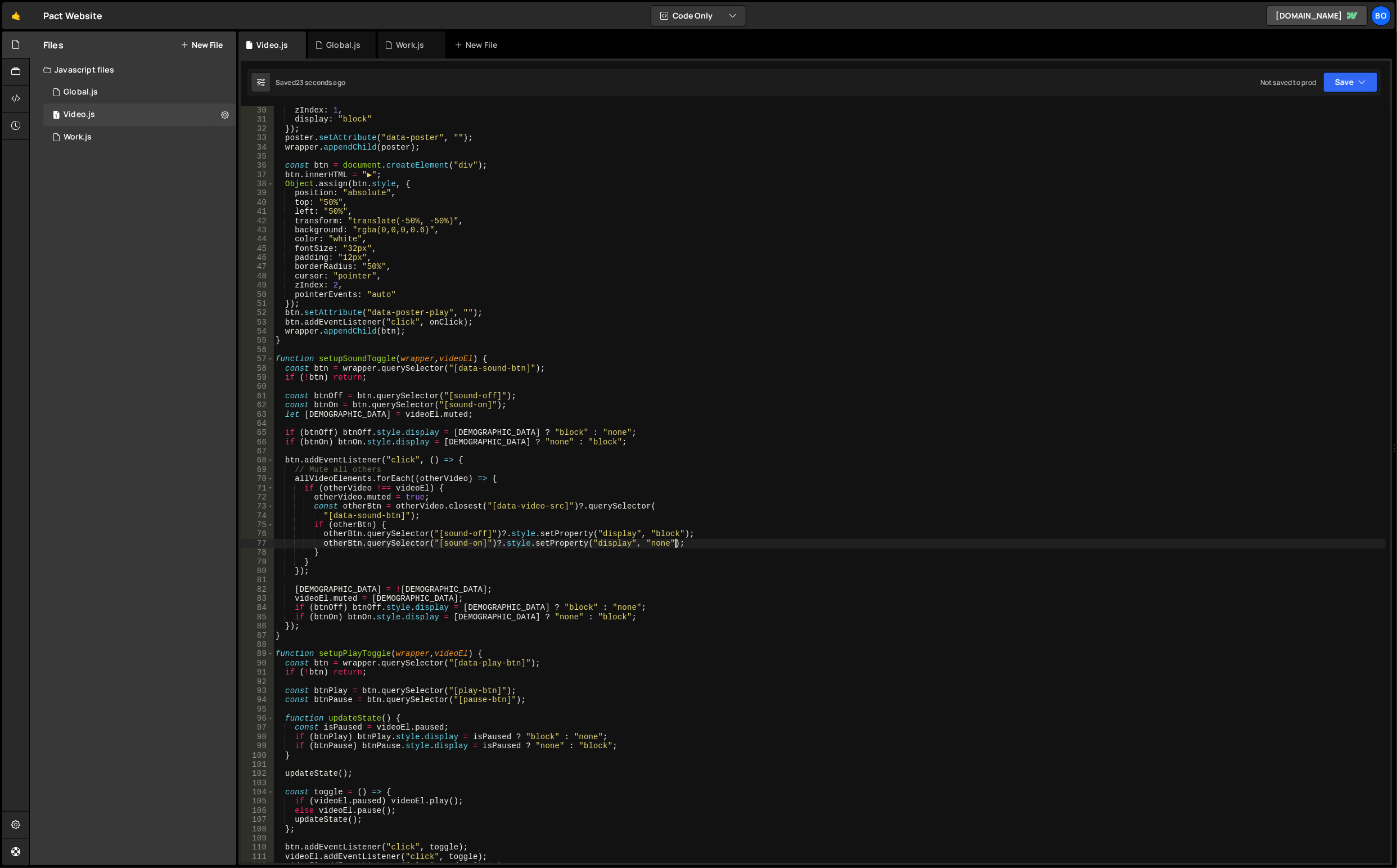
click at [860, 546] on div "pointerEvents : "auto" , zIndex : 1 , display : "block" }) ; poster . setAttrib…" at bounding box center [830, 485] width 1114 height 776
type textarea "left: "50%","
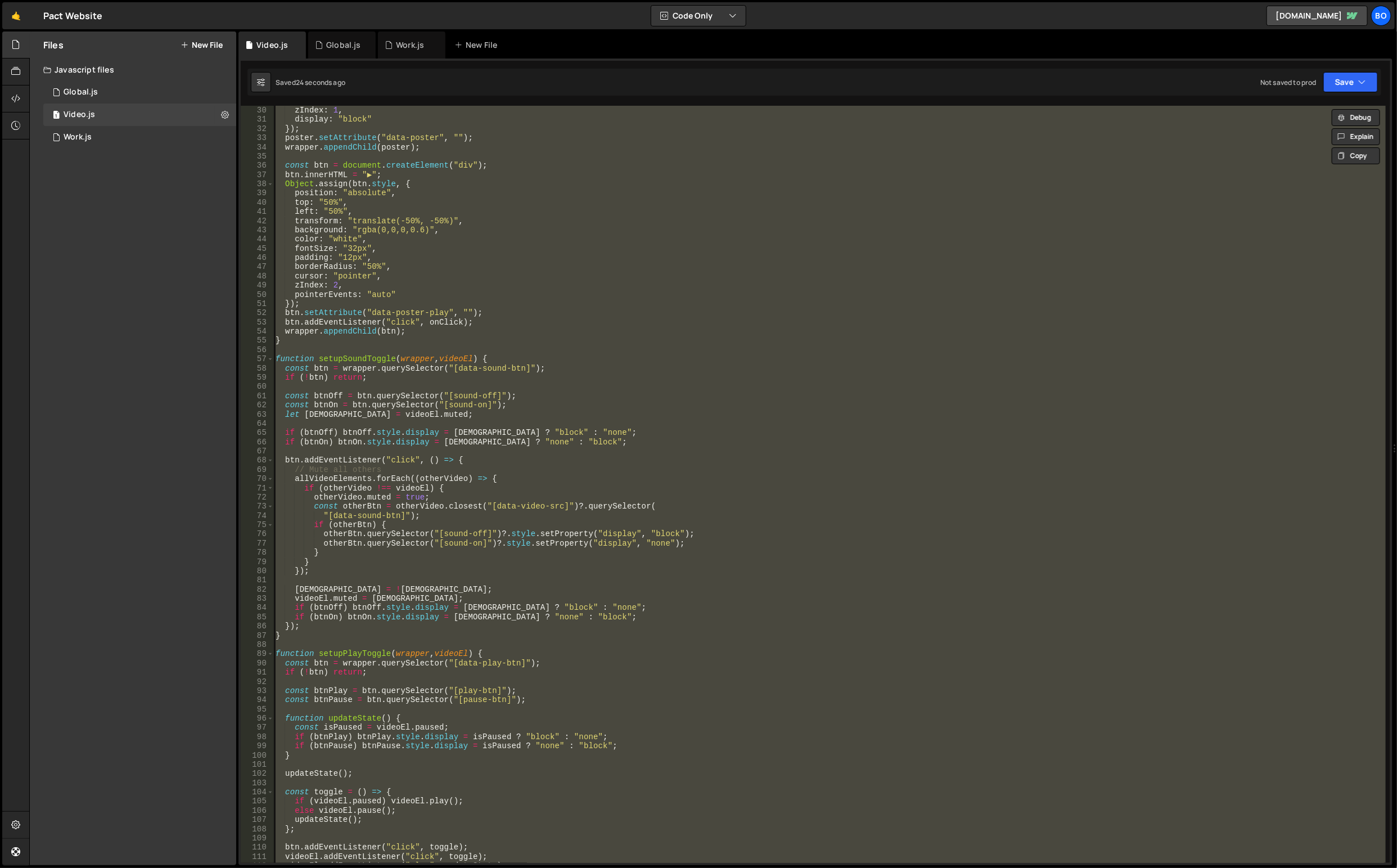
paste textarea
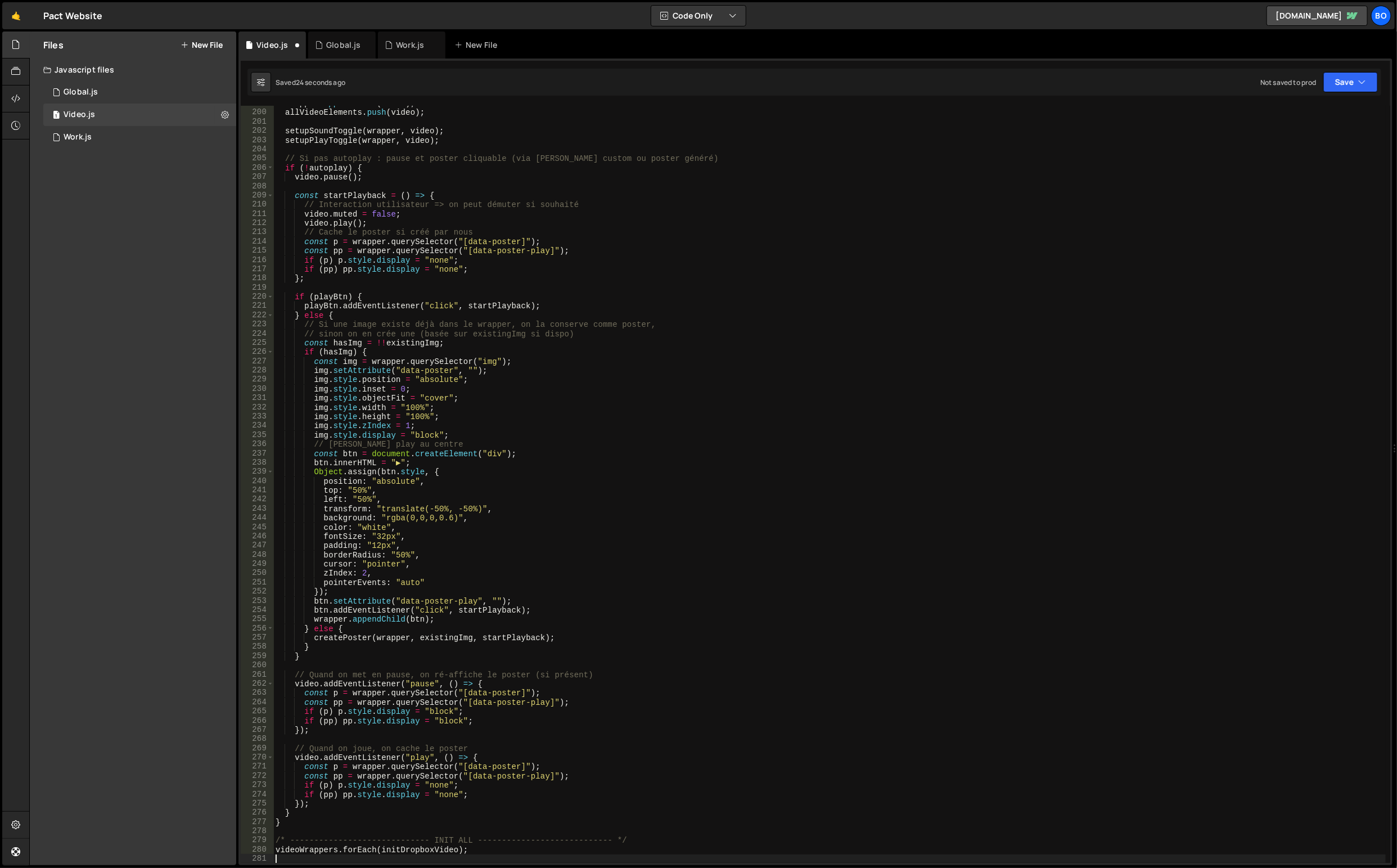
scroll to position [1830, 0]
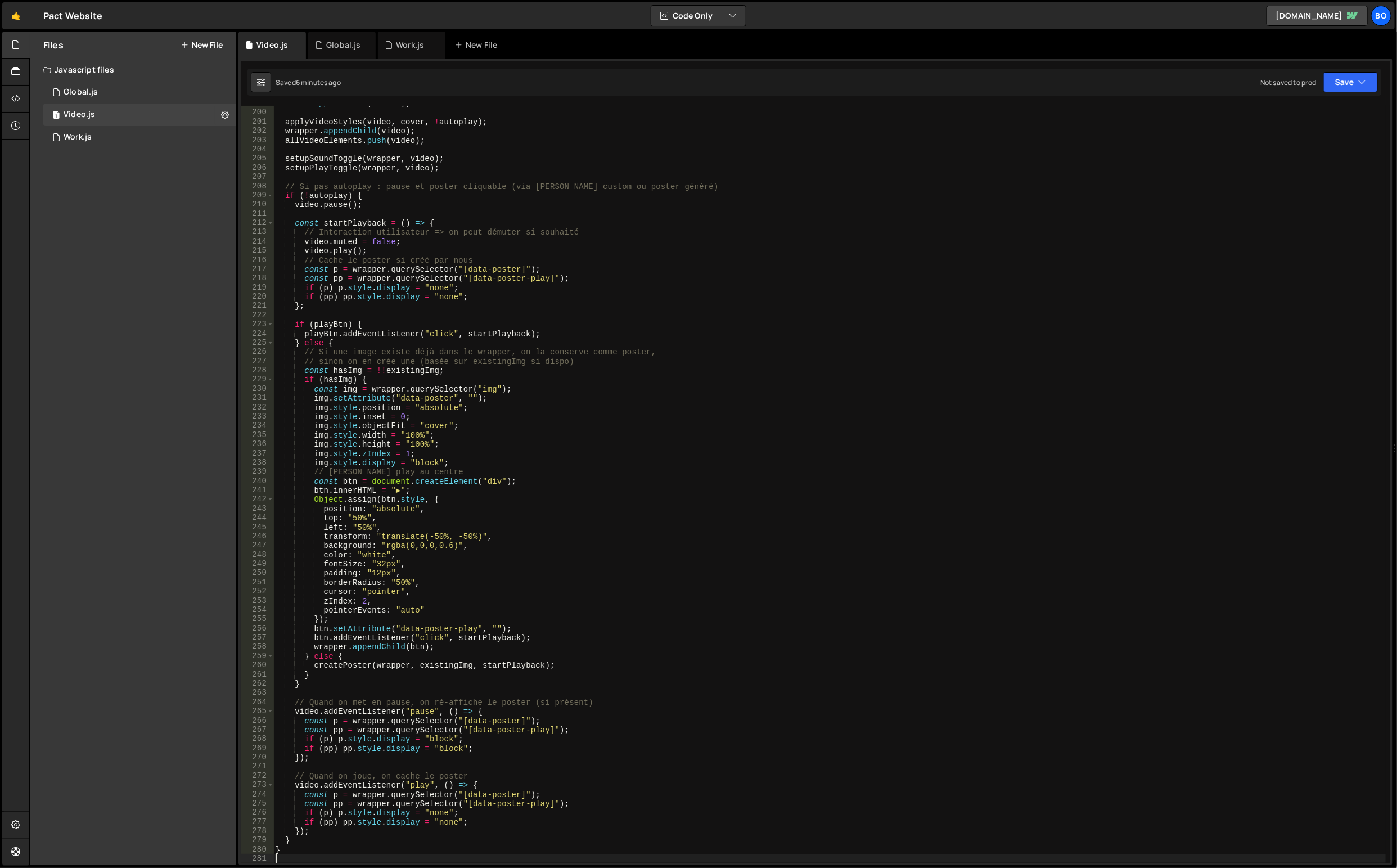
click at [691, 405] on div "video . appendChild ( source ) ; applyVideoStyles ( video , cover , ! autoplay …" at bounding box center [830, 487] width 1114 height 776
type textarea "img.style.position = "absolute";"
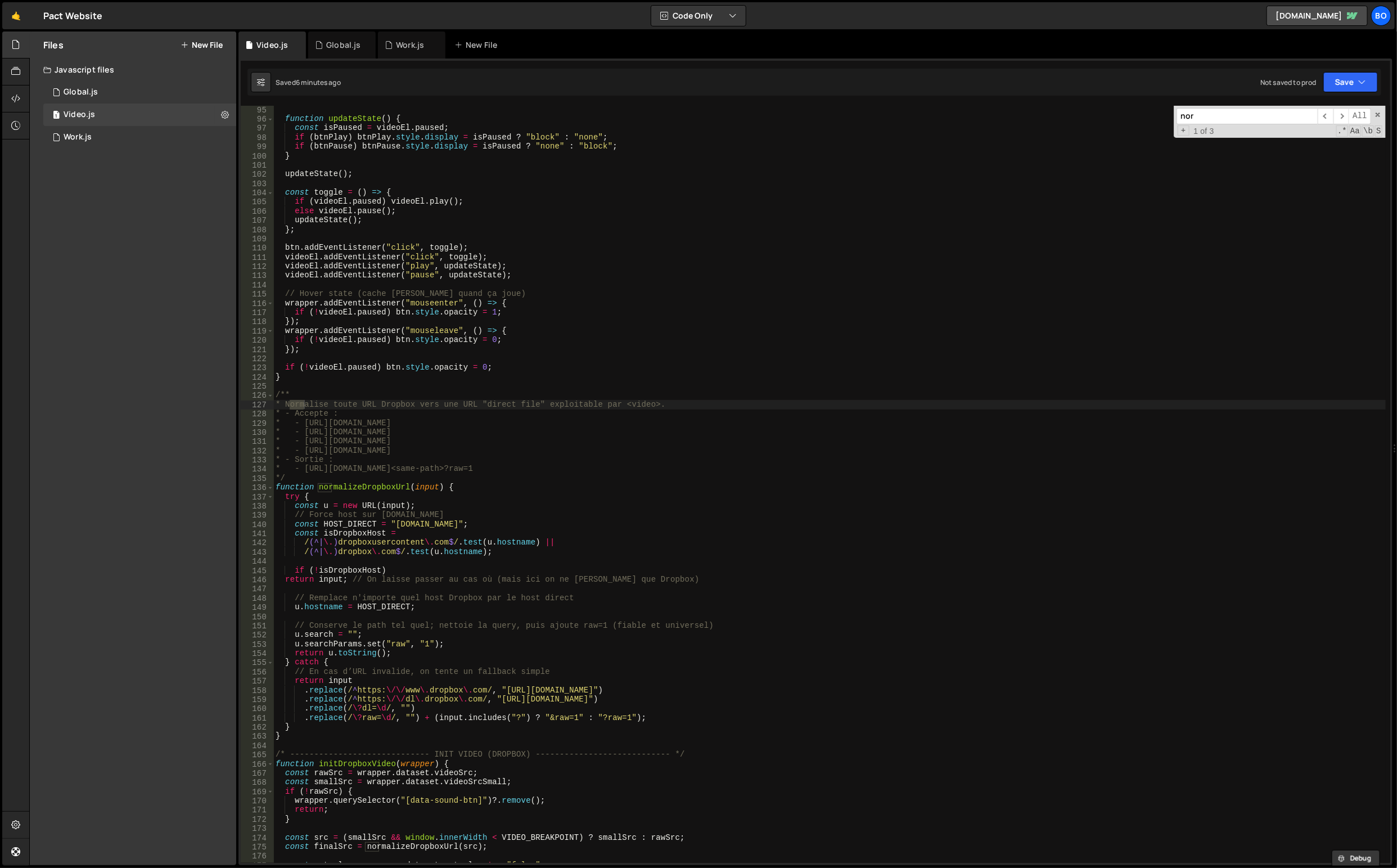
scroll to position [908, 0]
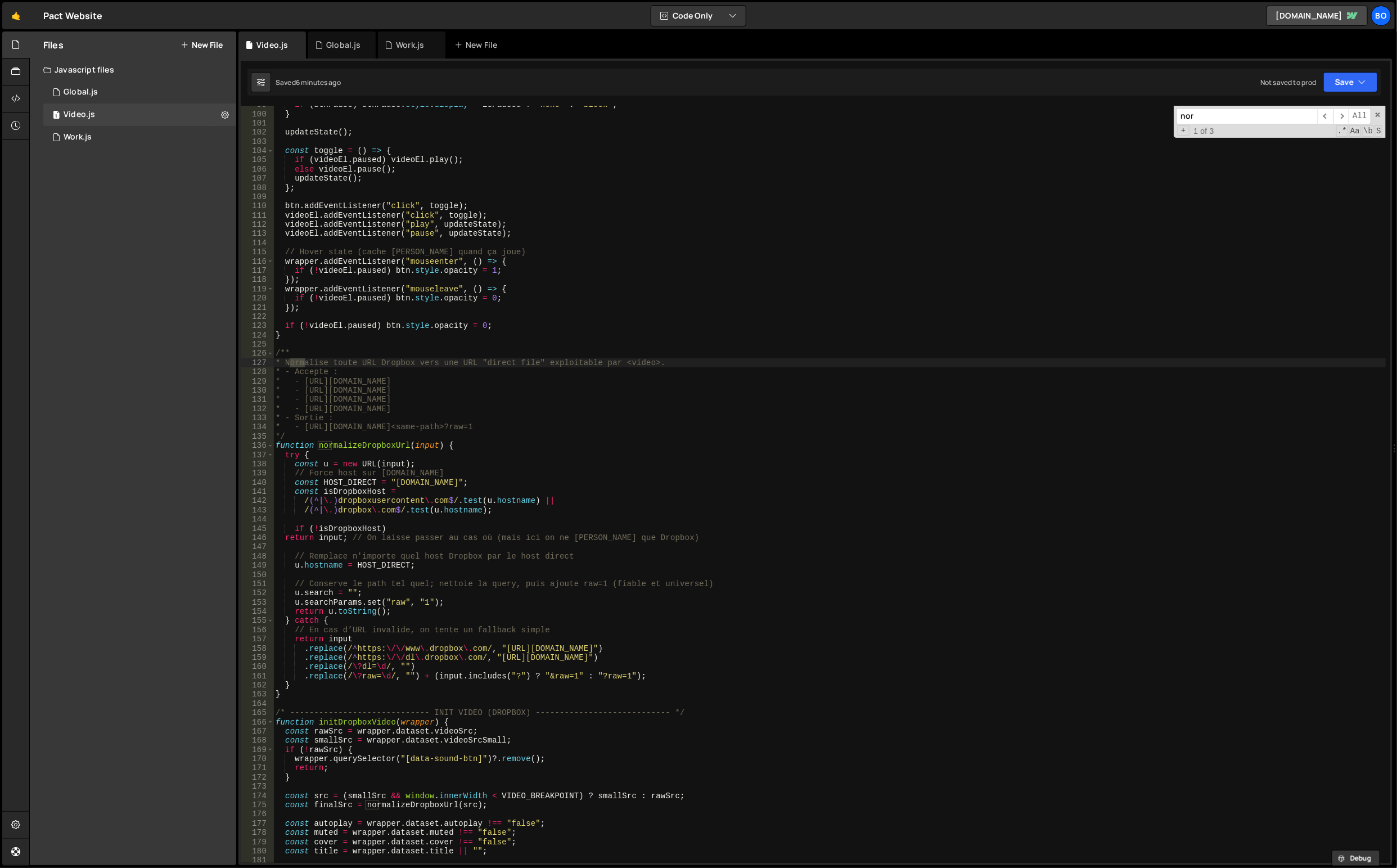
type input "nor"
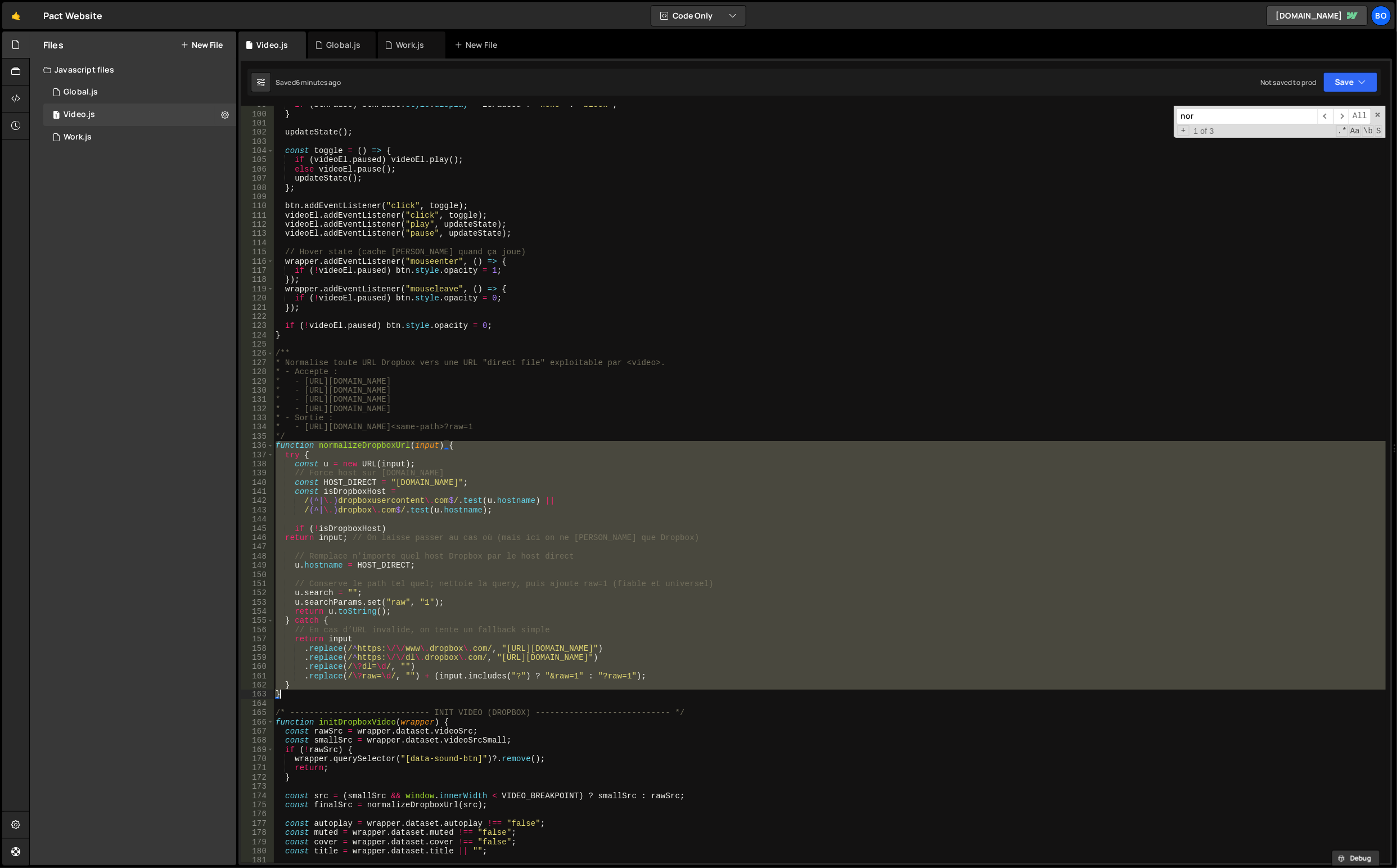
drag, startPoint x: 276, startPoint y: 448, endPoint x: 348, endPoint y: 695, distance: 257.3
click at [348, 695] on div "if ( btnPause ) btnPause . style . display = isPaused ? "none" : "block" ; } up…" at bounding box center [830, 488] width 1114 height 776
type textarea "} }"
paste textarea
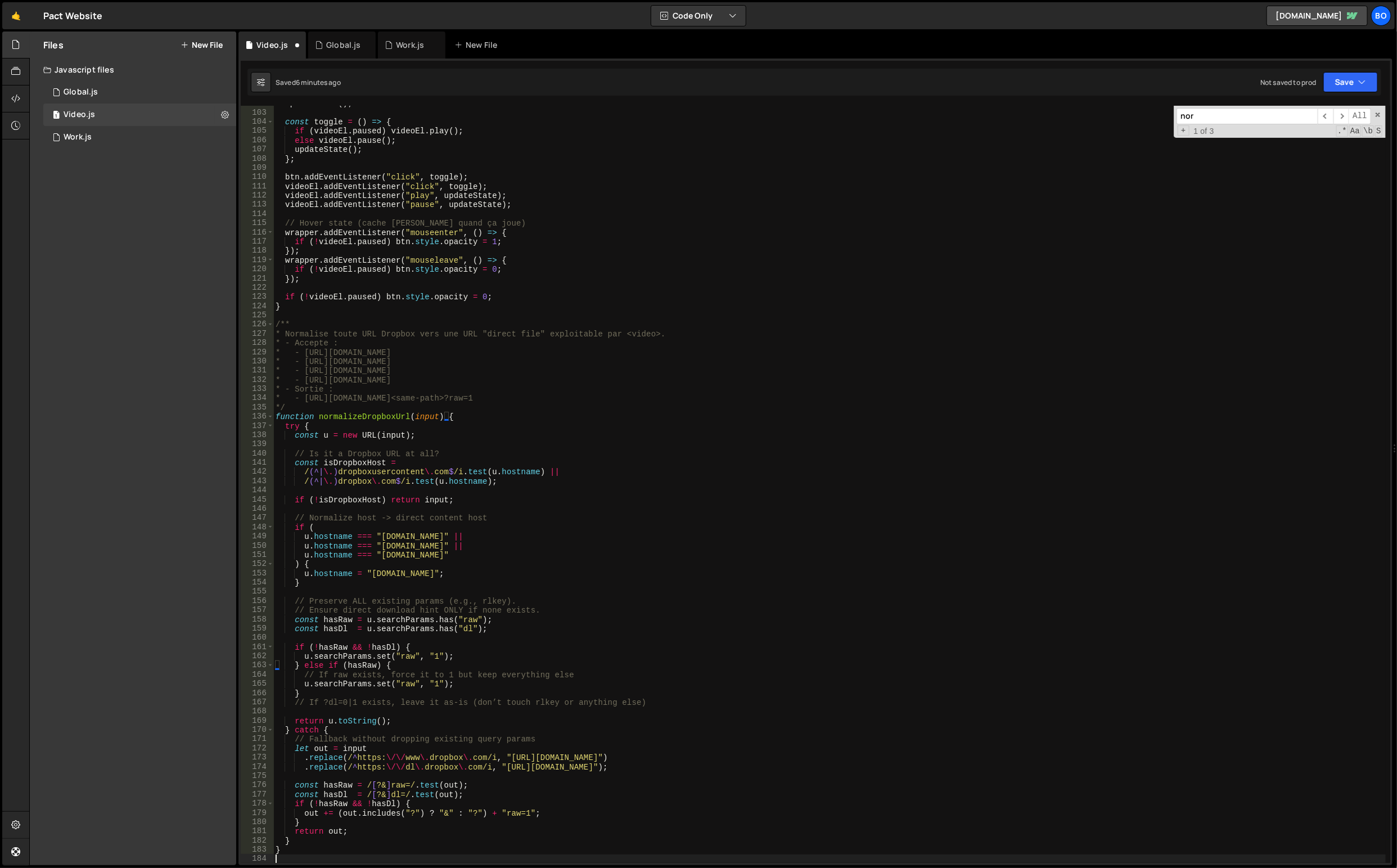
scroll to position [936, 0]
click at [732, 396] on div "updateState ( ) ; const toggle = ( ) => { if ( videoEl . paused ) videoEl . pla…" at bounding box center [830, 487] width 1114 height 776
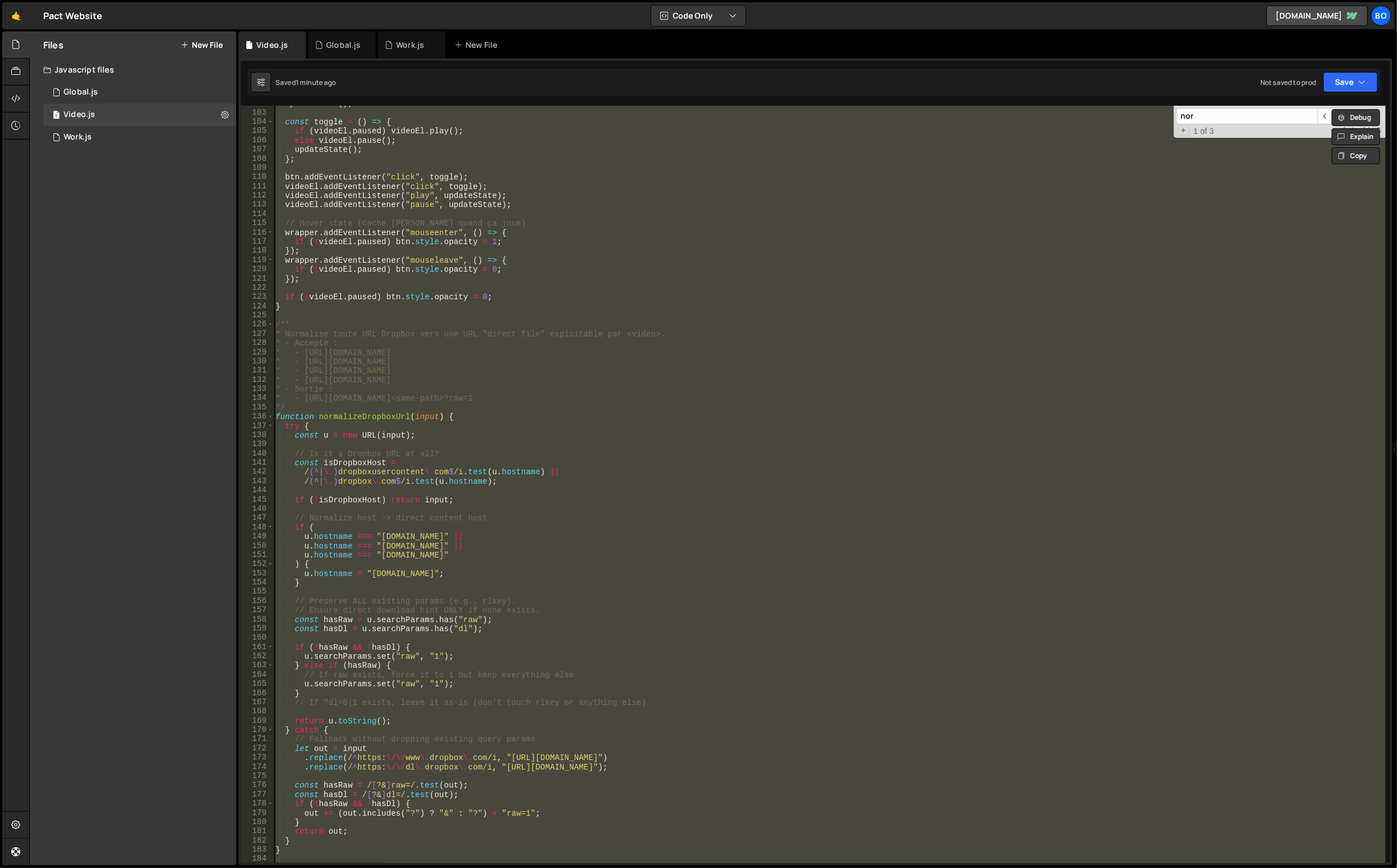
click at [861, 485] on div "updateState ( ) ; const toggle = ( ) => { if ( videoEl . paused ) videoEl . pla…" at bounding box center [830, 485] width 1113 height 757
type textarea "/(^|\.)dropbox\.com$/i.test(u.hostname);"
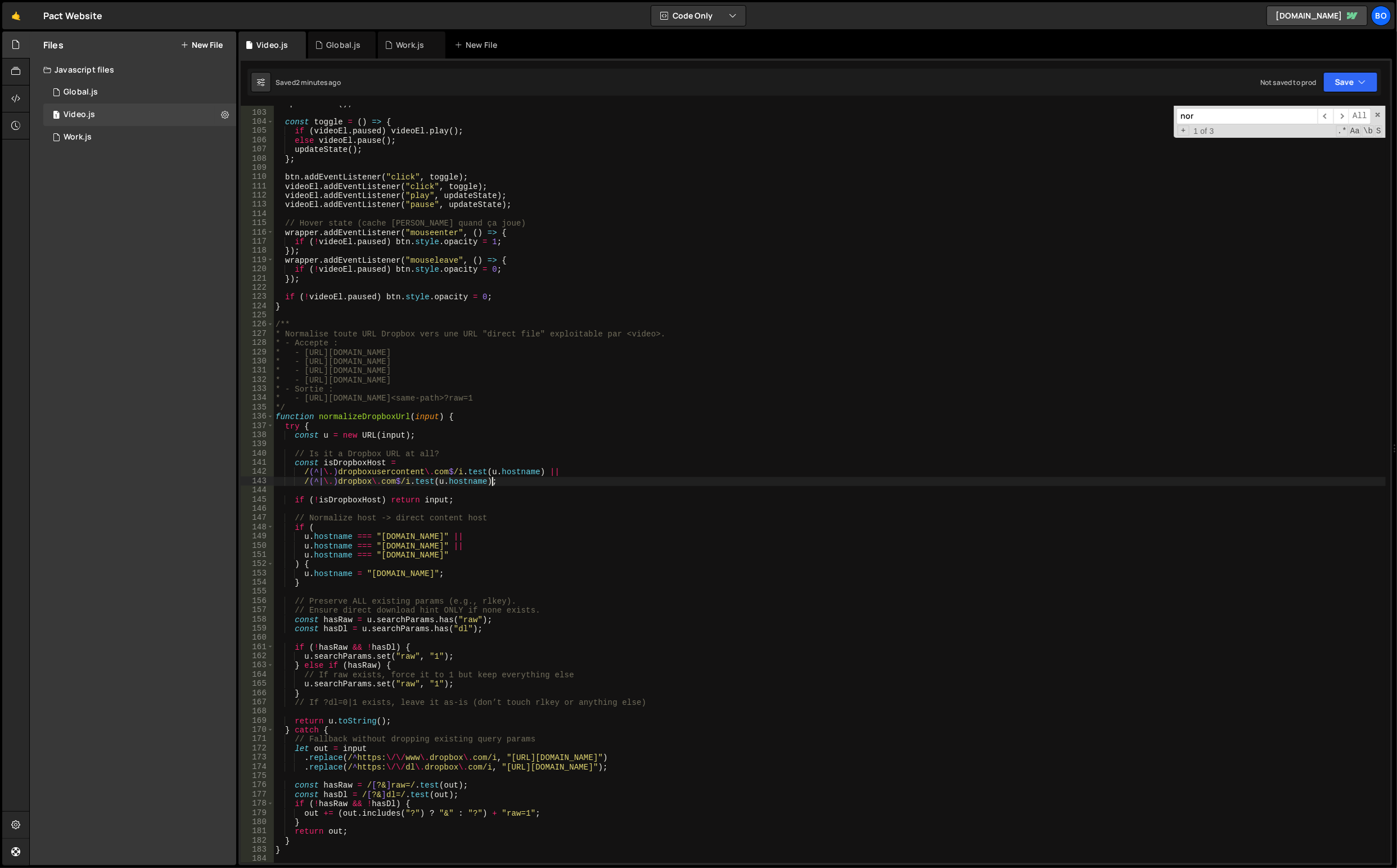
click at [688, 505] on div "updateState ( ) ; const toggle = ( ) => { if ( videoEl . paused ) videoEl . pla…" at bounding box center [830, 487] width 1114 height 776
type textarea "videoWrappers.forEach(initDropboxVideo);"
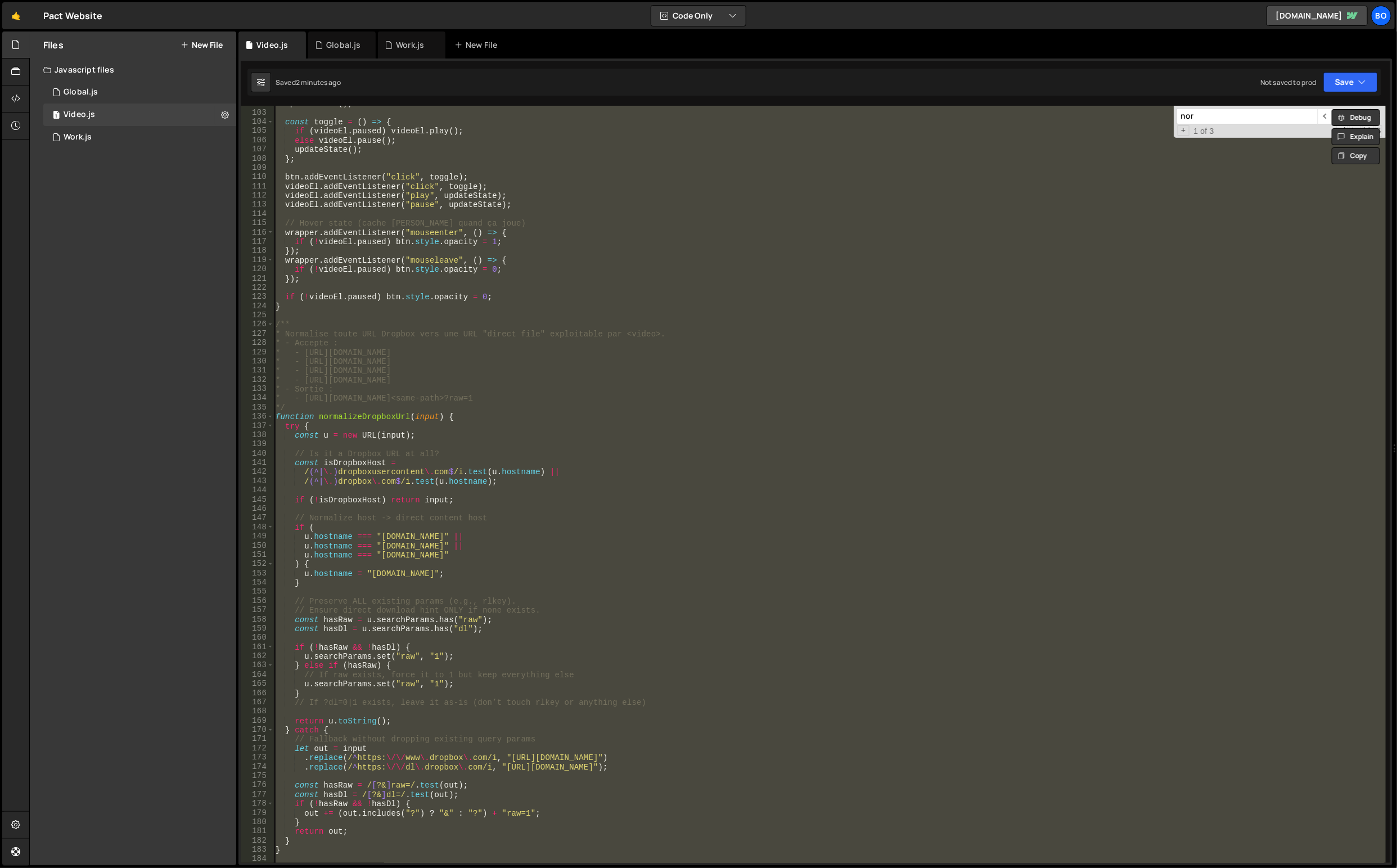
paste textarea
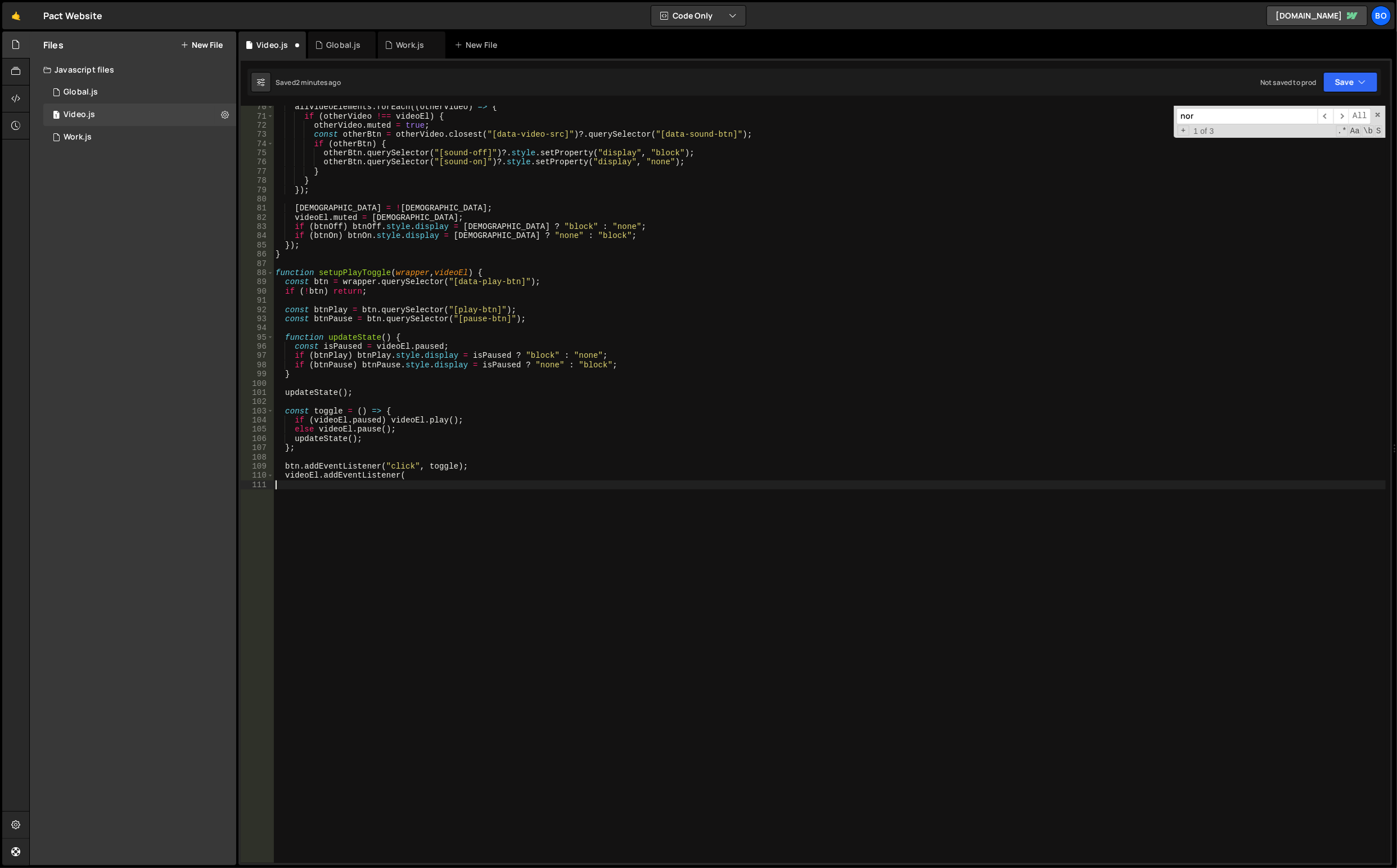
scroll to position [639, 0]
click at [590, 432] on div "allVideoElements . forEach (( otherVideo ) => { if ( otherVideo !== videoEl ) {…" at bounding box center [830, 490] width 1114 height 776
type textarea "videoEl.addEventListener("
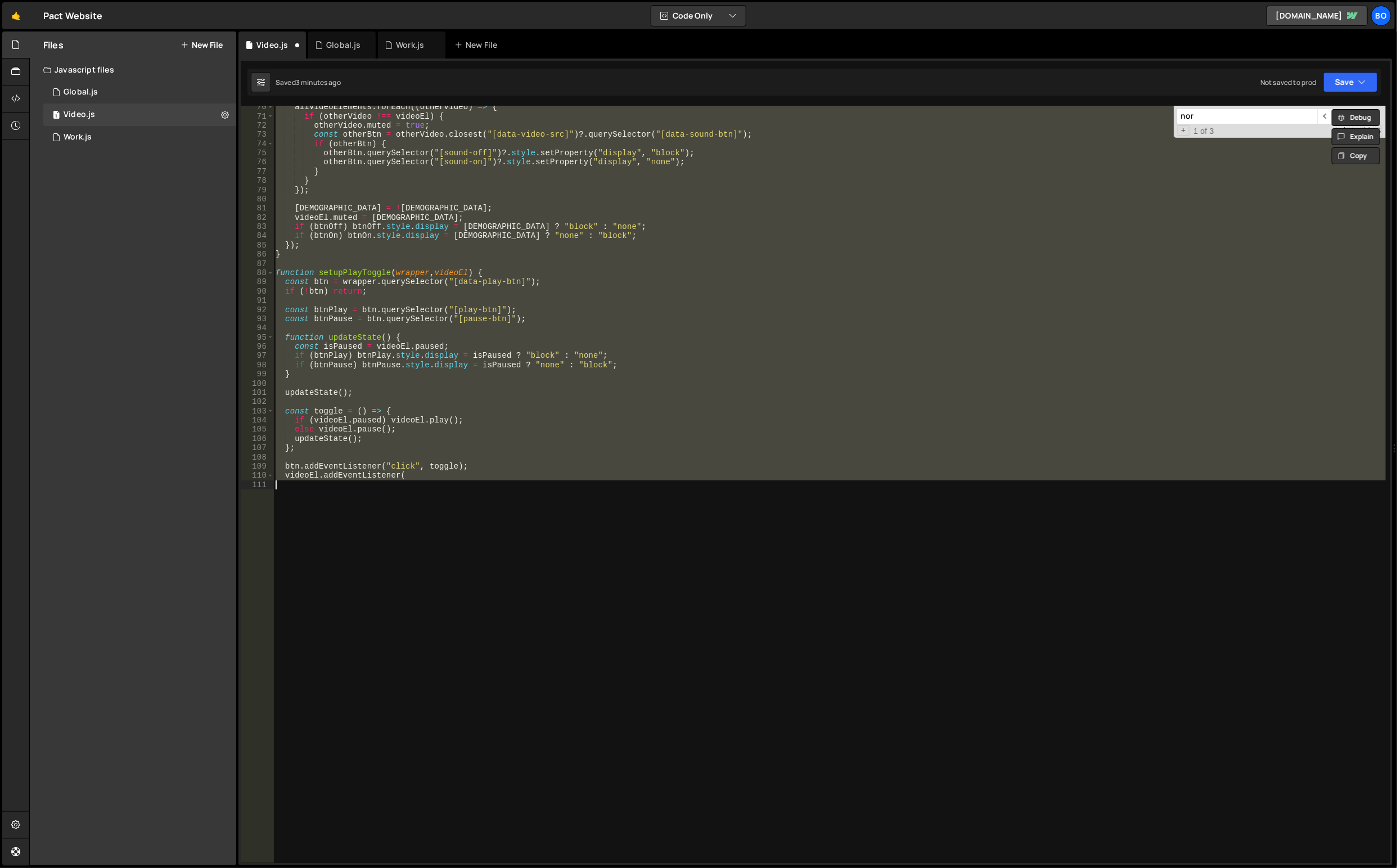
paste textarea
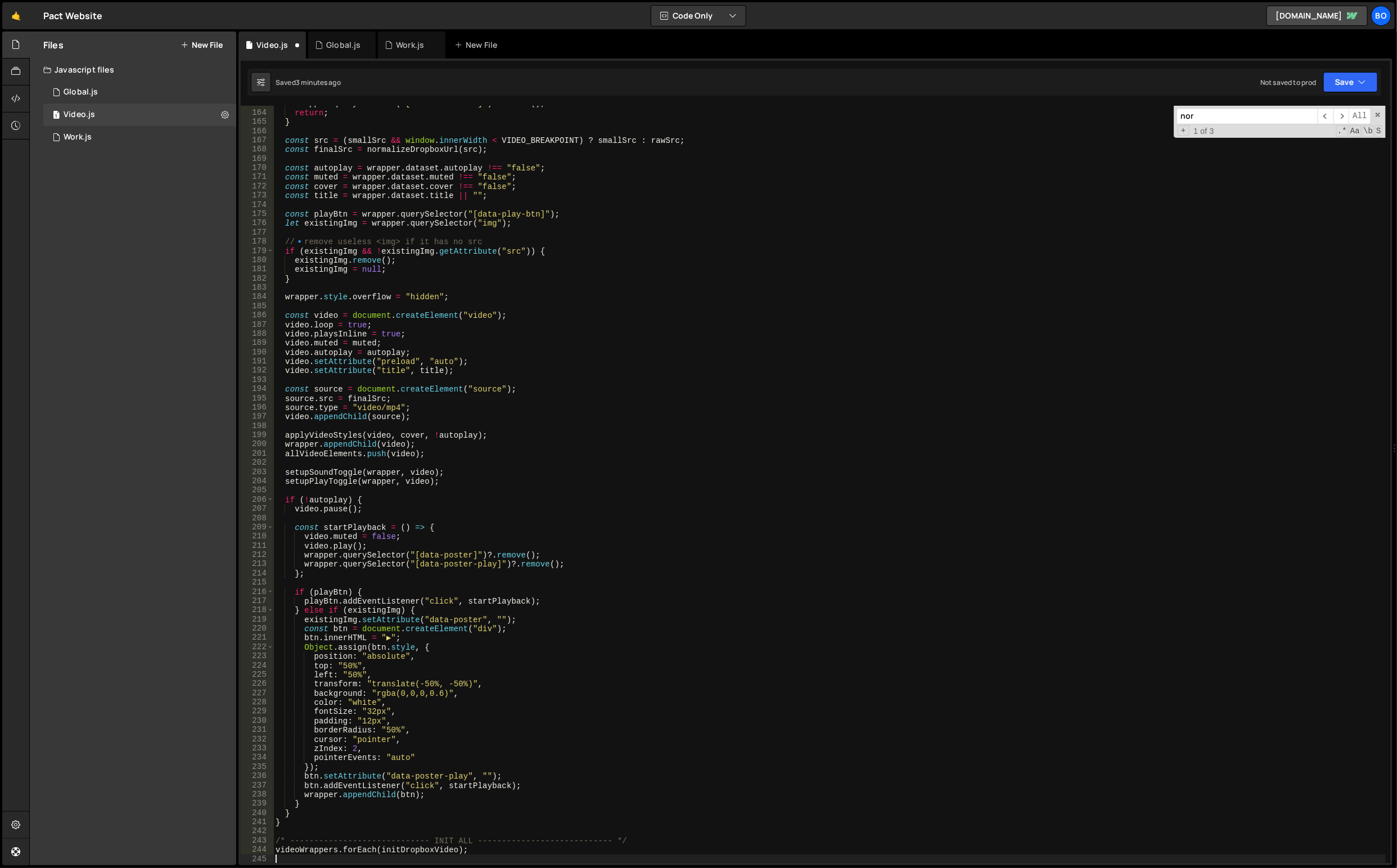
scroll to position [1499, 0]
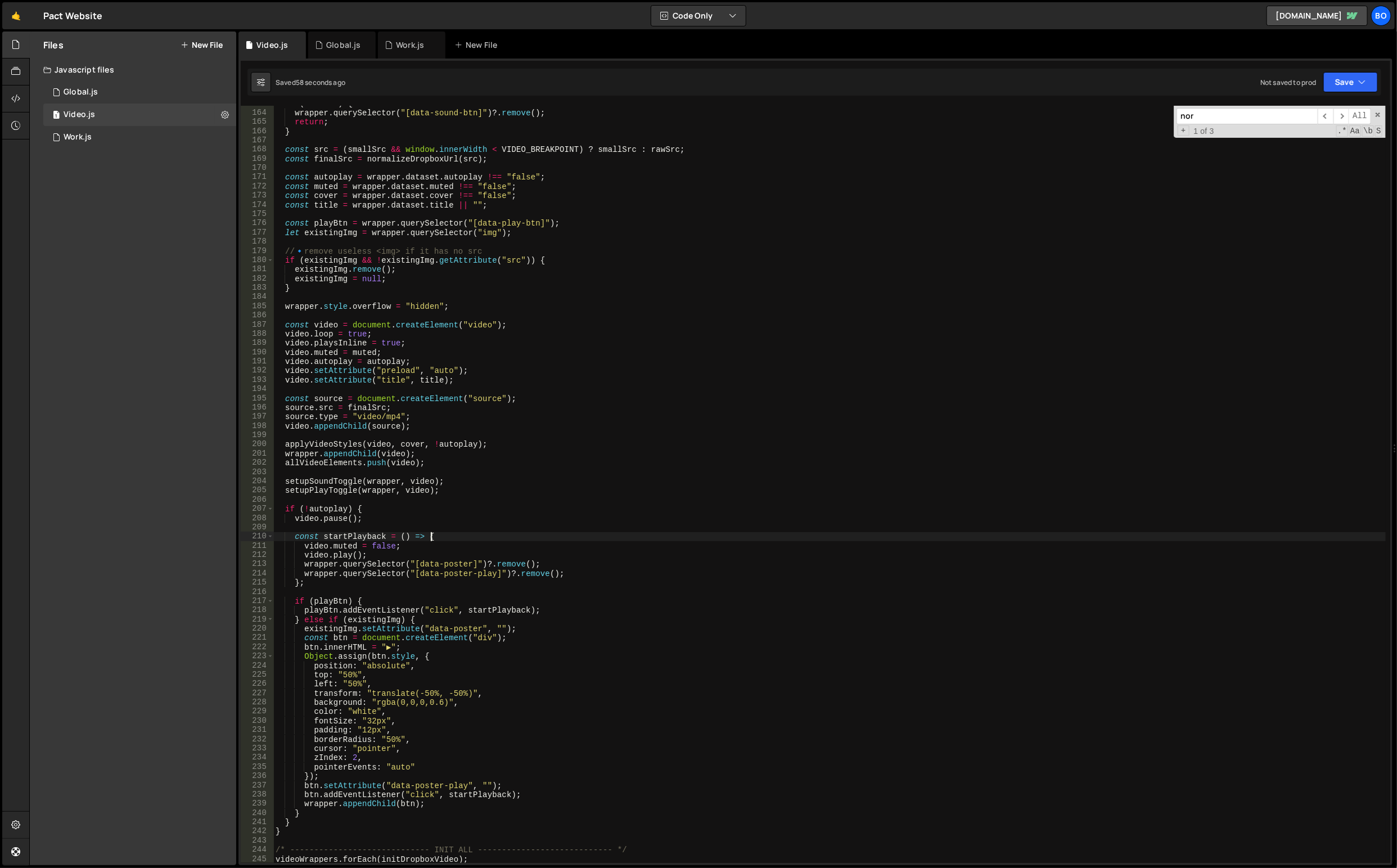
click at [465, 532] on div "if ( ! rawSrc ) { wrapper . querySelector ( "[data-sound-btn]" ) ?. remove ( ) …" at bounding box center [830, 487] width 1114 height 776
type textarea "const startPlayback = () => {"
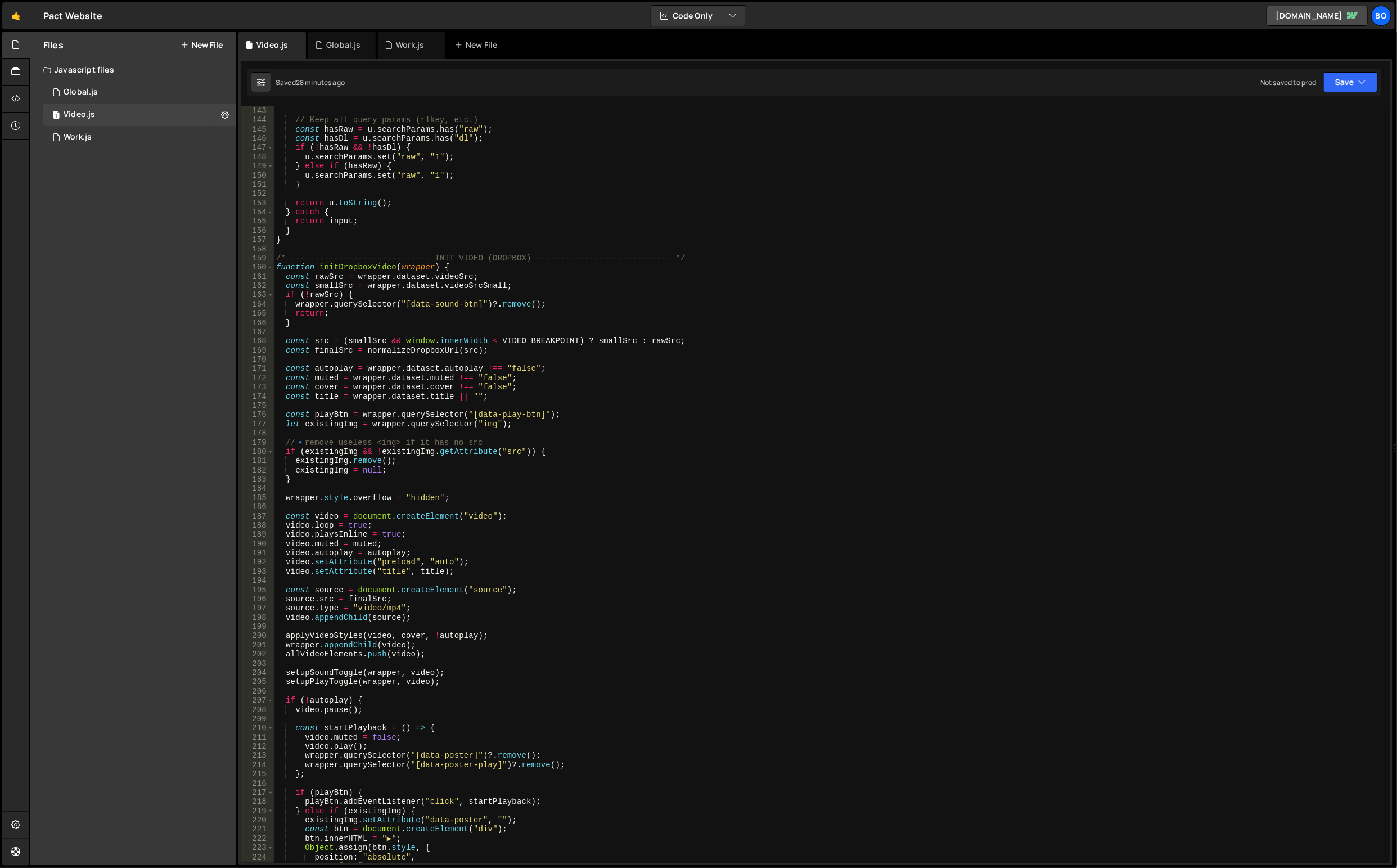
scroll to position [1307, 0]
type textarea "existingImg.remove();"
click at [564, 460] on div "} // Keep all query params (rlkey, etc.) const hasRaw = u . searchParams . has …" at bounding box center [830, 485] width 1113 height 776
type input "autoplay"
click at [1327, 113] on span "​" at bounding box center [1326, 116] width 15 height 16
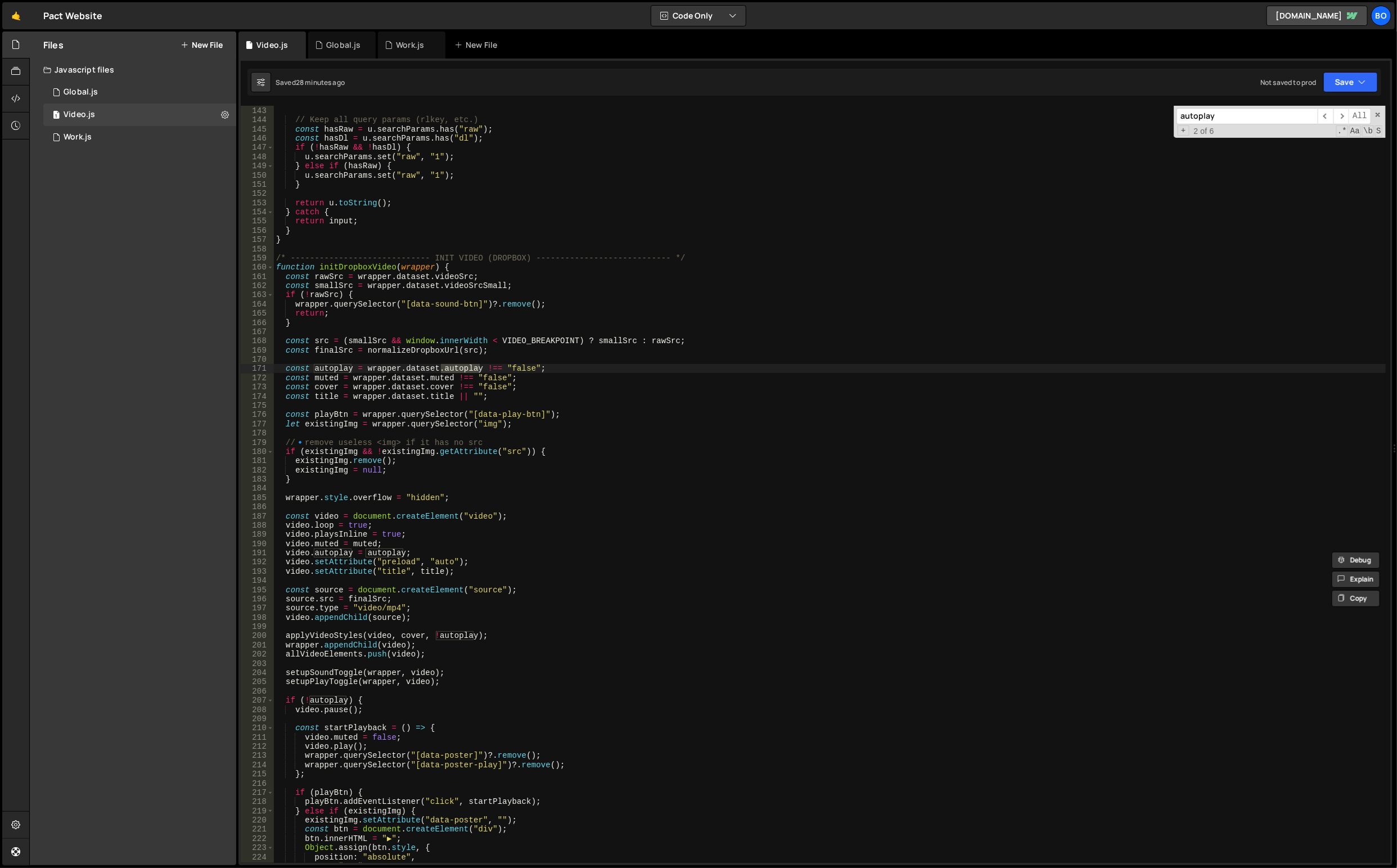
click at [1327, 113] on span "​" at bounding box center [1326, 116] width 15 height 16
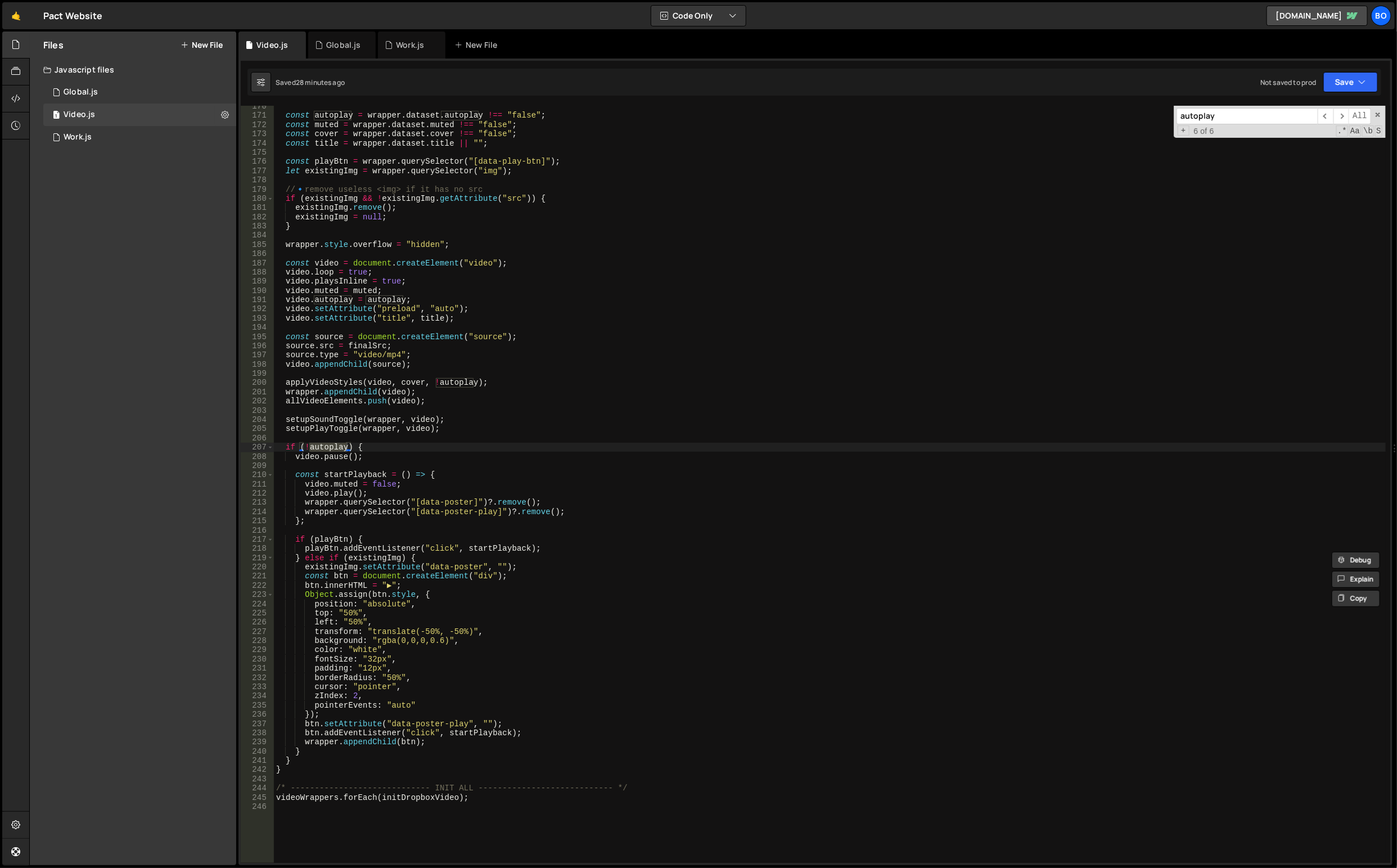
scroll to position [1560, 0]
click at [295, 445] on div "const autoplay = wrapper . dataset . autoplay !== "false" ; const muted = wrapp…" at bounding box center [830, 490] width 1113 height 776
click at [298, 763] on div "const autoplay = wrapper . dataset . autoplay !== "false" ; const muted = wrapp…" at bounding box center [830, 490] width 1113 height 776
type textarea "} else {"
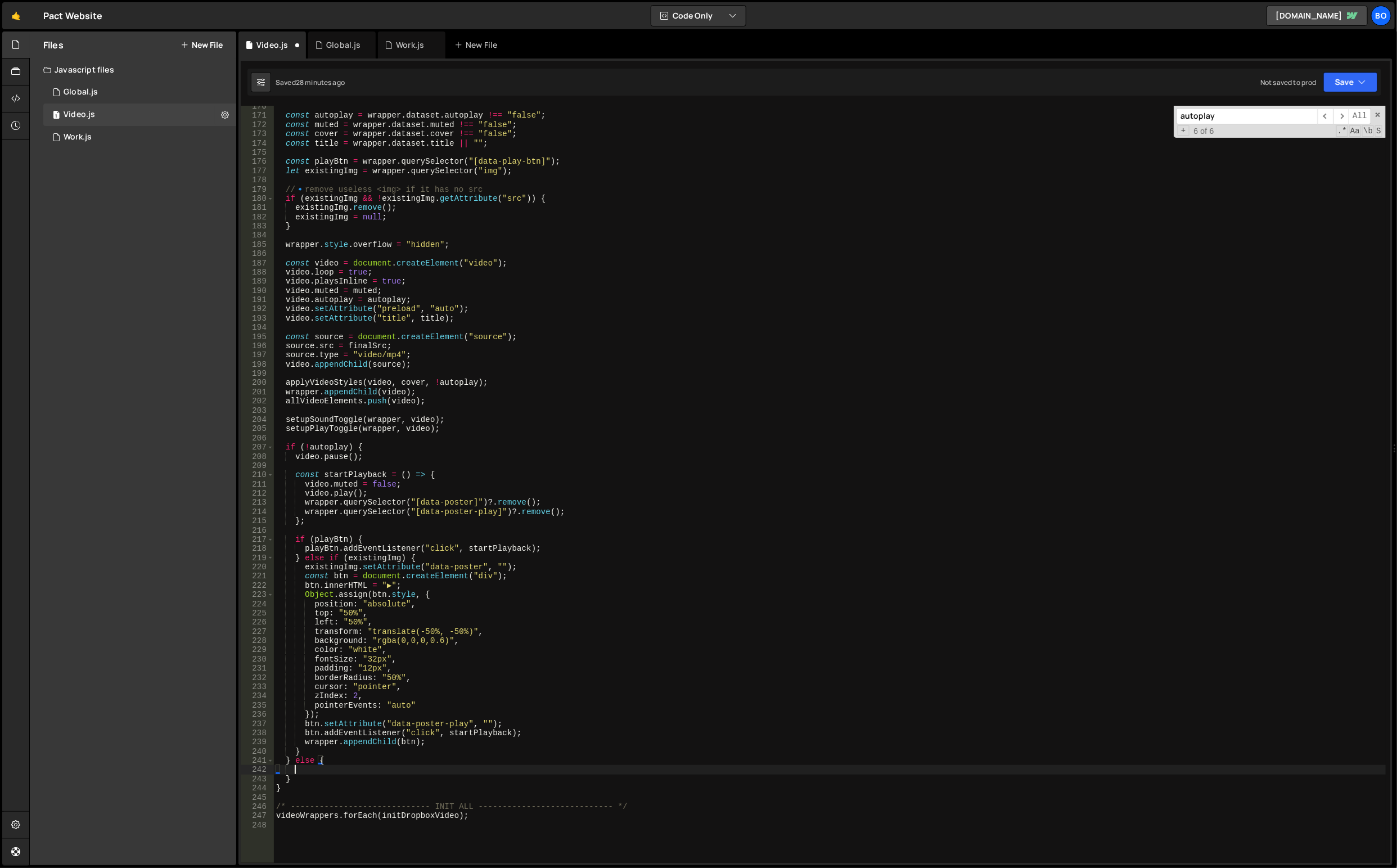
scroll to position [0, 1]
type textarea "}"
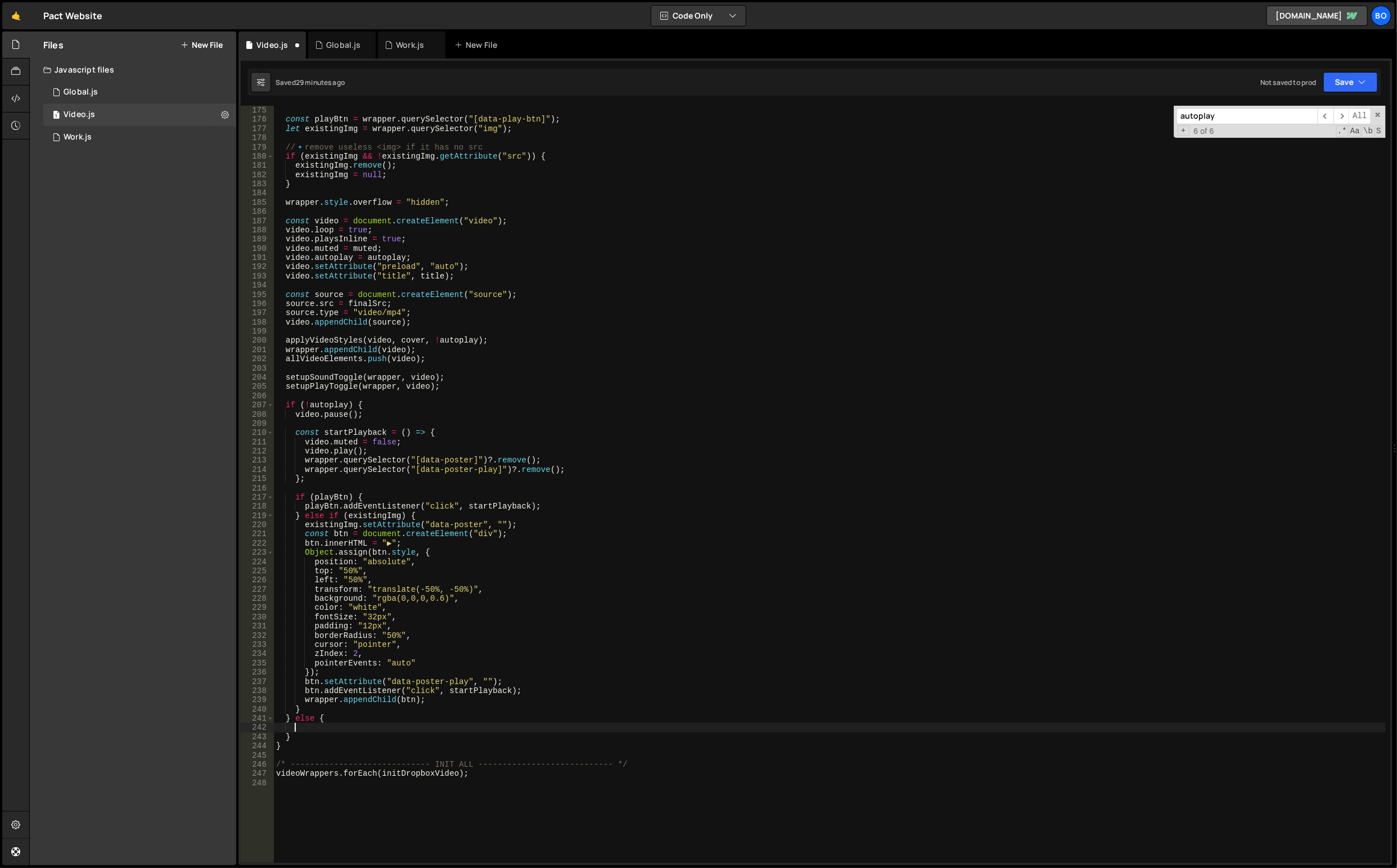
scroll to position [1644, 0]
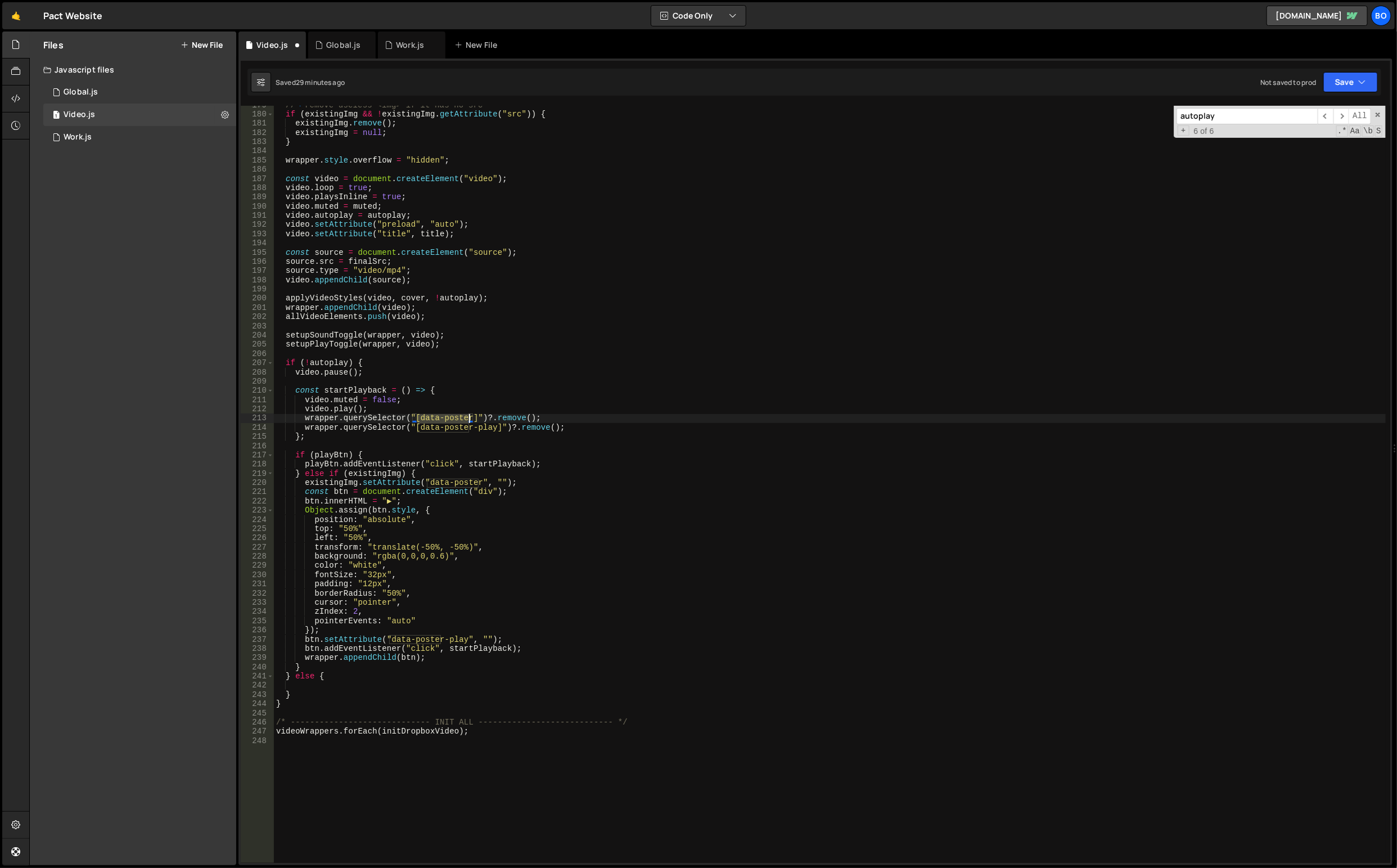
drag, startPoint x: 418, startPoint y: 419, endPoint x: 469, endPoint y: 418, distance: 51.0
click at [469, 418] on div "// 🔹 remove useless <img> if it has no src if ( existingImg && ! existingImg . …" at bounding box center [830, 488] width 1113 height 776
type textarea "wrapper.querySelector("[data-poster]")?.remove();"
type input "data-poster"
click at [1321, 108] on span "​" at bounding box center [1326, 116] width 15 height 16
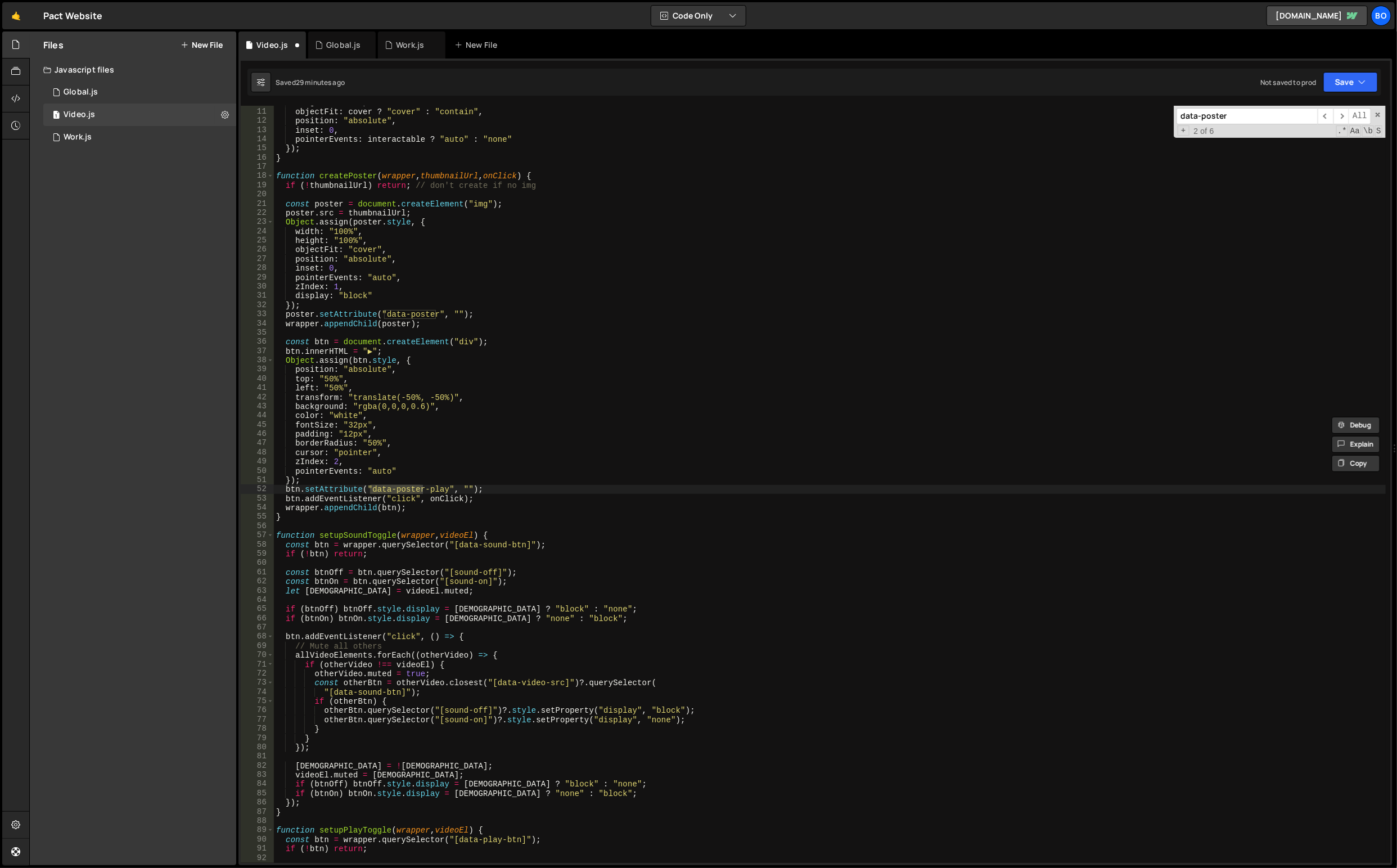
scroll to position [92, 0]
click at [616, 344] on div "height : "100%" , objectFit : cover ? "cover" : "contain" , position : "absolut…" at bounding box center [830, 487] width 1113 height 776
click at [356, 173] on div "height : "100%" , objectFit : cover ? "cover" : "contain" , position : "absolut…" at bounding box center [830, 487] width 1113 height 776
type textarea "function createPoster(wrapper, thumbnailUrl, onClick) {"
click at [356, 173] on div "height : "100%" , objectFit : cover ? "cover" : "contain" , position : "absolut…" at bounding box center [830, 487] width 1113 height 776
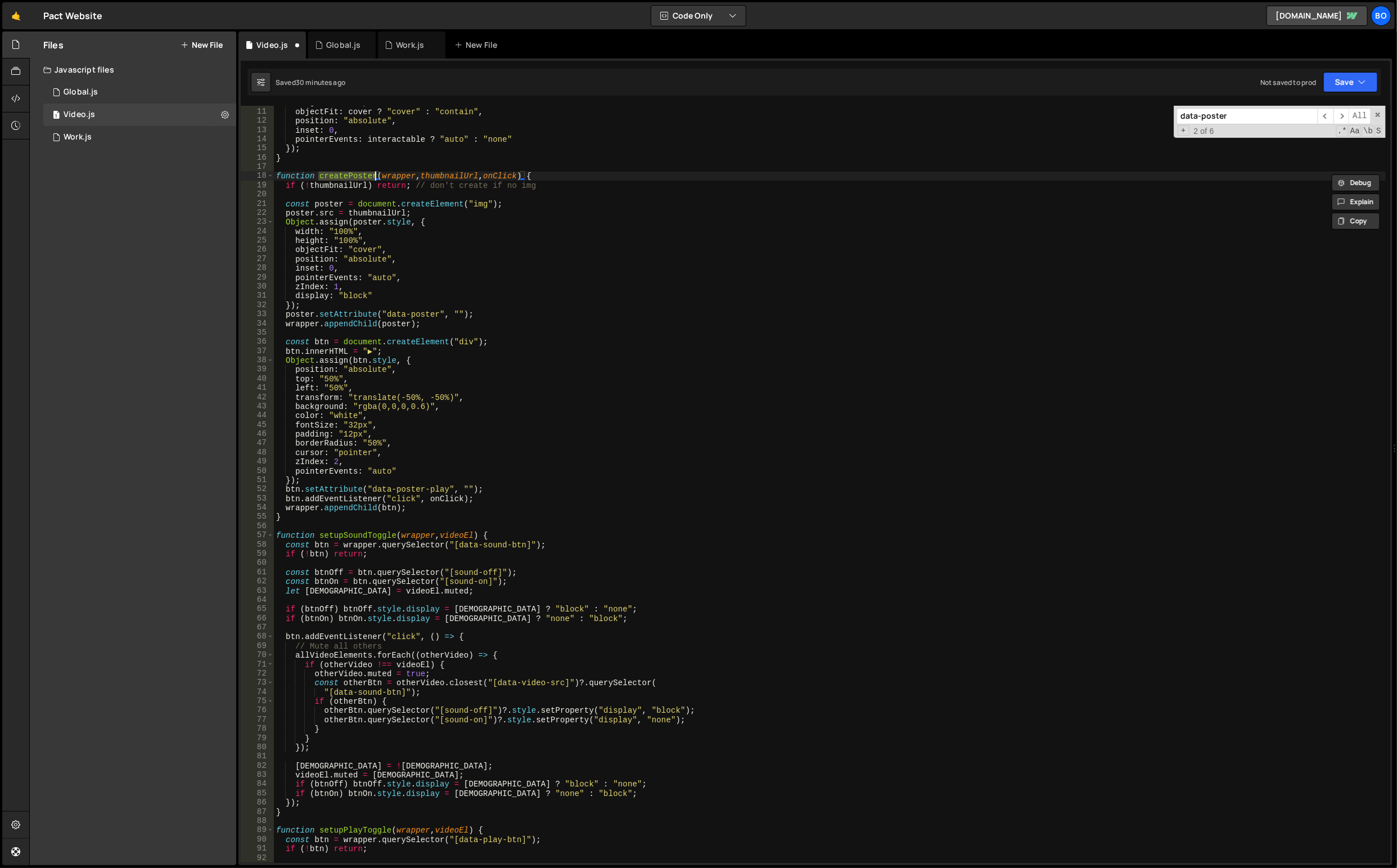
type input "createPoster"
click at [922, 379] on div "height : "100%" , objectFit : cover ? "cover" : "contain" , position : "absolut…" at bounding box center [830, 487] width 1113 height 776
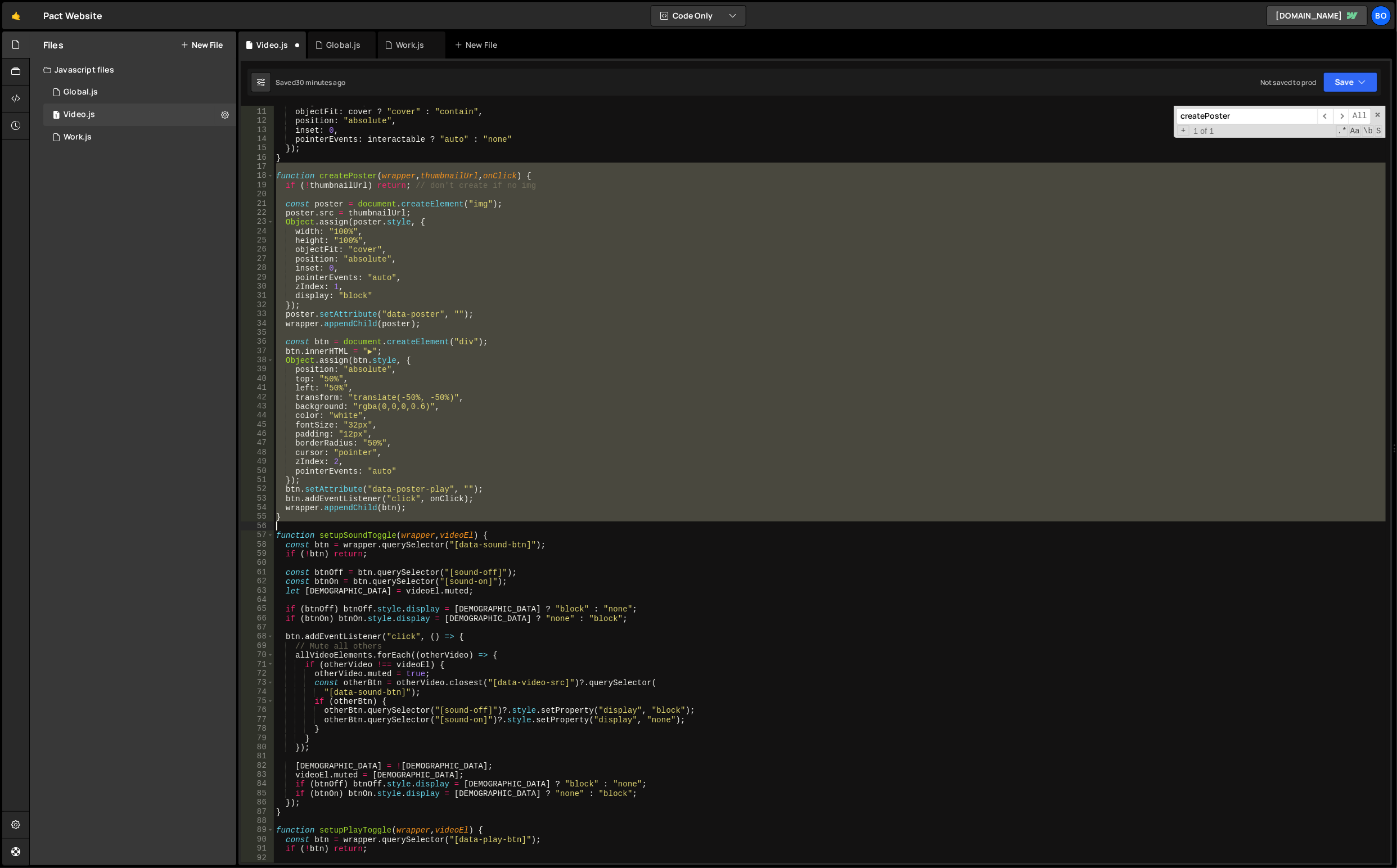
drag, startPoint x: 297, startPoint y: 164, endPoint x: 340, endPoint y: 529, distance: 367.5
click at [340, 529] on div "height : "100%" , objectFit : cover ? "cover" : "contain" , position : "absolut…" at bounding box center [830, 487] width 1113 height 776
type textarea "}"
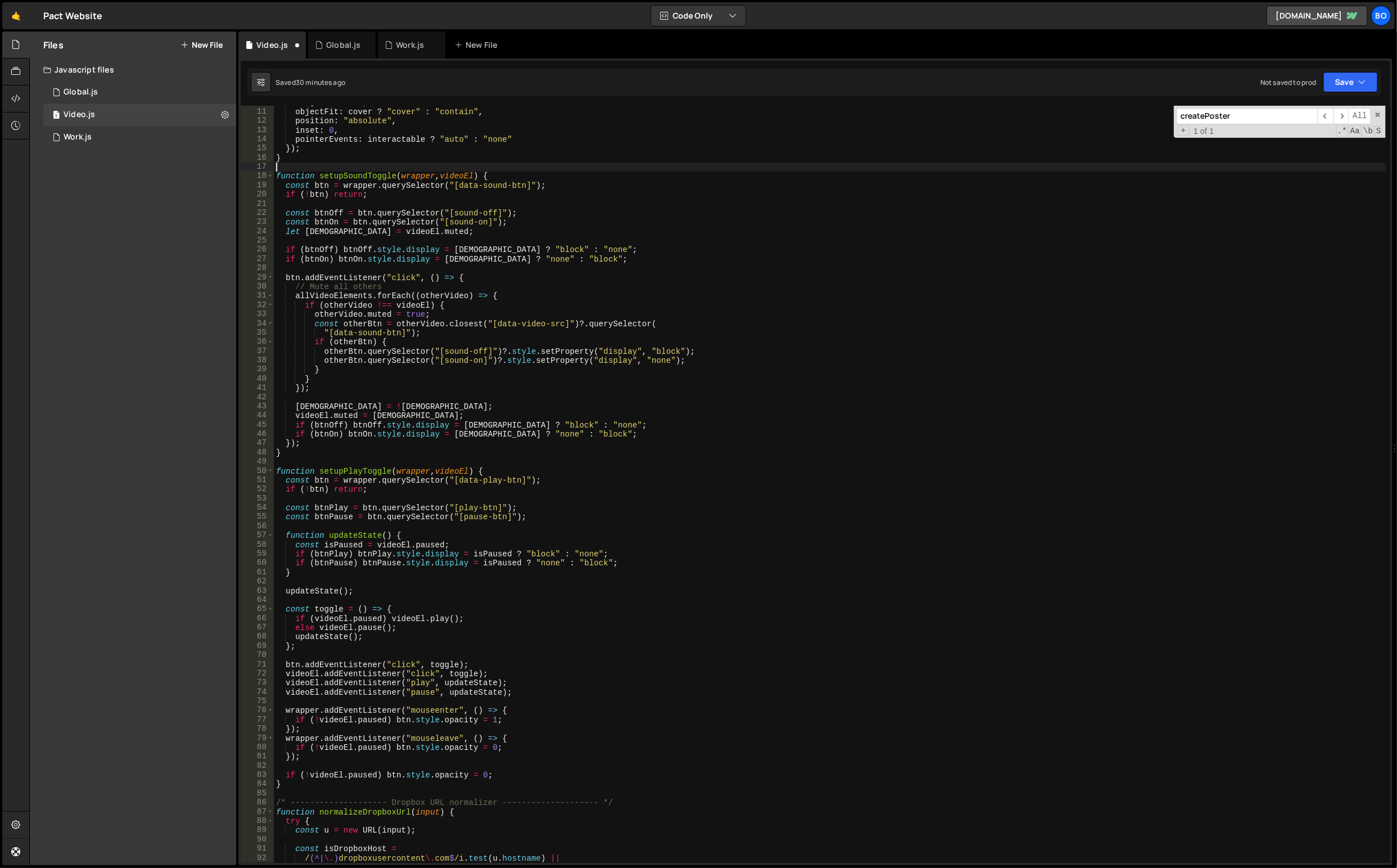
click at [1231, 108] on input "createPoster" at bounding box center [1247, 116] width 142 height 16
paste input "data-p"
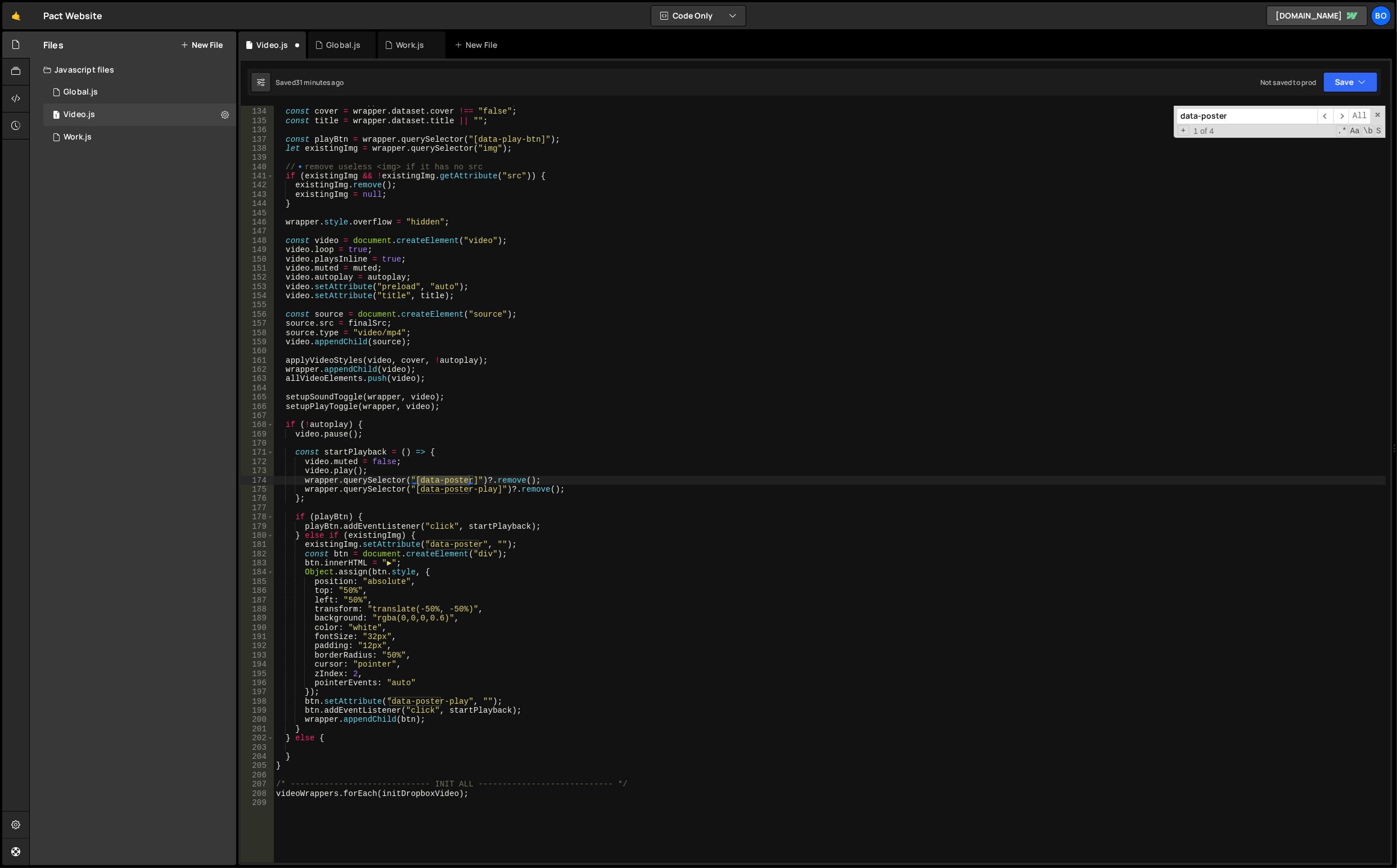
type input "data-poster"
click at [1329, 118] on span "​" at bounding box center [1326, 116] width 15 height 16
click at [1328, 117] on span "​" at bounding box center [1326, 116] width 15 height 16
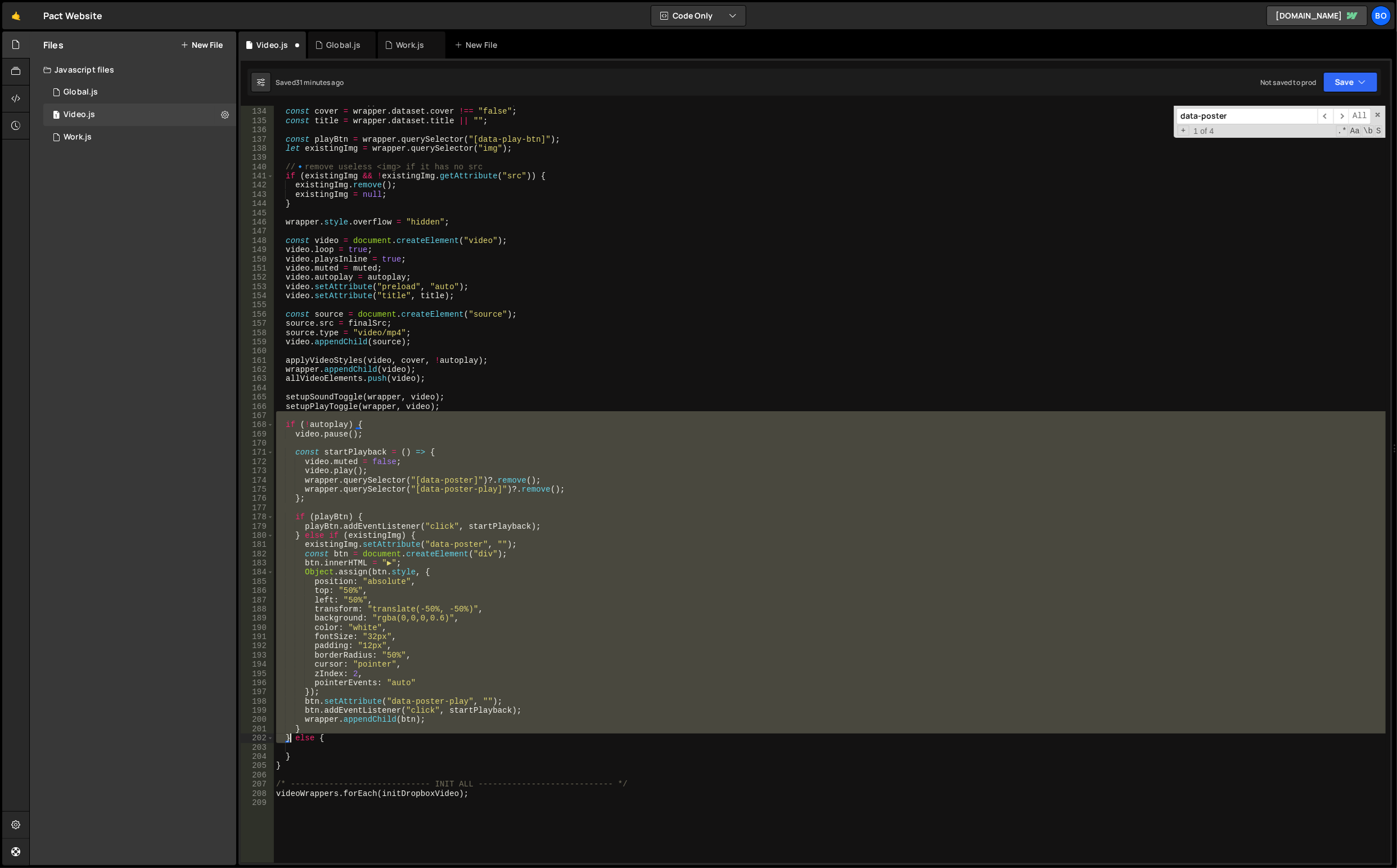
drag, startPoint x: 301, startPoint y: 417, endPoint x: 293, endPoint y: 738, distance: 321.1
click at [293, 738] on div "const muted = wrapper . dataset . muted !== "false" ; const cover = wrapper . d…" at bounding box center [830, 487] width 1113 height 776
click at [1365, 84] on icon "button" at bounding box center [1362, 82] width 8 height 12
click at [1288, 147] on div "Save to Production S" at bounding box center [1308, 146] width 117 height 12
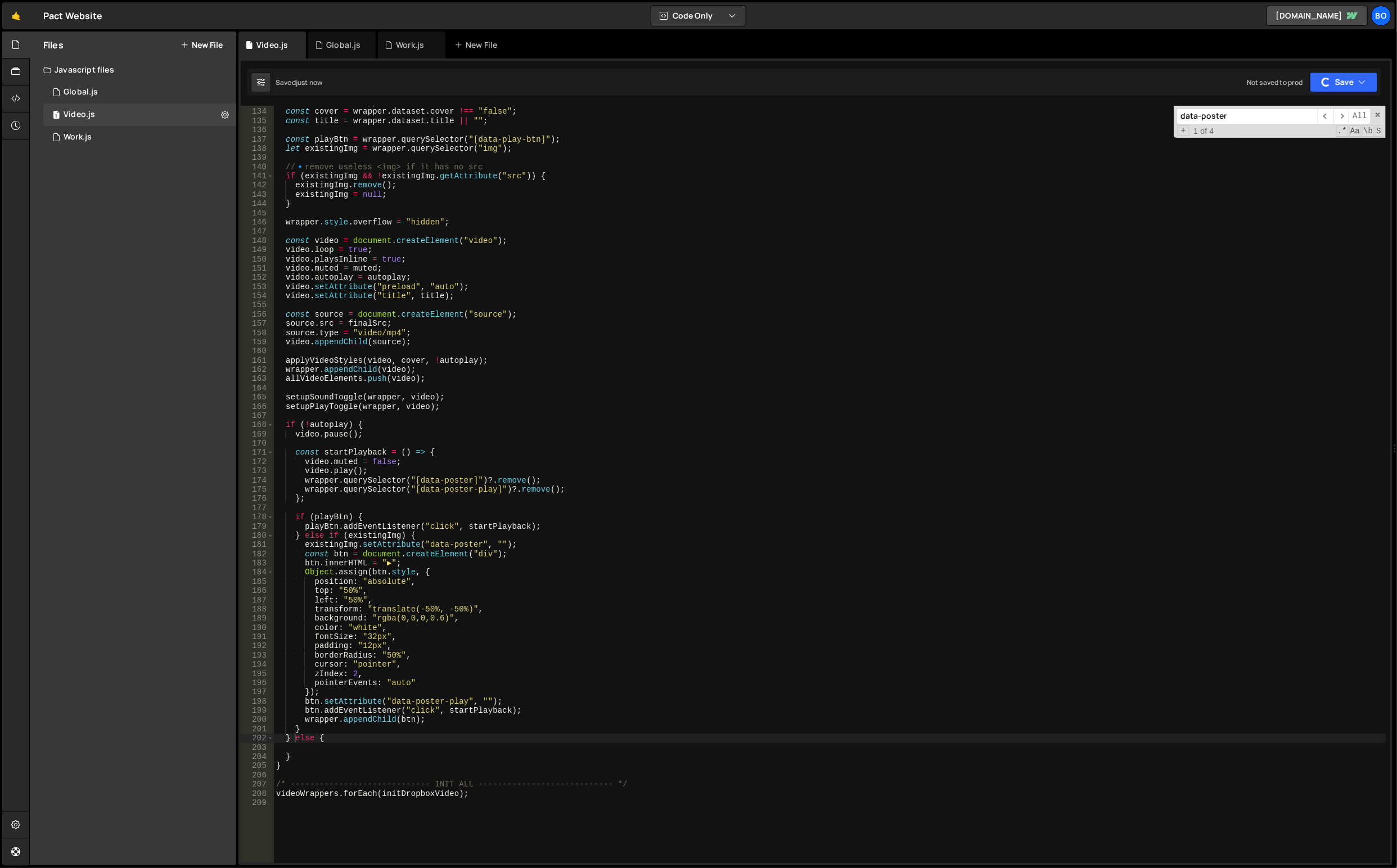
click at [134, 87] on div "1 Global.js 0" at bounding box center [140, 92] width 193 height 22
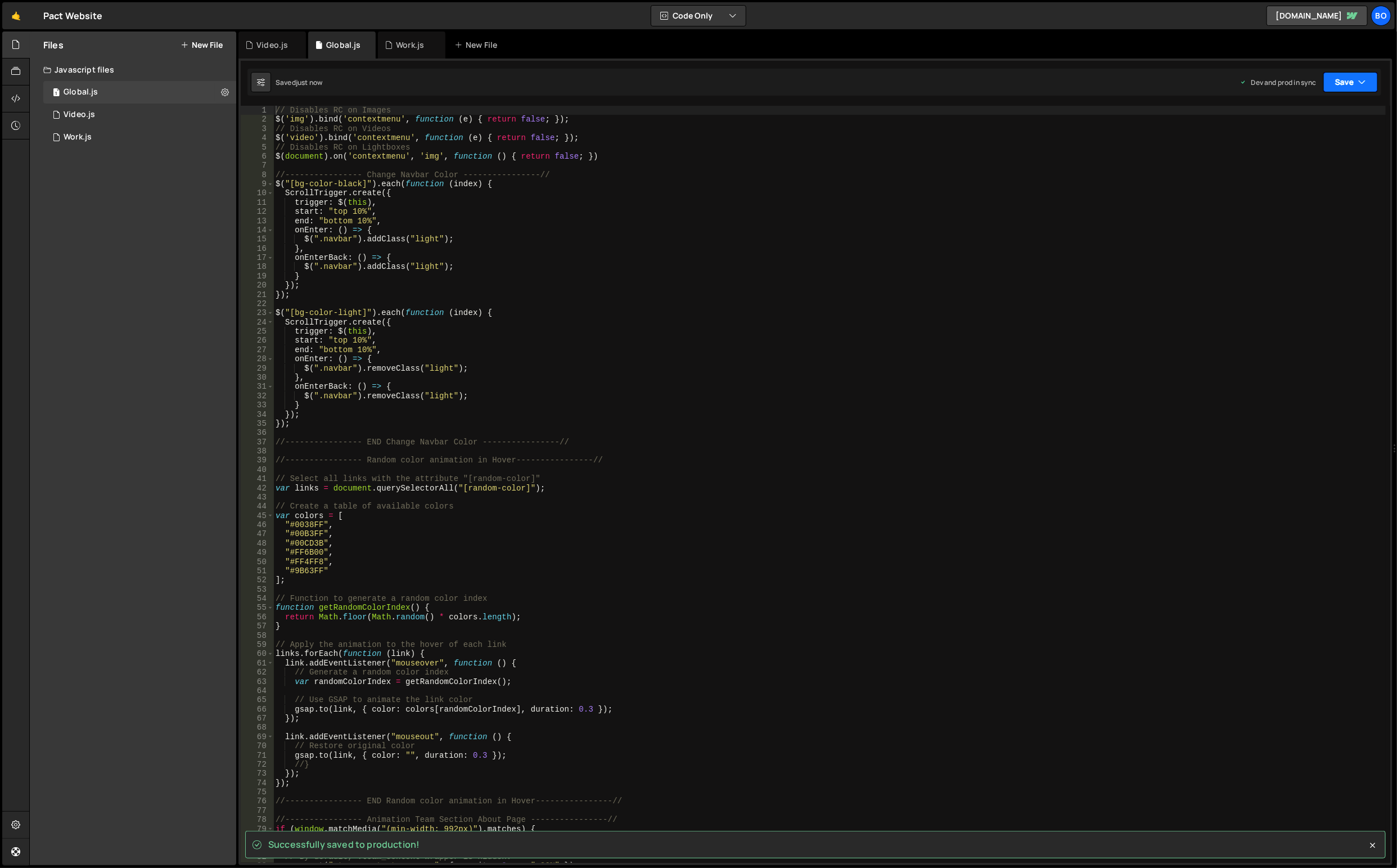
click at [1332, 80] on button "Save" at bounding box center [1351, 82] width 55 height 20
click at [1311, 153] on div "Saved just now" at bounding box center [1312, 159] width 117 height 13
click at [124, 141] on div "1 Work.js 0" at bounding box center [140, 137] width 193 height 22
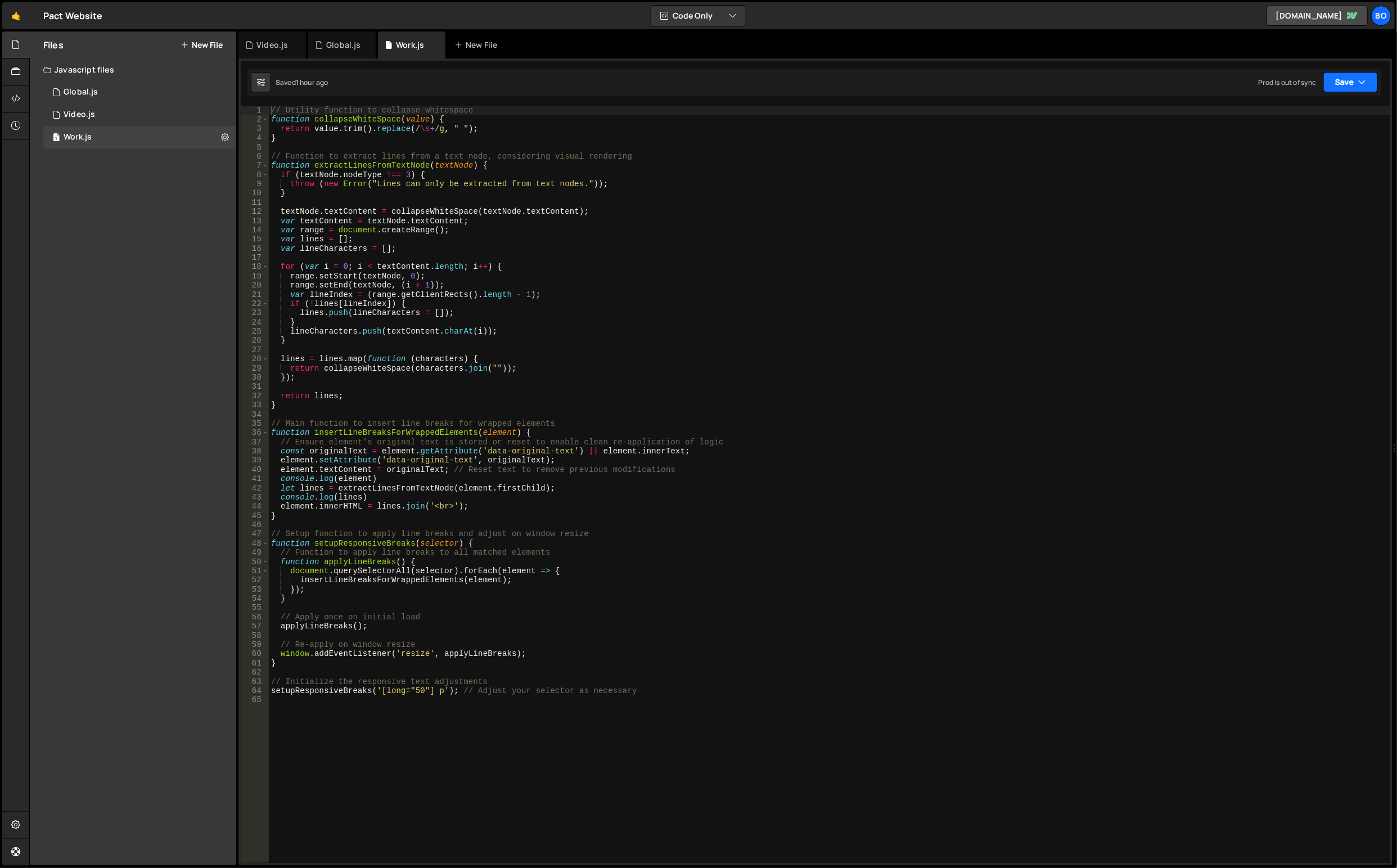
click at [1361, 83] on icon "button" at bounding box center [1362, 82] width 8 height 12
click at [1312, 149] on div "Save to Production S" at bounding box center [1312, 146] width 117 height 12
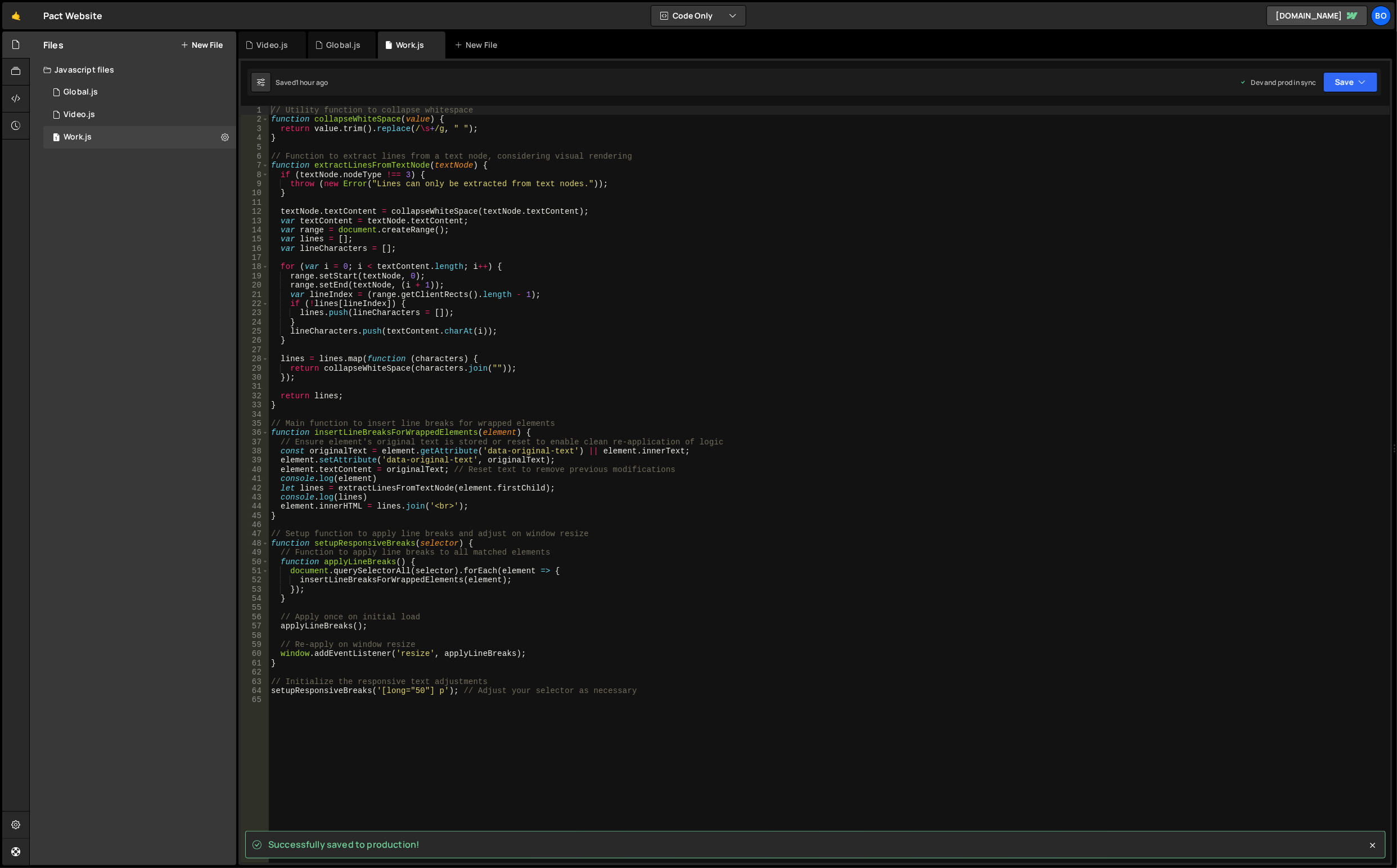
click at [116, 119] on div "1 Video.js 0" at bounding box center [140, 114] width 193 height 22
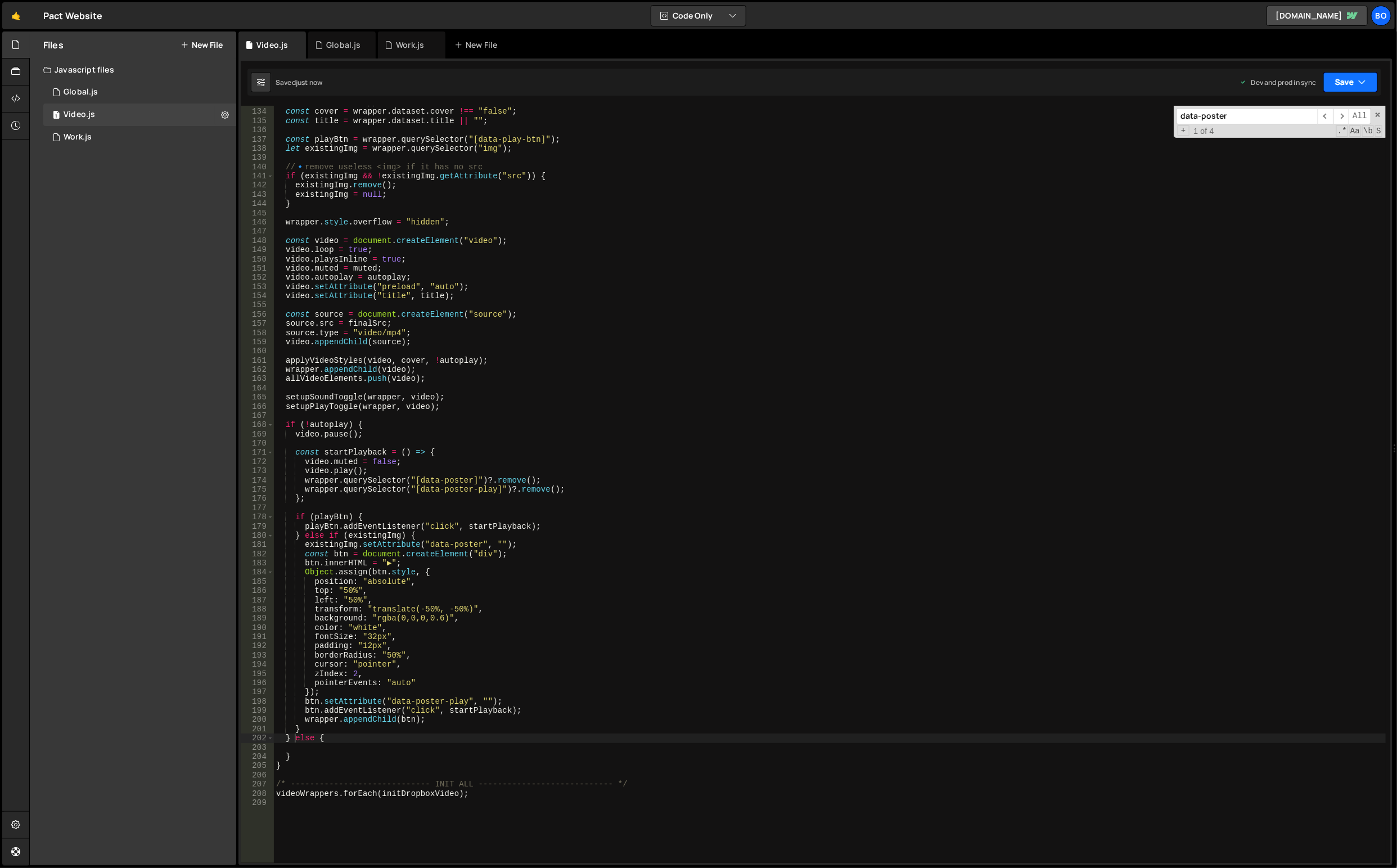
click at [1373, 73] on button "Save" at bounding box center [1351, 82] width 55 height 20
click at [1285, 140] on button "Save to Production S Saved just now" at bounding box center [1312, 153] width 135 height 37
click at [502, 449] on div "const muted = wrapper . dataset . muted !== "false" ; const cover = wrapper . d…" at bounding box center [830, 487] width 1113 height 776
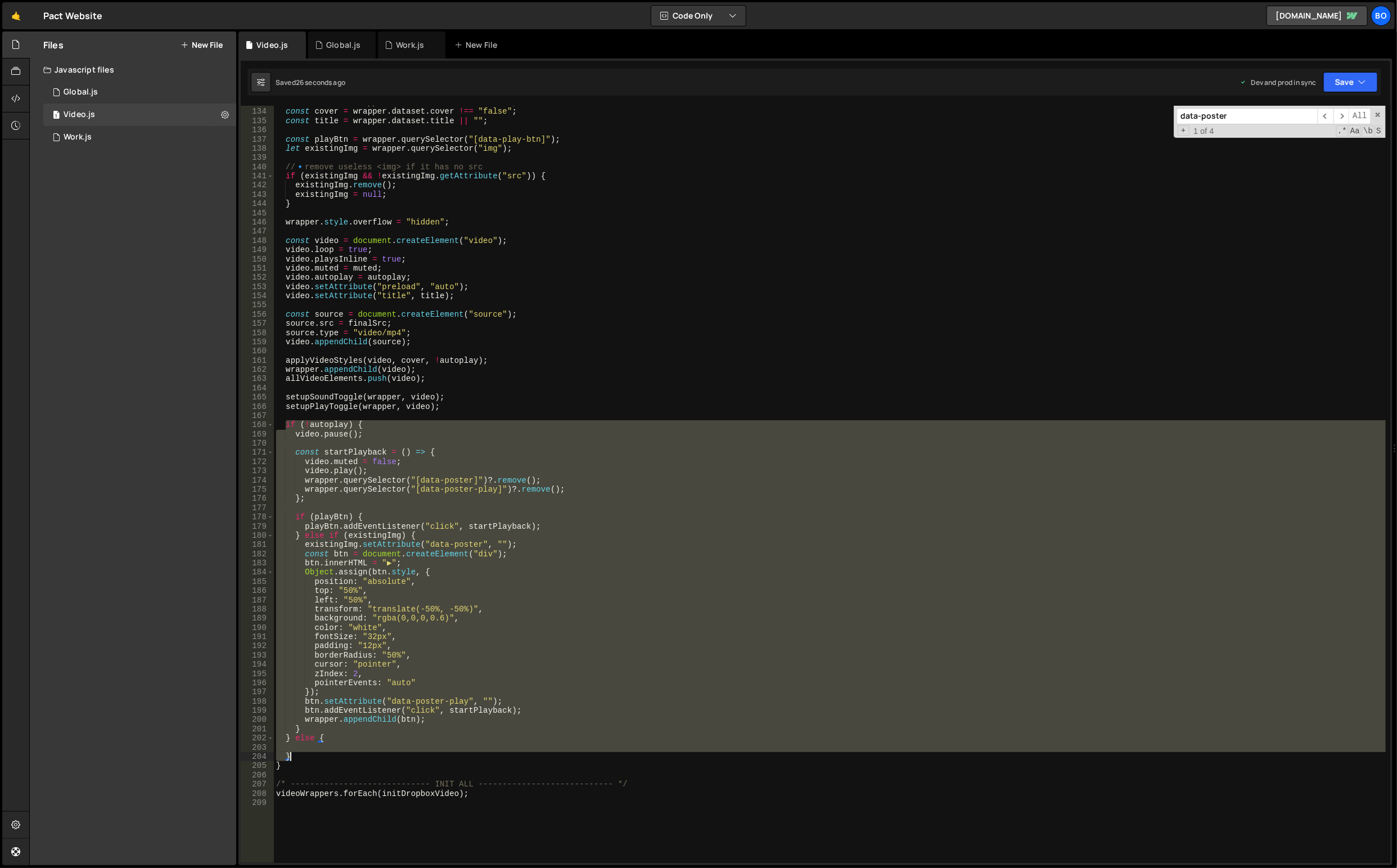
drag, startPoint x: 282, startPoint y: 422, endPoint x: 458, endPoint y: 757, distance: 378.4
click at [458, 757] on div "const muted = wrapper . dataset . muted !== "false" ; const cover = wrapper . d…" at bounding box center [830, 487] width 1113 height 776
type textarea "}"
paste textarea
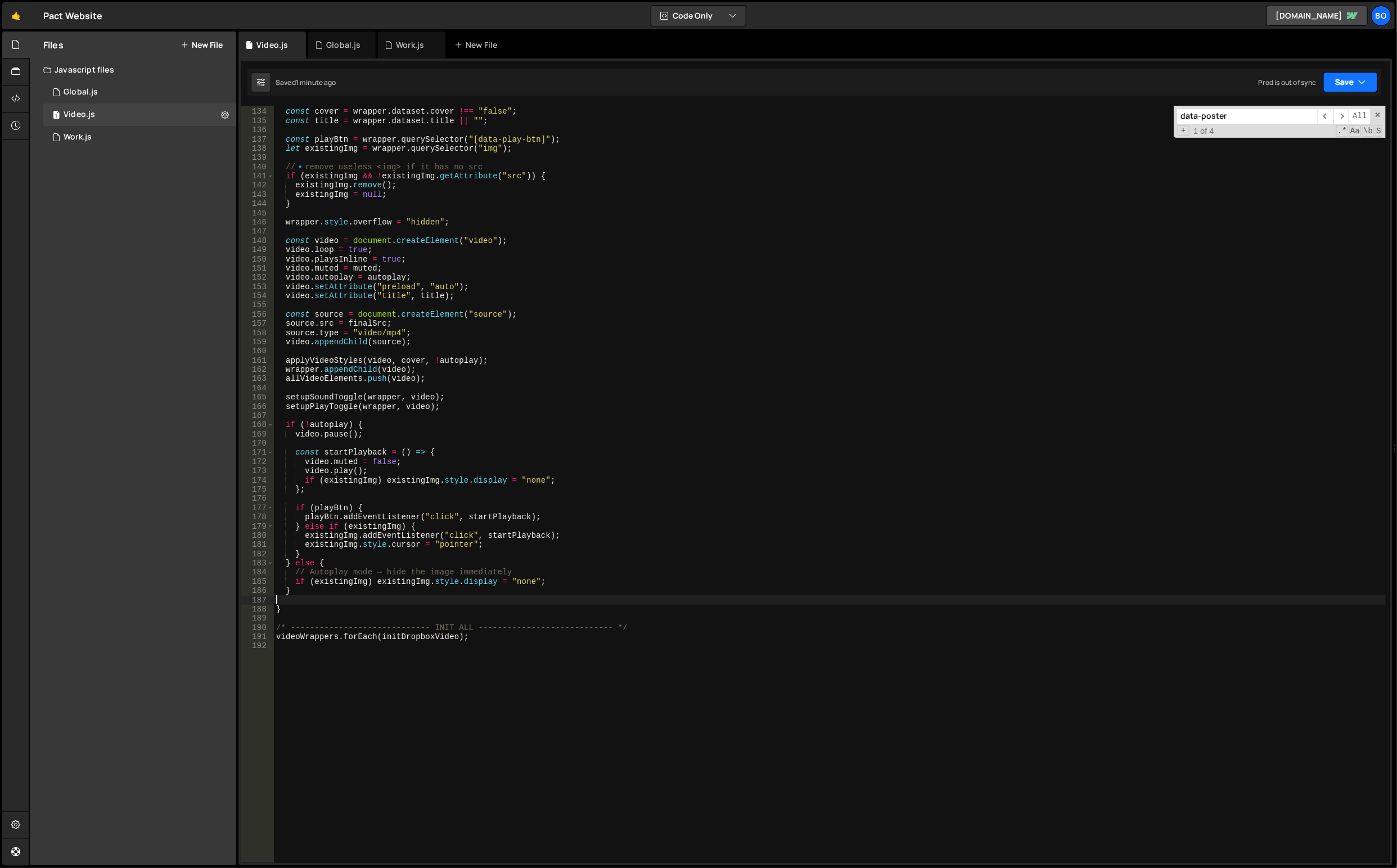
click at [1364, 85] on icon "button" at bounding box center [1362, 82] width 8 height 12
click at [1314, 144] on div "Save to Production S" at bounding box center [1312, 146] width 117 height 12
click at [775, 408] on div "const muted = wrapper . dataset . muted !== "false" ; const cover = wrapper . d…" at bounding box center [830, 487] width 1113 height 776
type textarea "videoWrappers.forEach(initDropboxVideo);"
